Goal: Task Accomplishment & Management: Manage account settings

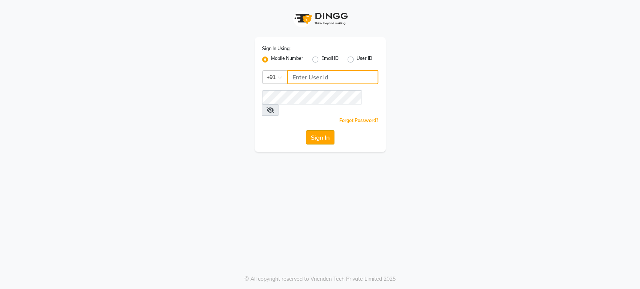
type input "9901294692"
click at [321, 130] on button "Sign In" at bounding box center [320, 137] width 28 height 14
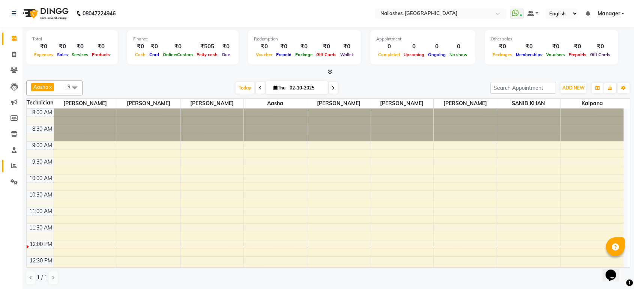
click at [6, 169] on link "Reports" at bounding box center [11, 166] width 18 height 12
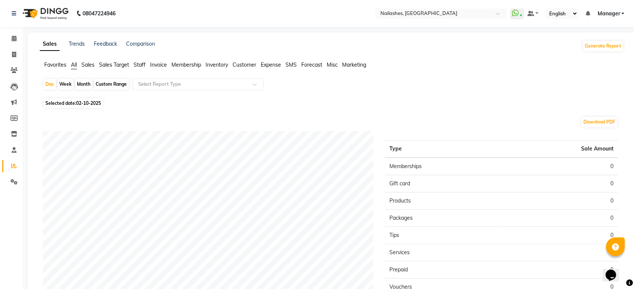
click at [282, 107] on div "Day Week Month Custom Range Select Report Type Selected date: 02-10-2025 Downlo…" at bounding box center [332, 216] width 584 height 277
click at [12, 58] on span at bounding box center [13, 55] width 13 height 9
select select "service"
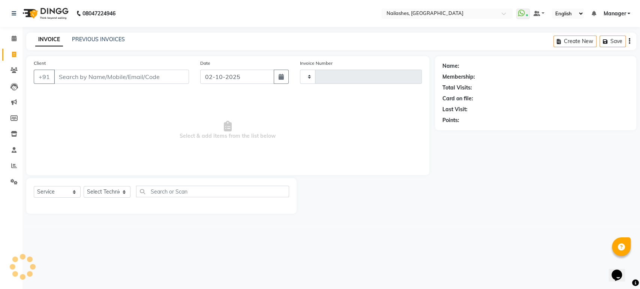
type input "1973"
select select "4251"
click at [102, 196] on select "Select Technician Aasha Asid HIMANSHU Ishrit Ali kalpana KRISHNA Manager Rehbar…" at bounding box center [107, 192] width 47 height 12
select select "43566"
click at [84, 186] on select "Select Technician Aasha Asid HIMANSHU Ishrit Ali kalpana KRISHNA Manager Rehbar…" at bounding box center [107, 192] width 47 height 12
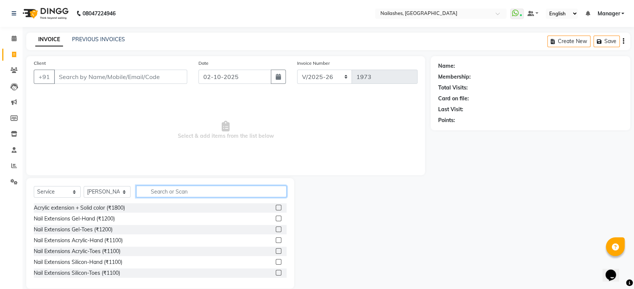
click at [150, 192] on input "text" at bounding box center [211, 192] width 150 height 12
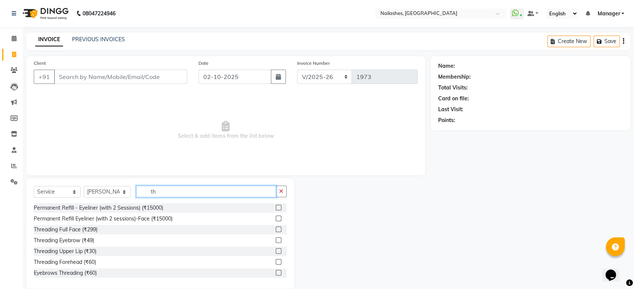
type input "th"
click at [276, 275] on label at bounding box center [279, 273] width 6 height 6
click at [276, 275] on input "checkbox" at bounding box center [278, 273] width 5 height 5
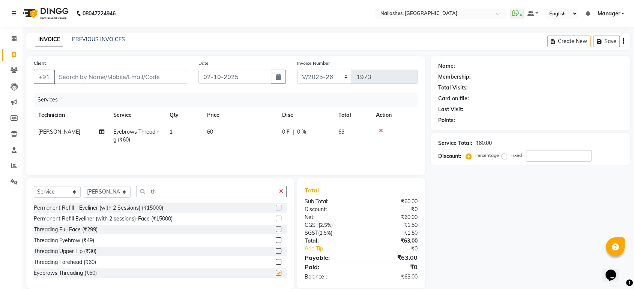
checkbox input "false"
click at [181, 195] on input "th" at bounding box center [206, 192] width 140 height 12
type input "t"
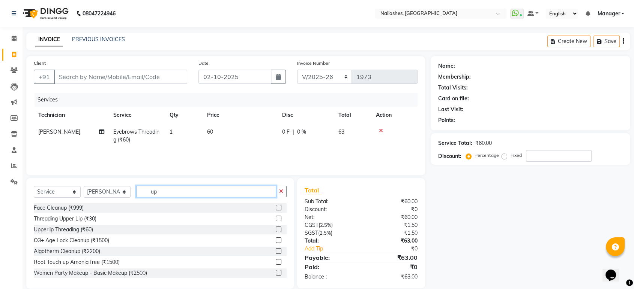
type input "up"
click at [276, 230] on label at bounding box center [279, 230] width 6 height 6
click at [276, 230] on input "checkbox" at bounding box center [278, 230] width 5 height 5
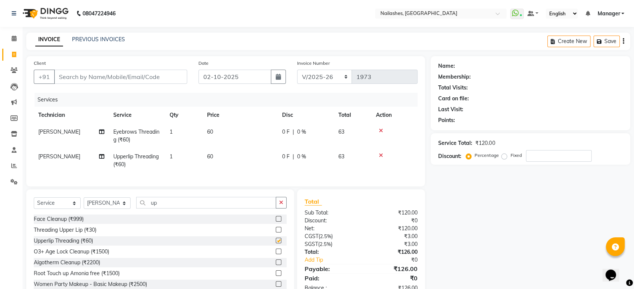
checkbox input "false"
click at [278, 209] on button "button" at bounding box center [281, 203] width 11 height 12
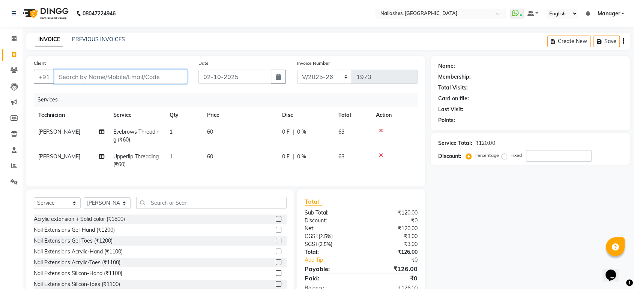
click at [124, 74] on input "Client" at bounding box center [120, 77] width 133 height 14
type input "7"
type input "0"
type input "782937302"
click at [178, 80] on span "Add Client" at bounding box center [168, 76] width 30 height 7
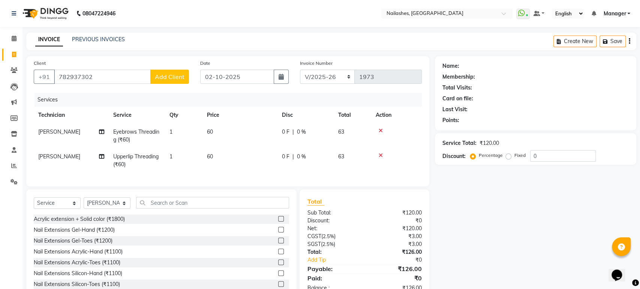
select select "21"
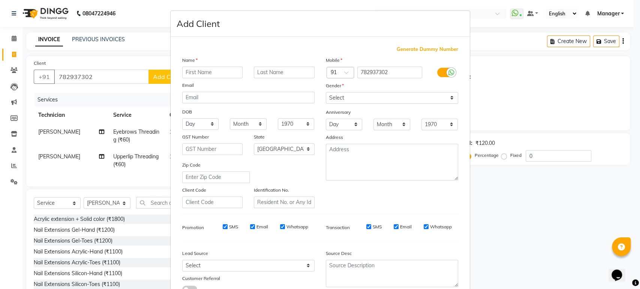
click at [189, 75] on input "text" at bounding box center [212, 73] width 61 height 12
type input "s"
type input "shavani"
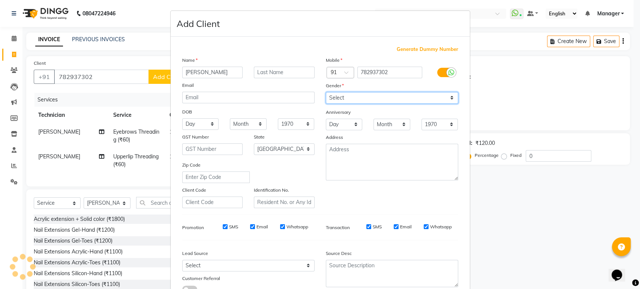
click at [367, 101] on select "Select Male Female Other Prefer Not To Say" at bounding box center [392, 98] width 132 height 12
select select "female"
click at [326, 92] on select "Select Male Female Other Prefer Not To Say" at bounding box center [392, 98] width 132 height 12
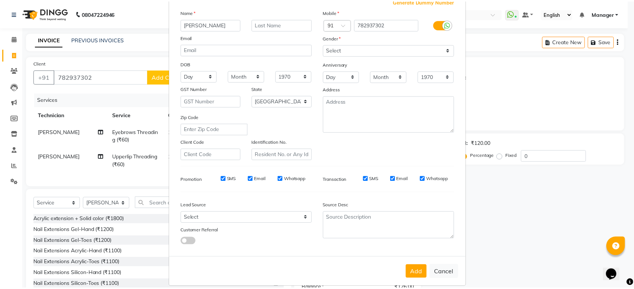
scroll to position [55, 0]
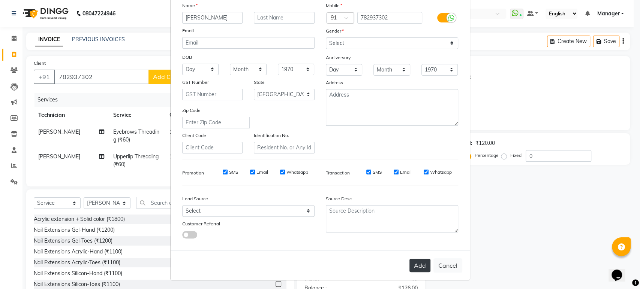
click at [414, 262] on button "Add" at bounding box center [419, 265] width 21 height 13
click at [411, 268] on button "Add" at bounding box center [419, 265] width 21 height 13
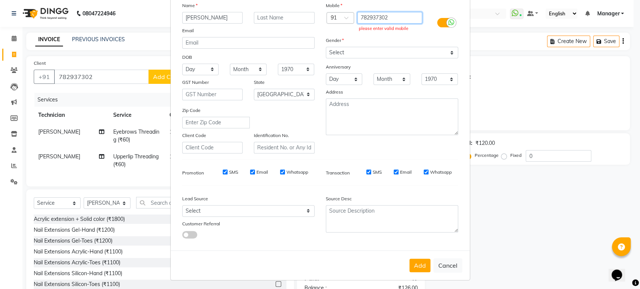
click at [391, 16] on input "782937302" at bounding box center [389, 18] width 65 height 12
type input "7"
click at [411, 260] on button "Add" at bounding box center [419, 265] width 21 height 13
click at [414, 267] on button "Add" at bounding box center [419, 265] width 21 height 13
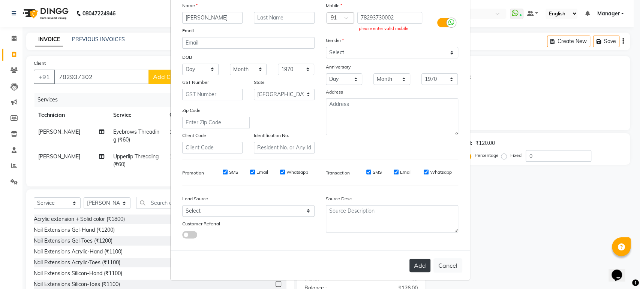
click at [414, 267] on button "Add" at bounding box center [419, 265] width 21 height 13
click at [388, 16] on input "78293730002" at bounding box center [389, 18] width 65 height 12
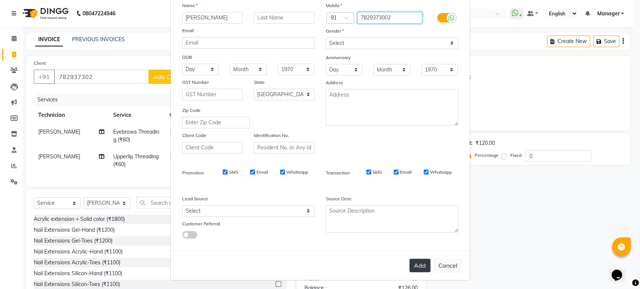
type input "7829373002"
click at [414, 262] on button "Add" at bounding box center [419, 265] width 21 height 13
type input "78******02"
select select
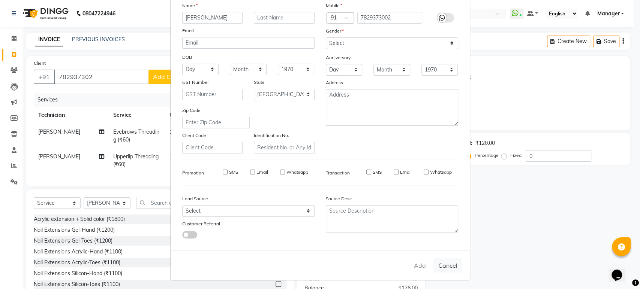
select select
select select "null"
select select
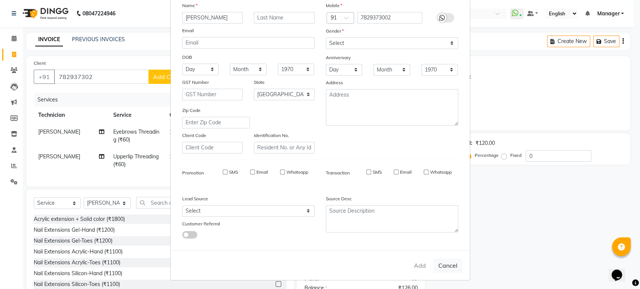
select select
checkbox input "false"
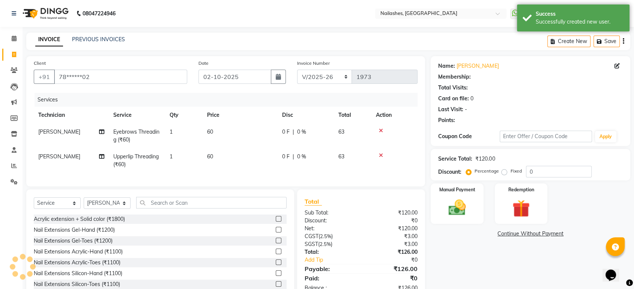
select select "1: Object"
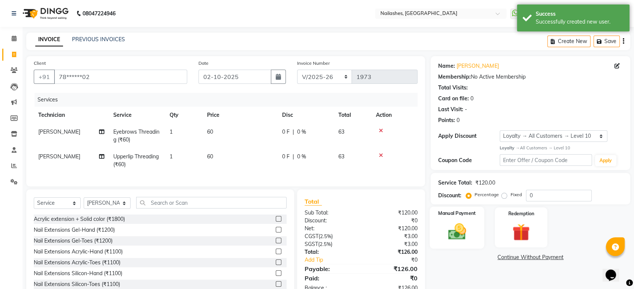
click at [455, 220] on div "Manual Payment" at bounding box center [457, 228] width 55 height 42
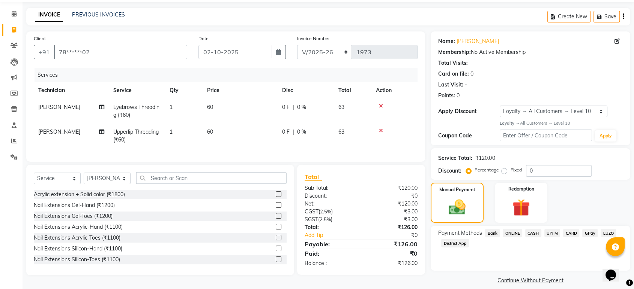
scroll to position [33, 0]
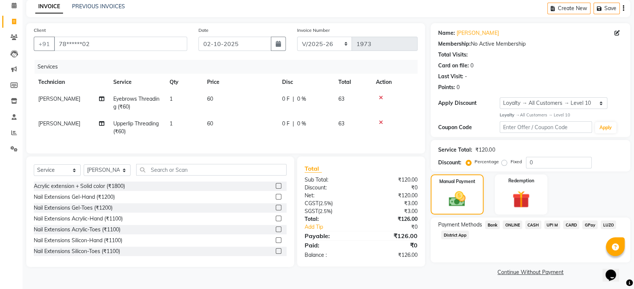
click at [507, 226] on span "ONLINE" at bounding box center [511, 225] width 19 height 9
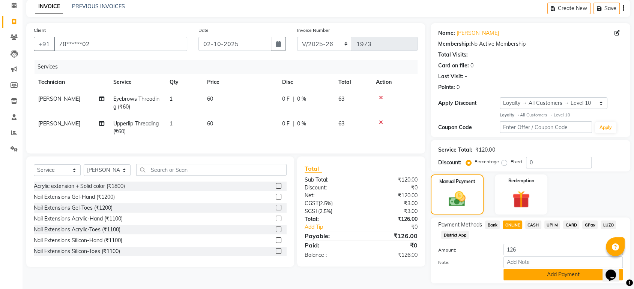
click at [540, 272] on button "Add Payment" at bounding box center [562, 275] width 119 height 12
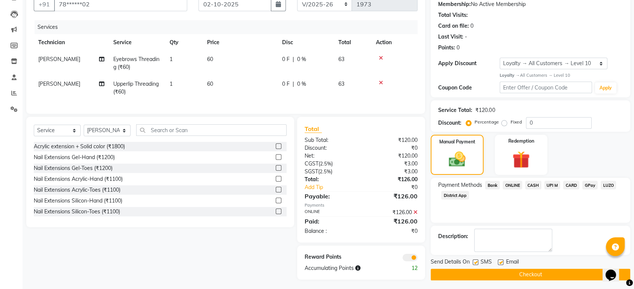
scroll to position [80, 0]
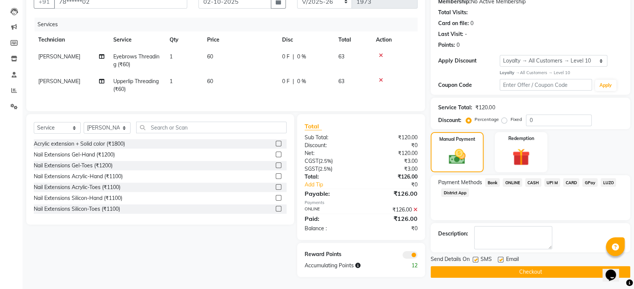
click at [545, 268] on button "Checkout" at bounding box center [529, 273] width 199 height 12
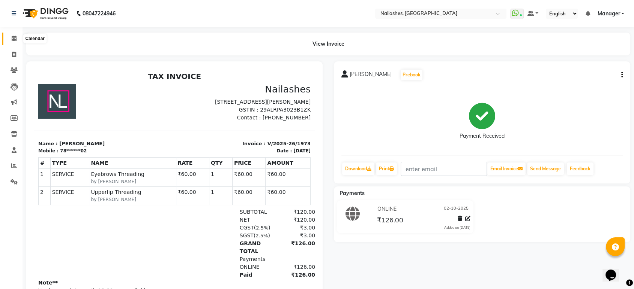
click at [10, 37] on span at bounding box center [13, 38] width 13 height 9
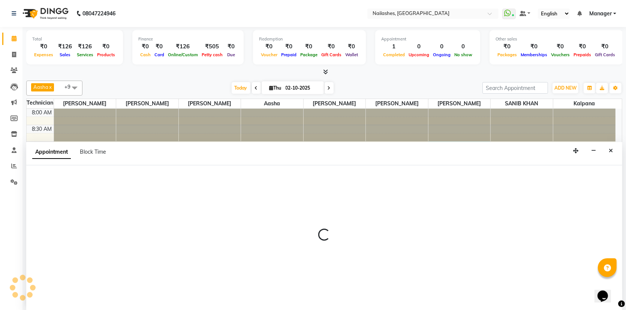
scroll to position [0, 0]
select select "88565"
select select "540"
select select "tentative"
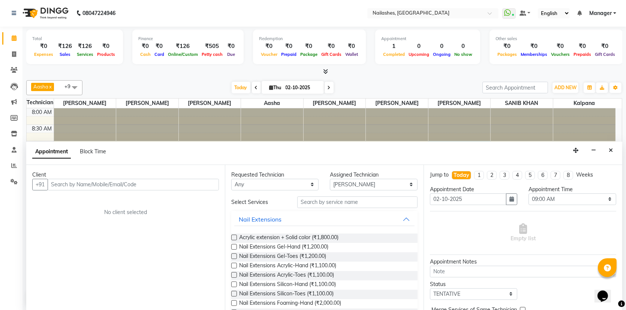
click at [436, 144] on div "Appointment Block Time" at bounding box center [324, 153] width 596 height 23
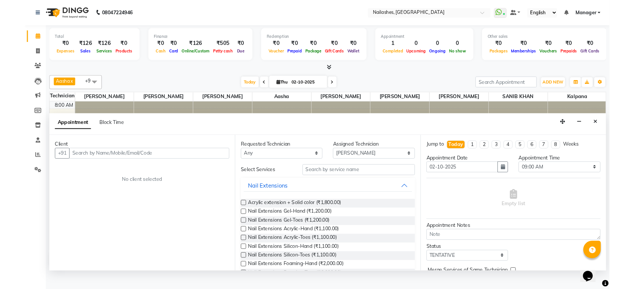
scroll to position [0, 0]
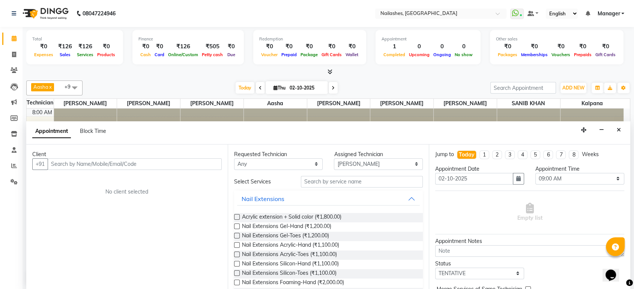
click at [259, 87] on icon at bounding box center [260, 88] width 3 height 4
type input "01-10-2025"
select select "540"
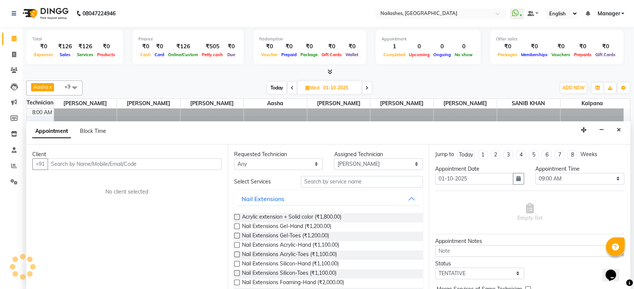
scroll to position [165, 0]
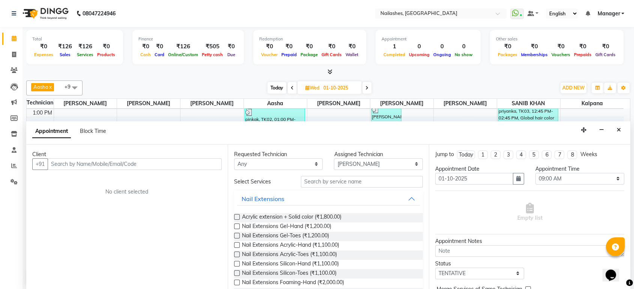
click at [291, 87] on icon at bounding box center [292, 88] width 3 height 4
type input "30-09-2025"
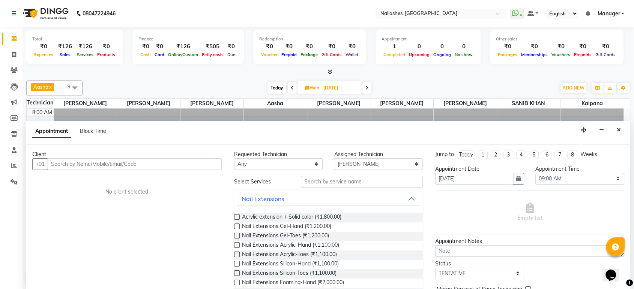
select select "540"
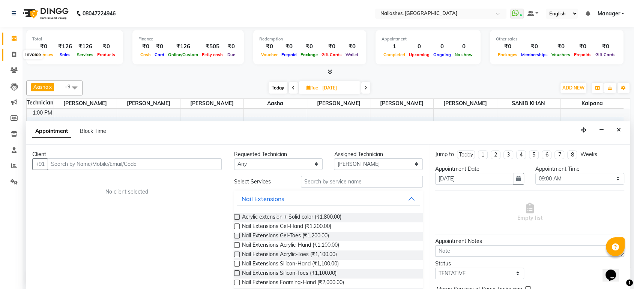
click at [11, 56] on span at bounding box center [13, 55] width 13 height 9
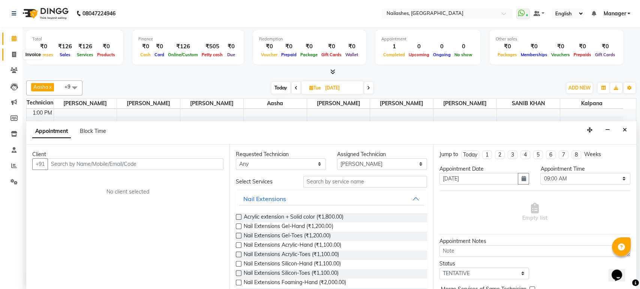
select select "service"
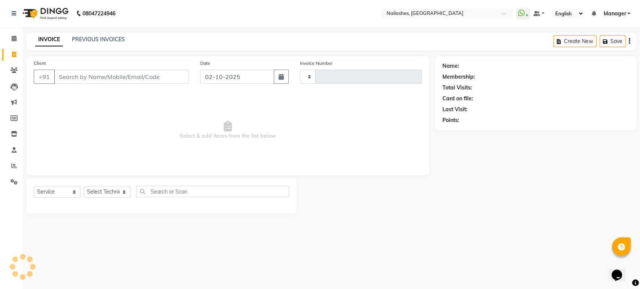
type input "1974"
select select "4251"
click at [15, 38] on icon at bounding box center [14, 39] width 5 height 6
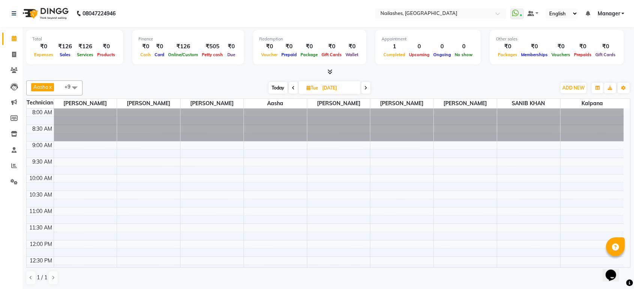
click at [313, 87] on span "Tue" at bounding box center [311, 88] width 15 height 6
select select "9"
select select "2025"
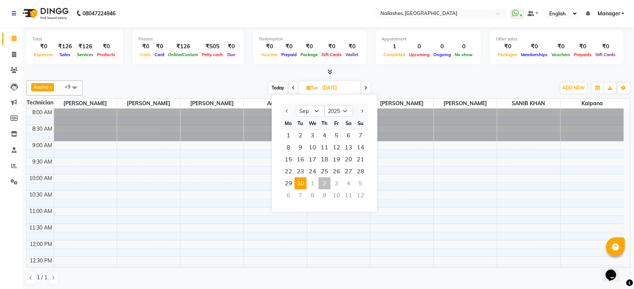
click at [244, 75] on div at bounding box center [328, 72] width 604 height 8
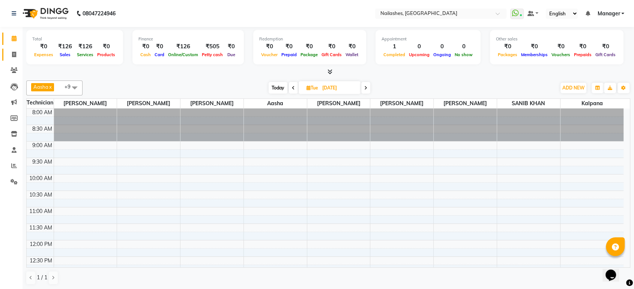
click at [6, 57] on link "Invoice" at bounding box center [11, 55] width 18 height 12
select select "service"
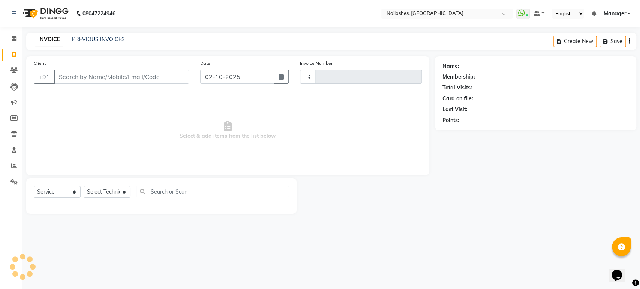
type input "1974"
select select "4251"
click at [139, 77] on input "Client" at bounding box center [121, 77] width 135 height 14
type input "9886110459"
click at [171, 74] on span "Add Client" at bounding box center [170, 76] width 30 height 7
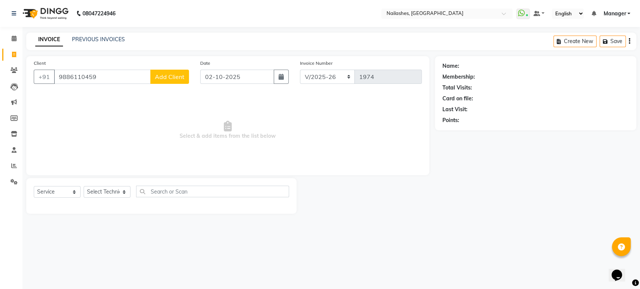
select select "21"
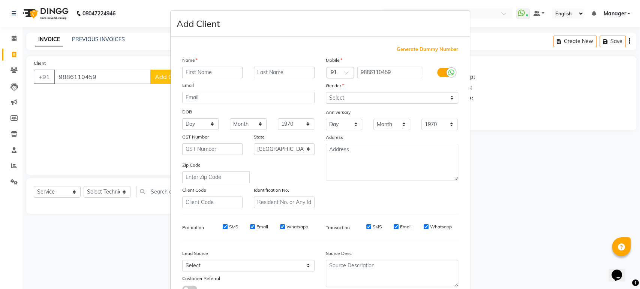
click at [204, 72] on input "text" at bounding box center [212, 73] width 61 height 12
type input "babu"
drag, startPoint x: 448, startPoint y: 97, endPoint x: 387, endPoint y: 126, distance: 67.6
click at [387, 126] on div "Mobile Country Code × 91 9886110459 Gender Select Male Female Other Prefer Not …" at bounding box center [392, 132] width 144 height 152
select select "female"
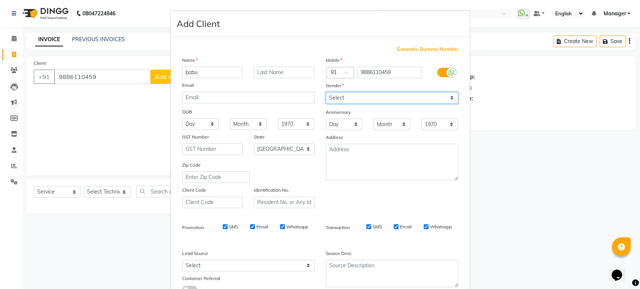
click at [326, 92] on select "Select Male Female Other Prefer Not To Say" at bounding box center [392, 98] width 132 height 12
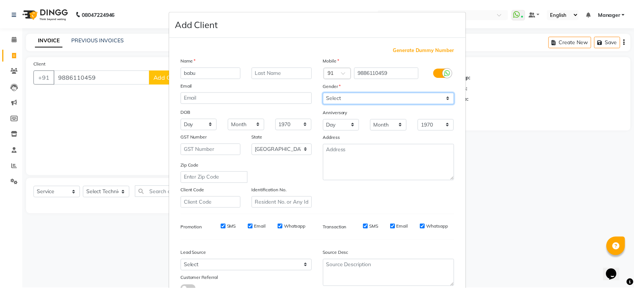
scroll to position [55, 0]
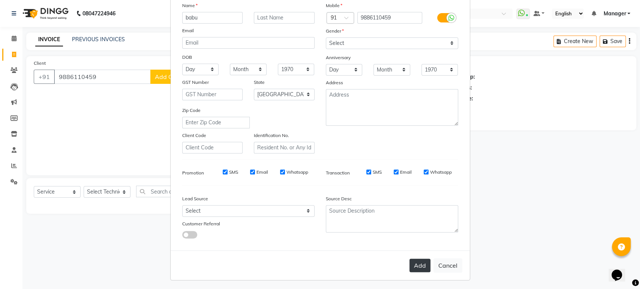
click at [417, 266] on button "Add" at bounding box center [419, 265] width 21 height 13
type input "98******59"
select select
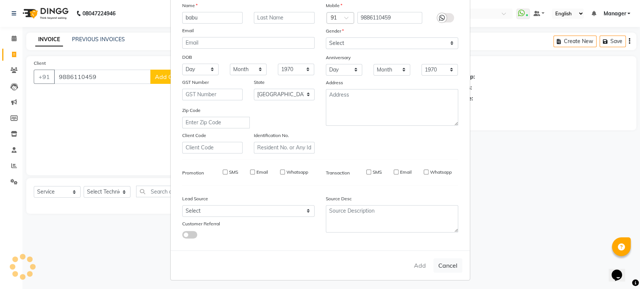
select select "null"
select select
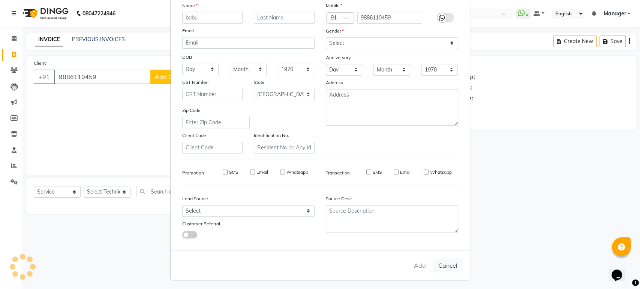
checkbox input "false"
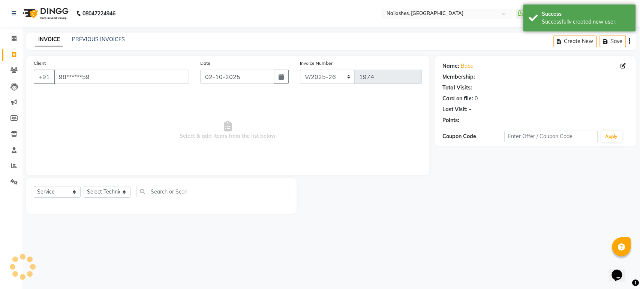
select select "1: Object"
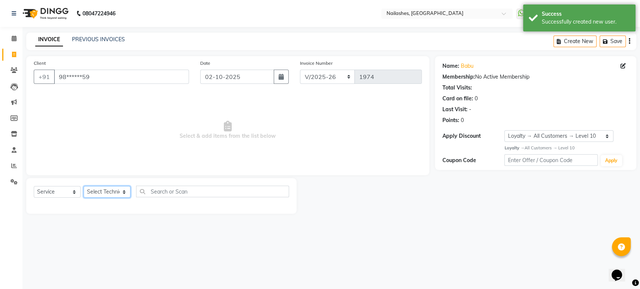
click at [123, 193] on select "Select Technician Aasha Asid HIMANSHU Ishrit Ali kalpana KRISHNA Manager Rehbar…" at bounding box center [107, 192] width 47 height 12
select select "91450"
click at [84, 186] on select "Select Technician Aasha Asid HIMANSHU Ishrit Ali kalpana KRISHNA Manager Rehbar…" at bounding box center [107, 192] width 47 height 12
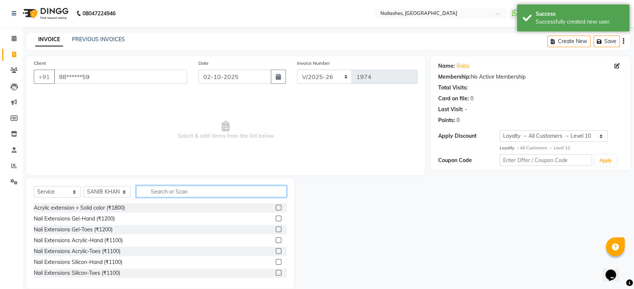
click at [180, 192] on input "text" at bounding box center [211, 192] width 150 height 12
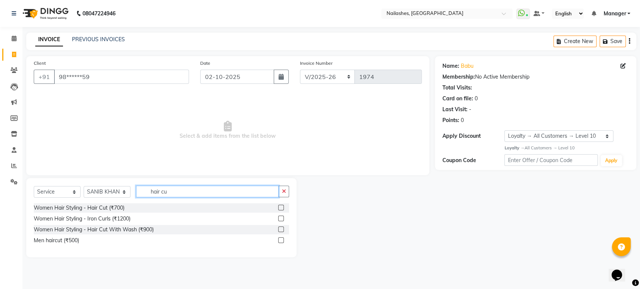
type input "hair cu"
click at [281, 243] on div at bounding box center [280, 242] width 5 height 8
click at [280, 239] on label at bounding box center [281, 241] width 6 height 6
click at [280, 239] on input "checkbox" at bounding box center [280, 240] width 5 height 5
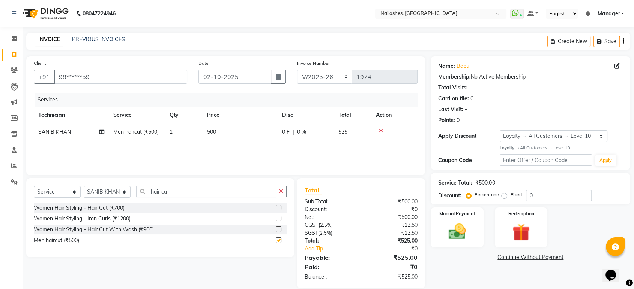
checkbox input "false"
click at [222, 133] on td "500" at bounding box center [239, 132] width 75 height 17
select select "91450"
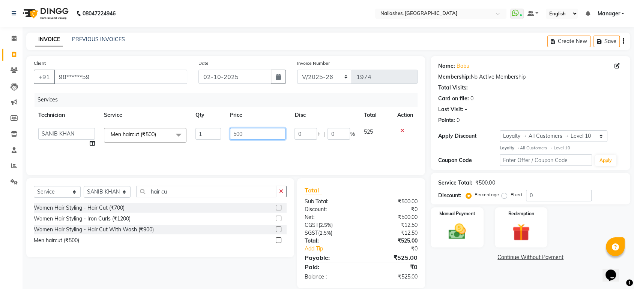
click at [249, 134] on input "500" at bounding box center [257, 134] width 55 height 12
type input "5"
type input "300"
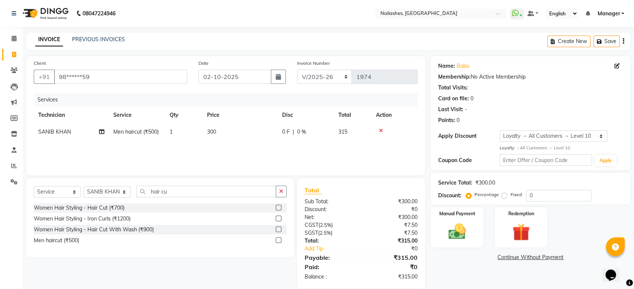
click at [232, 146] on div "Services Technician Service Qty Price Disc Total Action SANIB KHAN Men haircut …" at bounding box center [226, 130] width 384 height 75
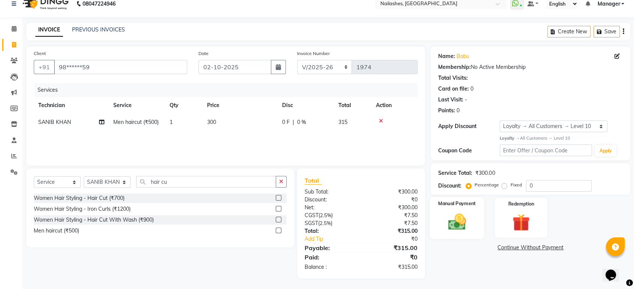
click at [453, 220] on img at bounding box center [456, 222] width 29 height 21
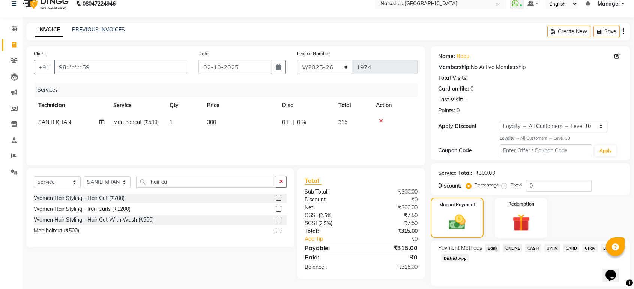
click at [537, 246] on span "CASH" at bounding box center [533, 248] width 16 height 9
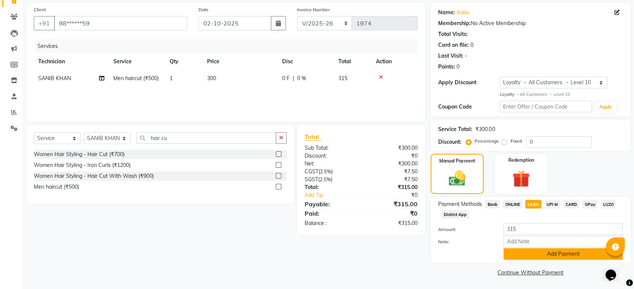
click at [556, 253] on button "Add Payment" at bounding box center [562, 255] width 119 height 12
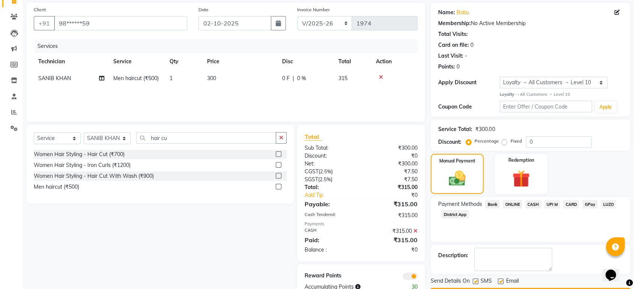
scroll to position [75, 0]
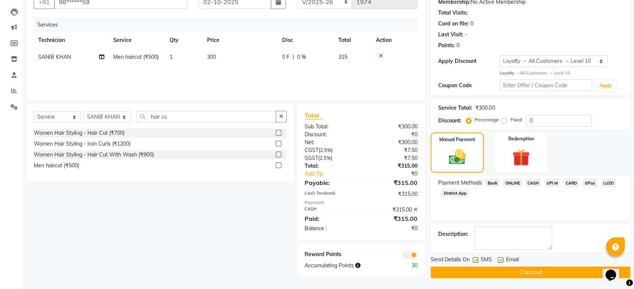
click at [543, 270] on button "Checkout" at bounding box center [529, 273] width 199 height 12
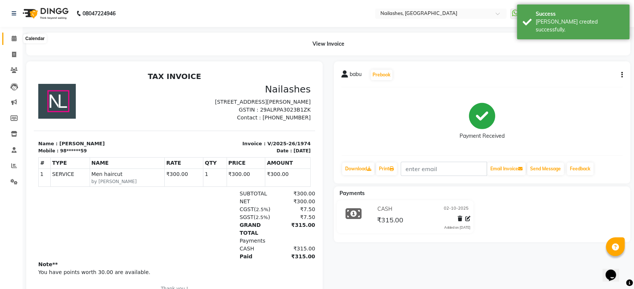
click at [9, 42] on span at bounding box center [13, 38] width 13 height 9
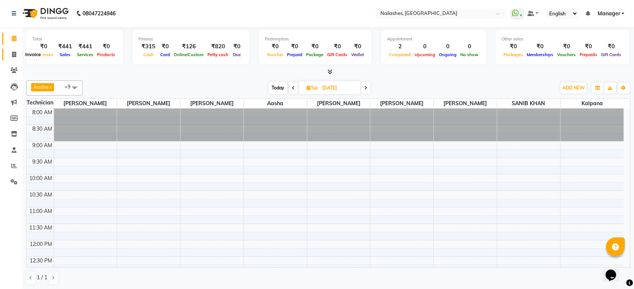
click at [13, 54] on icon at bounding box center [14, 55] width 4 height 6
select select "service"
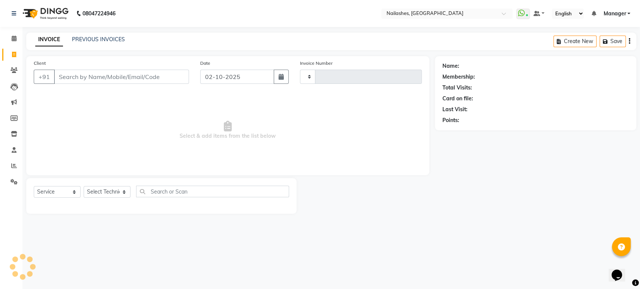
type input "1975"
select select "4251"
click at [70, 75] on input "Client" at bounding box center [121, 77] width 135 height 14
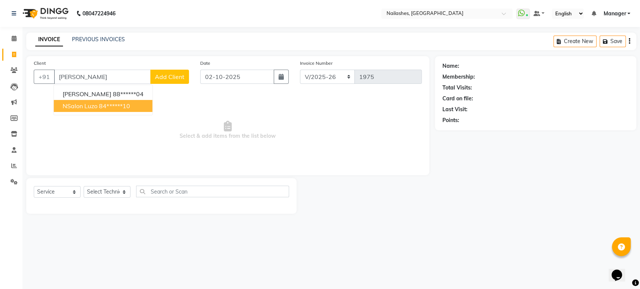
click at [66, 104] on span "NSalon Luzo" at bounding box center [80, 105] width 35 height 7
type input "84******10"
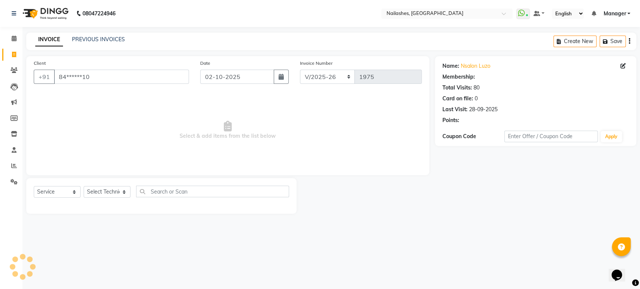
select select "1: Object"
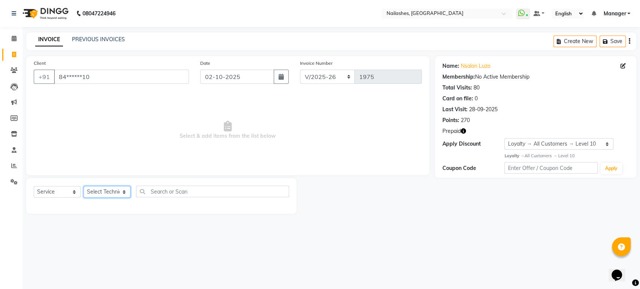
click at [87, 195] on select "Select Technician Aasha Asid HIMANSHU Ishrit Ali kalpana KRISHNA Manager Rehbar…" at bounding box center [107, 192] width 47 height 12
select select "43566"
click at [84, 186] on select "Select Technician Aasha Asid HIMANSHU Ishrit Ali kalpana KRISHNA Manager Rehbar…" at bounding box center [107, 192] width 47 height 12
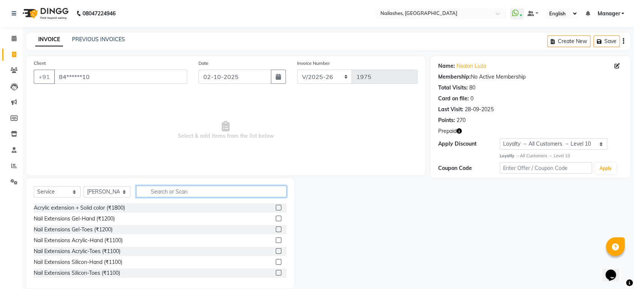
click at [181, 191] on input "text" at bounding box center [211, 192] width 150 height 12
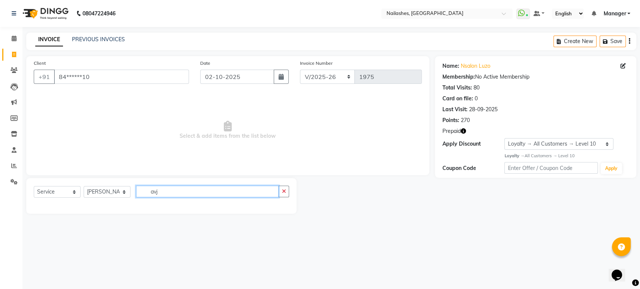
click at [177, 192] on input "avj" at bounding box center [207, 192] width 142 height 12
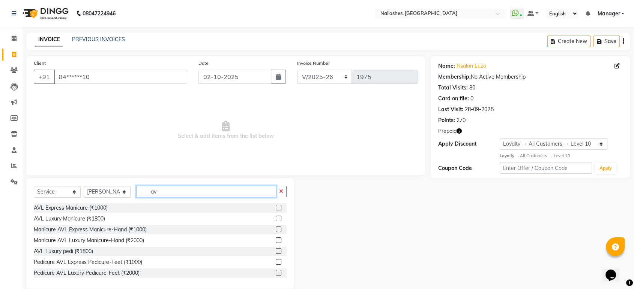
type input "av"
click at [276, 260] on label at bounding box center [279, 262] width 6 height 6
click at [276, 260] on input "checkbox" at bounding box center [278, 262] width 5 height 5
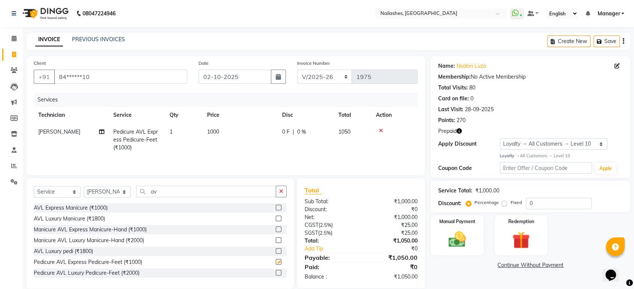
checkbox input "false"
click at [294, 155] on td "0 F | 0 %" at bounding box center [305, 140] width 56 height 33
select select "43566"
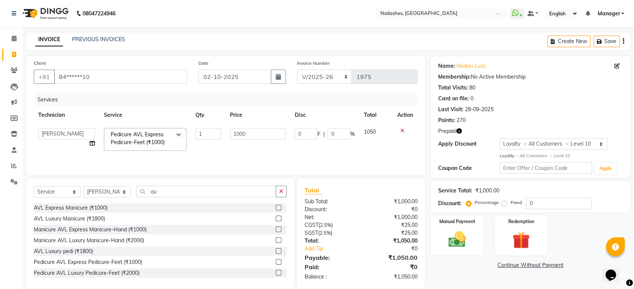
scroll to position [10, 0]
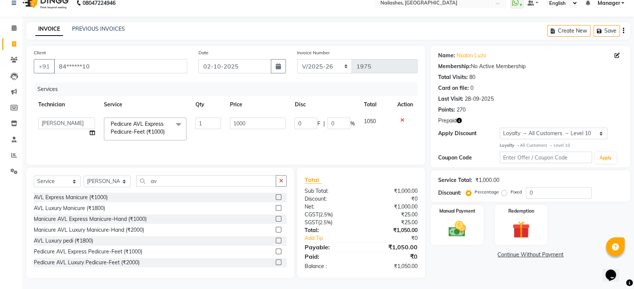
click at [460, 120] on icon "button" at bounding box center [458, 120] width 5 height 5
click at [513, 235] on img at bounding box center [520, 230] width 29 height 22
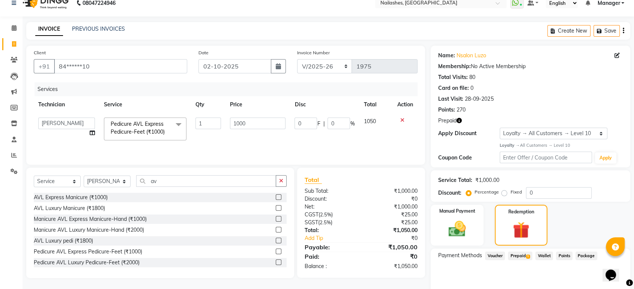
click at [528, 258] on span "1" at bounding box center [528, 257] width 4 height 4
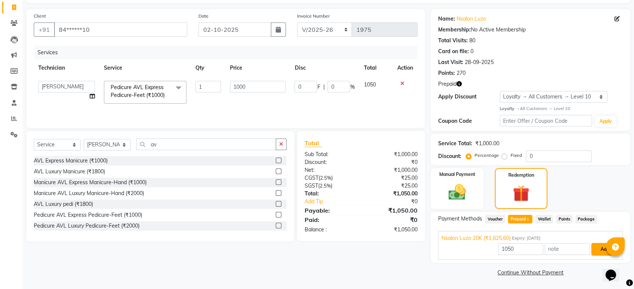
click at [598, 251] on button "Add" at bounding box center [604, 249] width 27 height 13
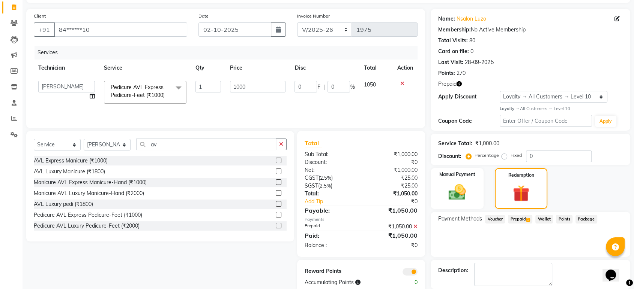
scroll to position [84, 0]
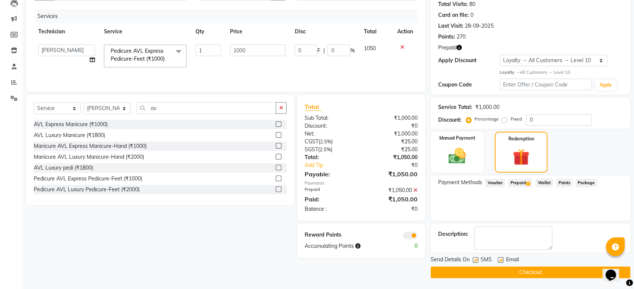
click at [575, 273] on button "Checkout" at bounding box center [529, 273] width 199 height 12
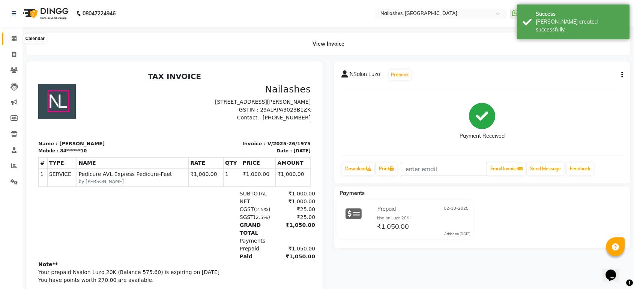
click at [15, 37] on icon at bounding box center [14, 39] width 5 height 6
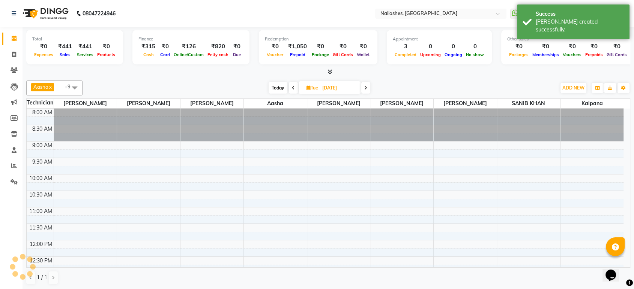
scroll to position [197, 0]
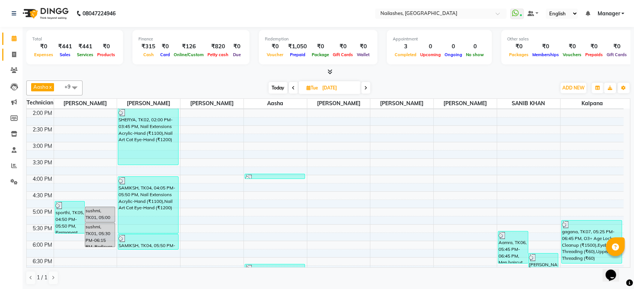
click at [15, 54] on icon at bounding box center [14, 55] width 4 height 6
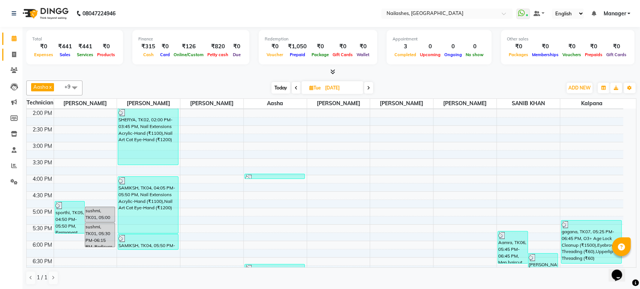
select select "4251"
select select "service"
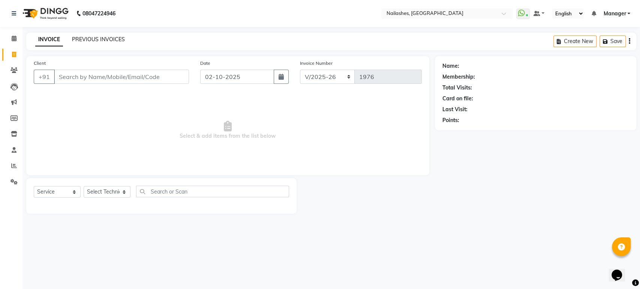
click at [80, 37] on link "PREVIOUS INVOICES" at bounding box center [98, 39] width 53 height 7
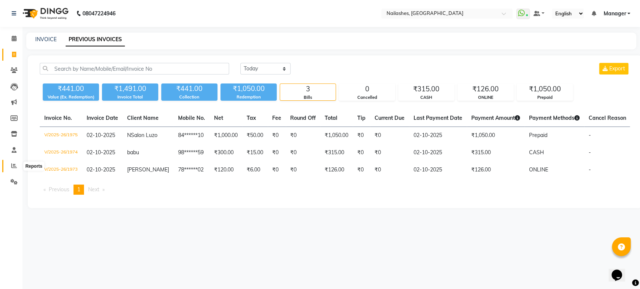
click at [11, 164] on icon at bounding box center [14, 166] width 6 height 6
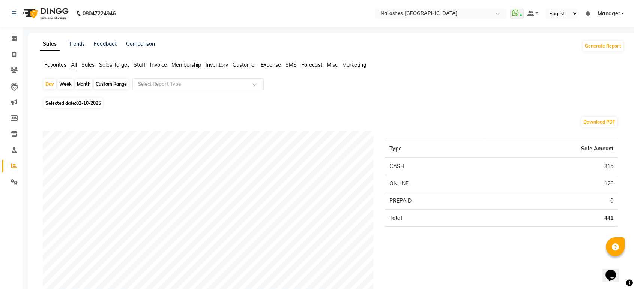
click at [141, 63] on span "Staff" at bounding box center [139, 64] width 12 height 7
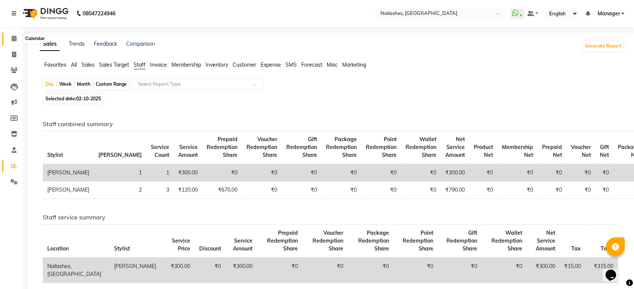
click at [10, 38] on span at bounding box center [13, 38] width 13 height 9
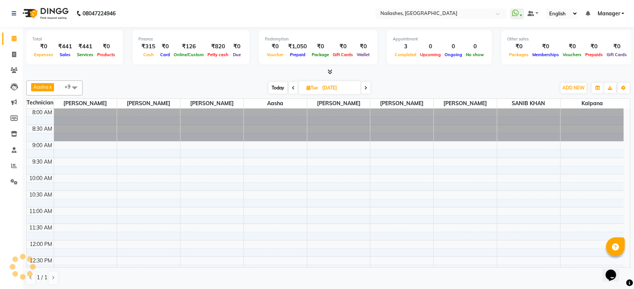
scroll to position [197, 0]
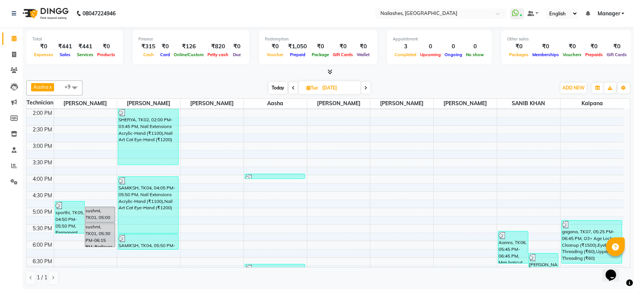
click at [366, 86] on icon at bounding box center [365, 88] width 3 height 4
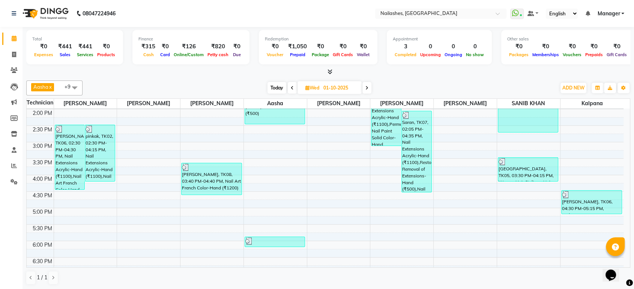
click at [366, 86] on icon at bounding box center [366, 88] width 3 height 4
type input "02-10-2025"
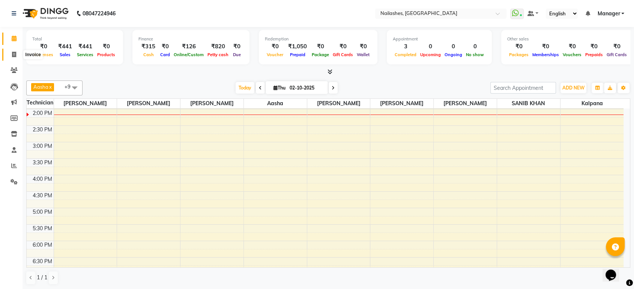
click at [14, 54] on icon at bounding box center [14, 55] width 4 height 6
select select "service"
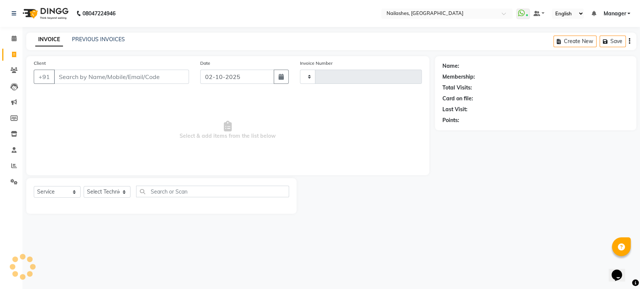
type input "1976"
select select "4251"
click at [11, 161] on link "Reports" at bounding box center [11, 166] width 18 height 12
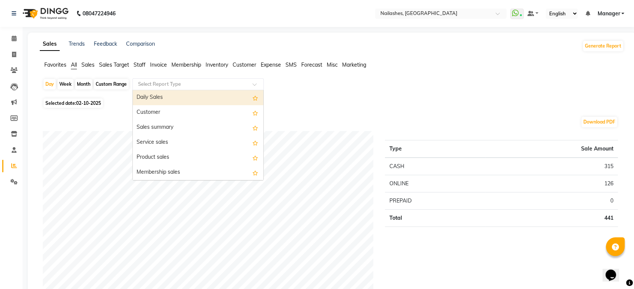
click at [255, 85] on span at bounding box center [256, 86] width 9 height 7
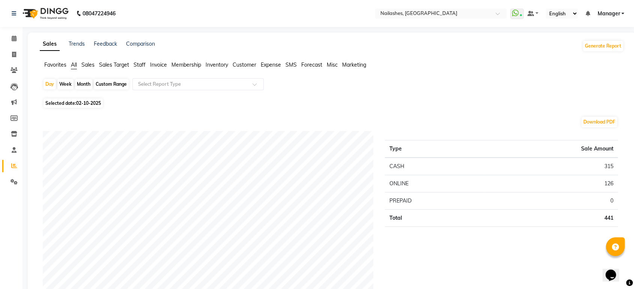
click at [276, 63] on span "Expense" at bounding box center [271, 64] width 20 height 7
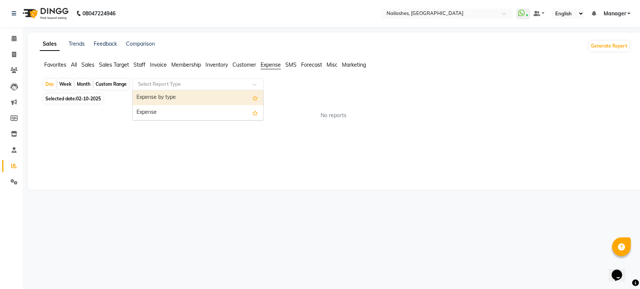
click at [255, 82] on div at bounding box center [198, 84] width 130 height 7
click at [213, 100] on div "Expense by type" at bounding box center [198, 97] width 130 height 15
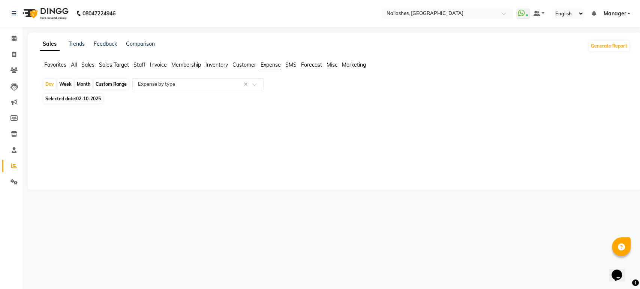
click at [106, 83] on div "Custom Range" at bounding box center [111, 84] width 35 height 10
select select "10"
select select "2025"
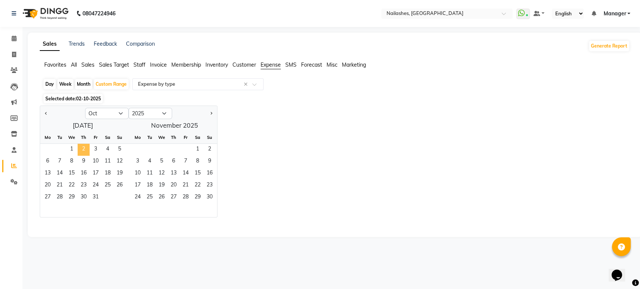
click at [82, 147] on span "2" at bounding box center [84, 150] width 12 height 12
click at [51, 84] on div "Day" at bounding box center [49, 84] width 12 height 10
select select "10"
select select "2025"
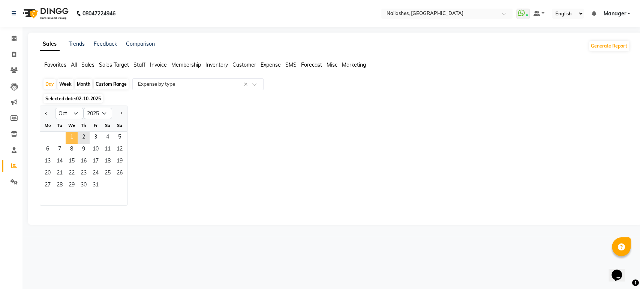
click at [68, 137] on span "1" at bounding box center [72, 138] width 12 height 12
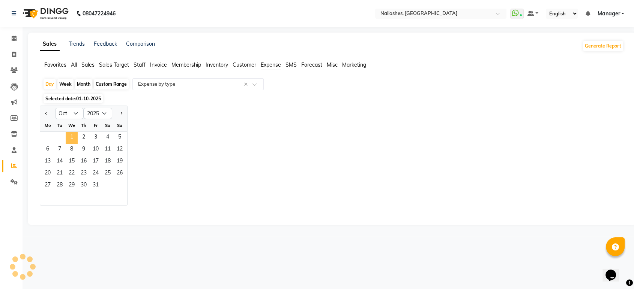
select select "full_report"
select select "csv"
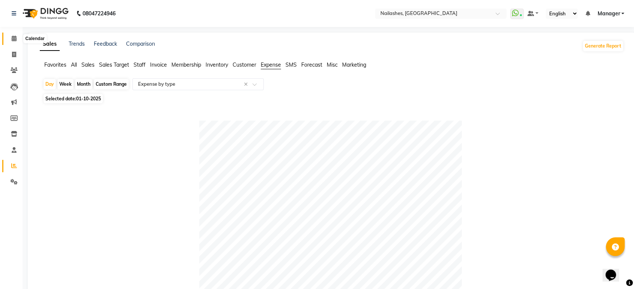
click at [17, 37] on span at bounding box center [13, 38] width 13 height 9
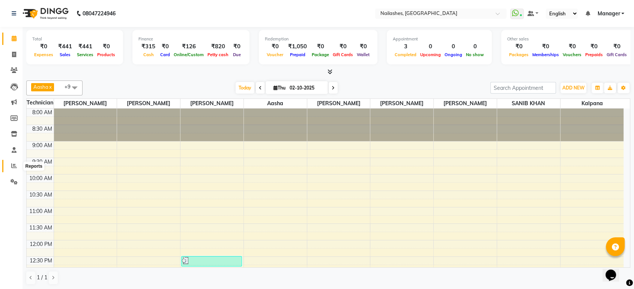
click at [15, 167] on icon at bounding box center [14, 166] width 6 height 6
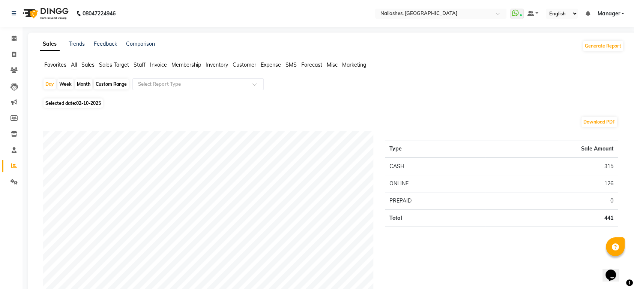
click at [105, 94] on div "Day Week Month Custom Range Select Report Type" at bounding box center [332, 87] width 578 height 18
drag, startPoint x: 118, startPoint y: 105, endPoint x: 137, endPoint y: 66, distance: 42.9
click at [137, 66] on span "Staff" at bounding box center [139, 64] width 12 height 7
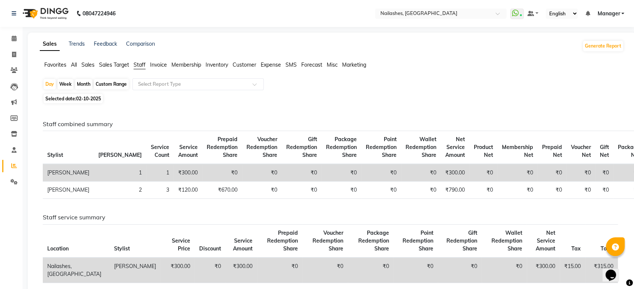
click at [81, 84] on div "Month" at bounding box center [83, 84] width 17 height 10
select select "10"
select select "2025"
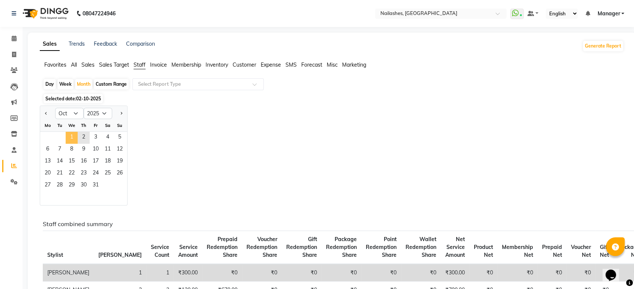
click at [74, 136] on span "1" at bounding box center [72, 138] width 12 height 12
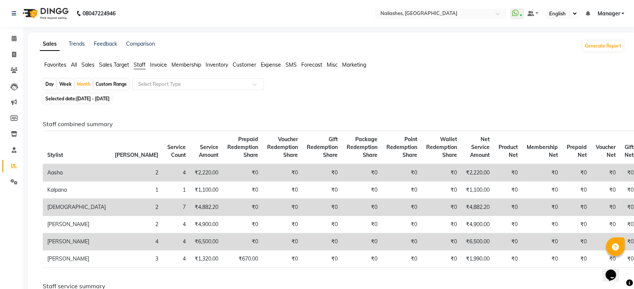
click at [51, 84] on div "Day" at bounding box center [49, 84] width 12 height 10
select select "10"
select select "2025"
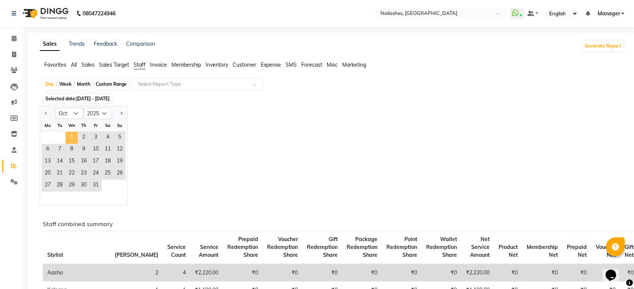
click at [66, 139] on span "1" at bounding box center [72, 138] width 12 height 12
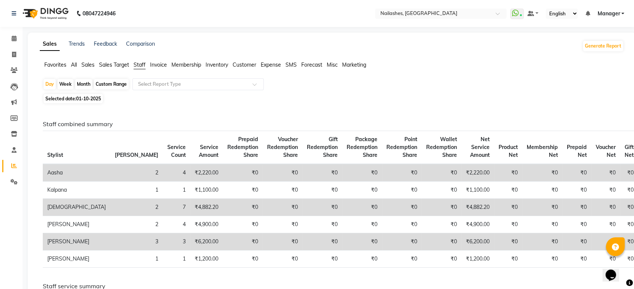
click at [10, 31] on li "Calendar" at bounding box center [11, 39] width 22 height 16
click at [12, 39] on icon at bounding box center [14, 39] width 5 height 6
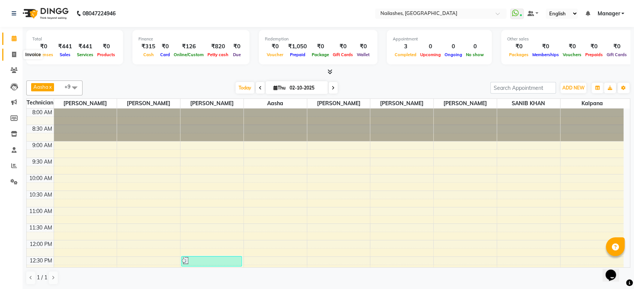
click at [14, 53] on icon at bounding box center [14, 55] width 4 height 6
select select "service"
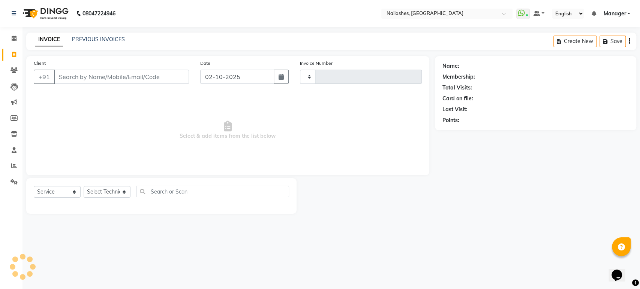
type input "1976"
select select "4251"
click at [123, 193] on select "Select Technician Aasha Asid HIMANSHU Ishrit Ali kalpana KRISHNA Manager Rehbar…" at bounding box center [107, 192] width 47 height 12
select select "91735"
click at [84, 186] on select "Select Technician Aasha Asid HIMANSHU Ishrit Ali kalpana KRISHNA Manager Rehbar…" at bounding box center [107, 192] width 47 height 12
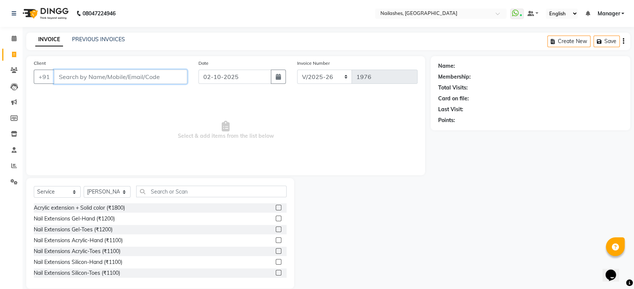
click at [81, 72] on input "Client" at bounding box center [120, 77] width 133 height 14
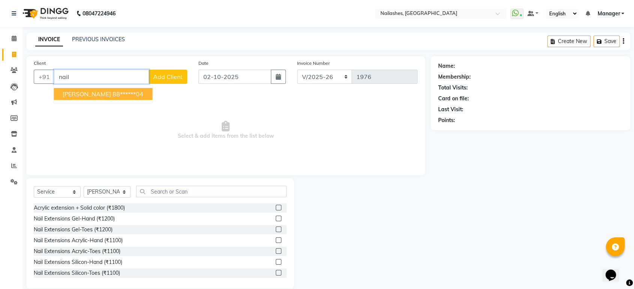
click at [86, 93] on span "Nailashes Luzo" at bounding box center [87, 93] width 48 height 7
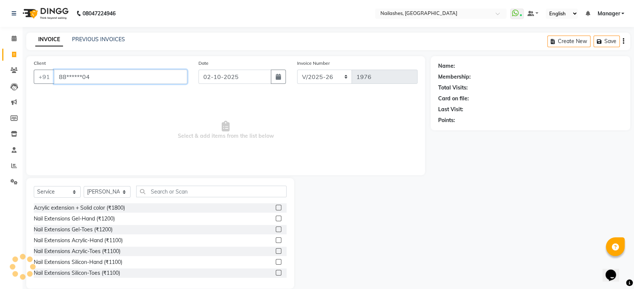
type input "88******04"
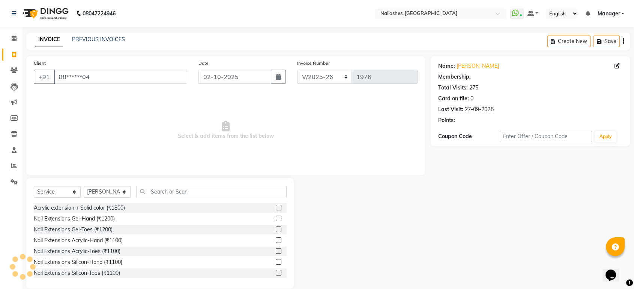
select select "1: Object"
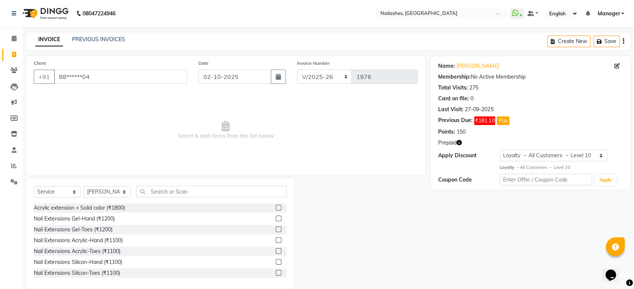
click at [459, 142] on icon "button" at bounding box center [458, 142] width 5 height 5
click at [459, 143] on icon "button" at bounding box center [458, 142] width 5 height 5
click at [14, 36] on icon at bounding box center [14, 39] width 5 height 6
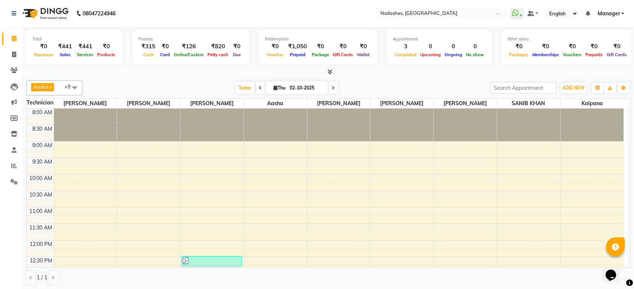
click at [315, 125] on div at bounding box center [338, 125] width 63 height 33
click at [6, 57] on link "Invoice" at bounding box center [11, 55] width 18 height 12
select select "service"
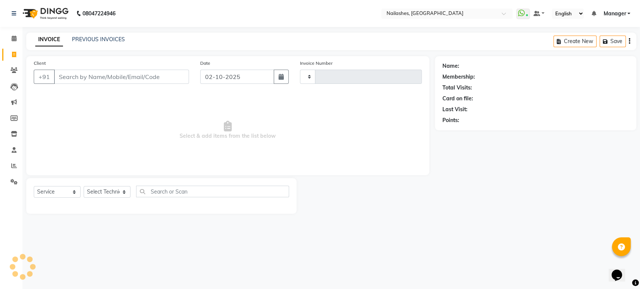
type input "1976"
select select "4251"
click at [120, 193] on select "Select Technician Aasha Asid HIMANSHU Ishrit Ali kalpana KRISHNA Manager Rehbar…" at bounding box center [107, 192] width 47 height 12
select select "36442"
click at [84, 186] on select "Select Technician Aasha Asid HIMANSHU Ishrit Ali kalpana KRISHNA Manager Rehbar…" at bounding box center [107, 192] width 47 height 12
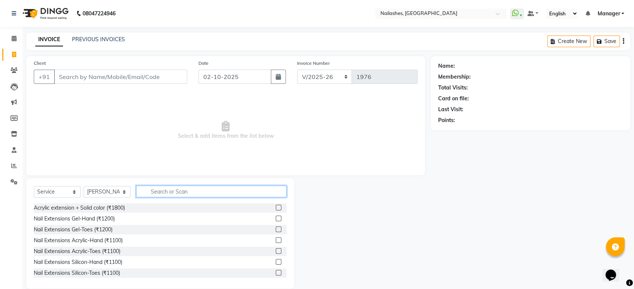
click at [177, 193] on input "text" at bounding box center [211, 192] width 150 height 12
type input "acr"
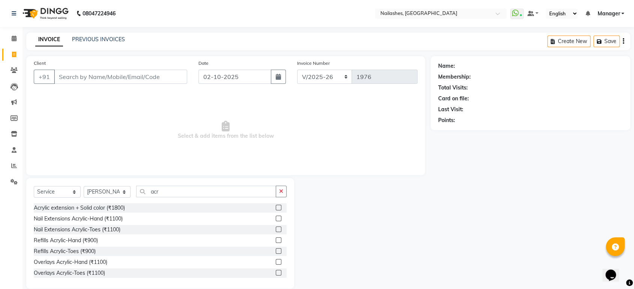
drag, startPoint x: 271, startPoint y: 217, endPoint x: 256, endPoint y: 213, distance: 15.7
click at [276, 217] on label at bounding box center [279, 219] width 6 height 6
click at [276, 217] on input "checkbox" at bounding box center [278, 219] width 5 height 5
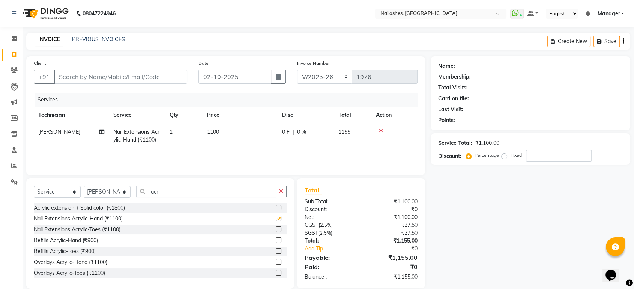
checkbox input "false"
click at [222, 194] on input "acr" at bounding box center [206, 192] width 140 height 12
type input "a"
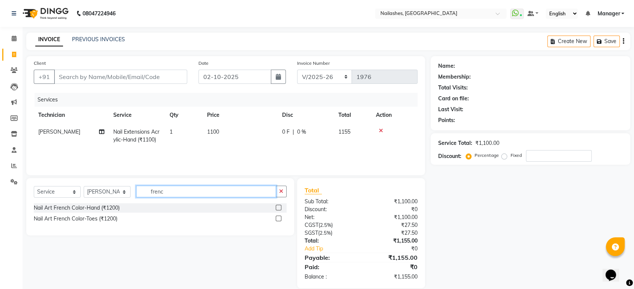
type input "frenc"
click at [276, 211] on div at bounding box center [278, 209] width 5 height 8
click at [277, 209] on label at bounding box center [279, 208] width 6 height 6
click at [277, 209] on input "checkbox" at bounding box center [278, 208] width 5 height 5
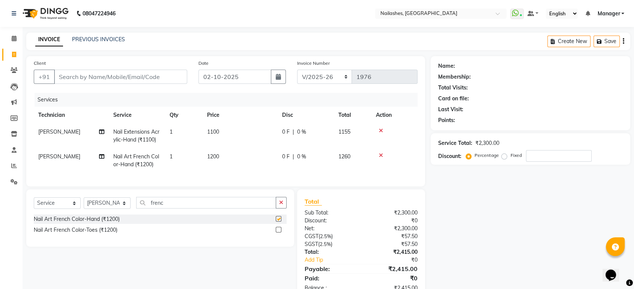
checkbox input "false"
click at [164, 75] on input "Client" at bounding box center [120, 77] width 133 height 14
type input "9"
type input "0"
type input "9818820893"
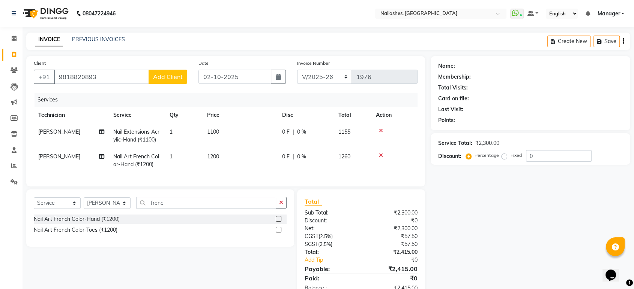
click at [180, 79] on span "Add Client" at bounding box center [168, 76] width 30 height 7
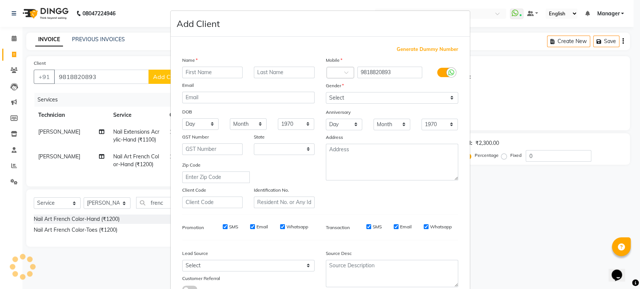
select select "21"
click at [201, 74] on input "text" at bounding box center [212, 73] width 61 height 12
type input "swastik"
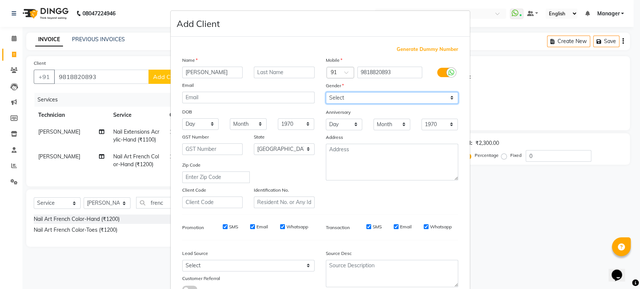
drag, startPoint x: 447, startPoint y: 94, endPoint x: 411, endPoint y: 128, distance: 49.6
click at [411, 128] on div "Mobile Country Code × 91 9818820893 Gender Select Male Female Other Prefer Not …" at bounding box center [392, 132] width 144 height 152
select select "female"
click at [326, 92] on select "Select Male Female Other Prefer Not To Say" at bounding box center [392, 98] width 132 height 12
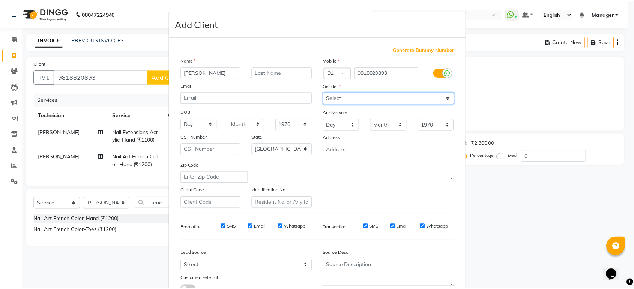
scroll to position [55, 0]
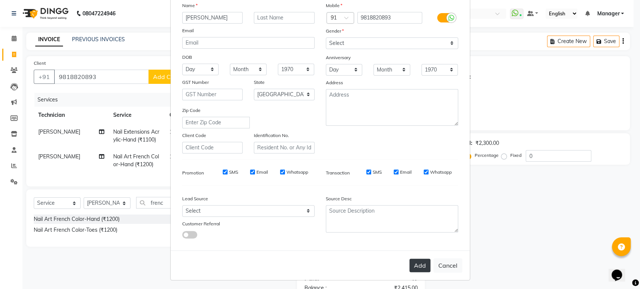
click at [414, 262] on button "Add" at bounding box center [419, 265] width 21 height 13
type input "98******93"
select select
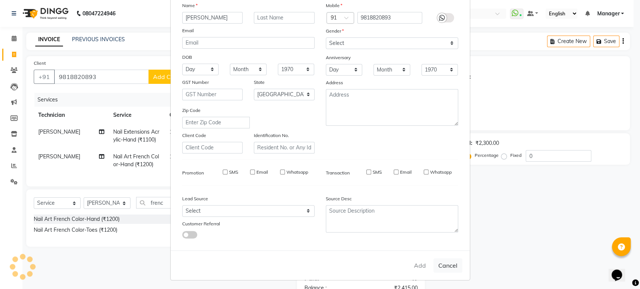
select select "null"
select select
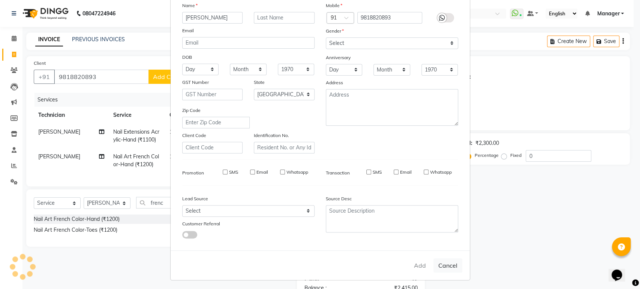
checkbox input "false"
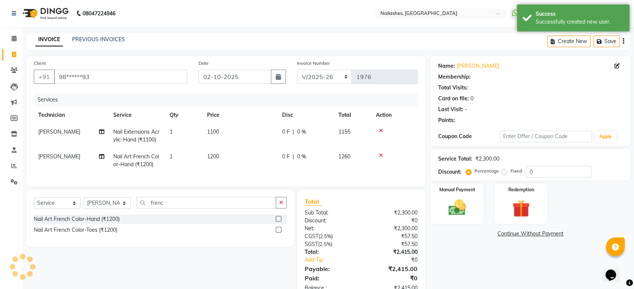
select select "1: Object"
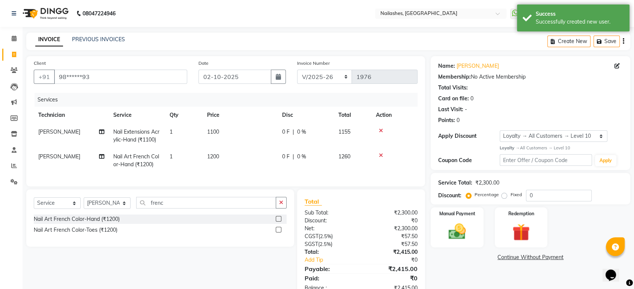
scroll to position [27, 0]
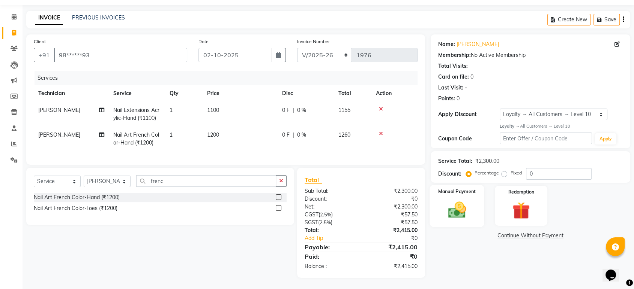
click at [462, 209] on img at bounding box center [456, 210] width 29 height 21
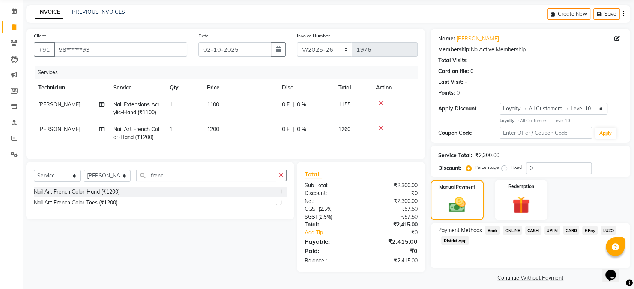
click at [531, 229] on span "CASH" at bounding box center [533, 230] width 16 height 9
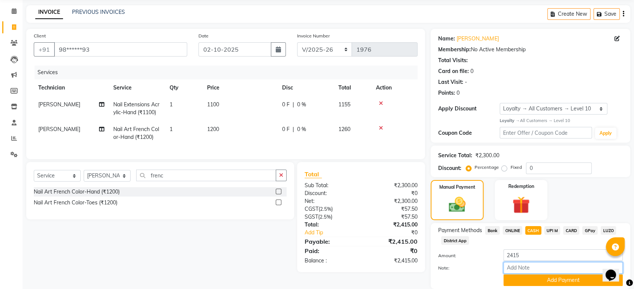
click at [523, 268] on input "Note:" at bounding box center [562, 268] width 119 height 12
type input "extra 85 given"
click at [554, 283] on button "Add Payment" at bounding box center [562, 281] width 119 height 12
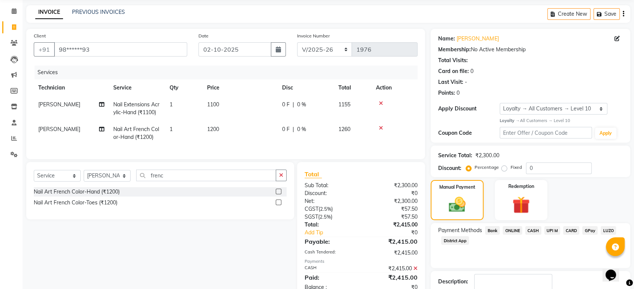
scroll to position [91, 0]
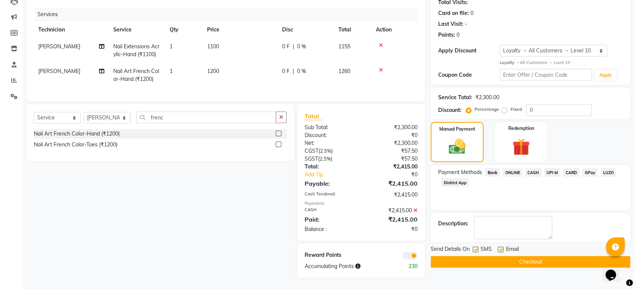
click at [556, 256] on button "Checkout" at bounding box center [529, 262] width 199 height 12
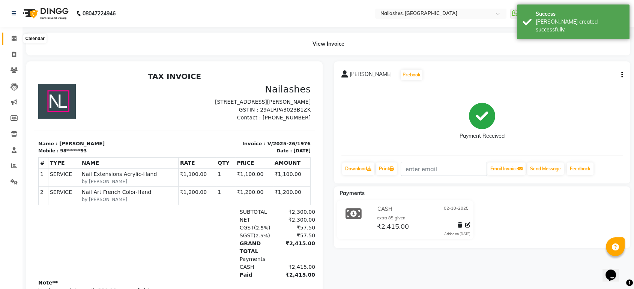
click at [13, 38] on icon at bounding box center [14, 39] width 5 height 6
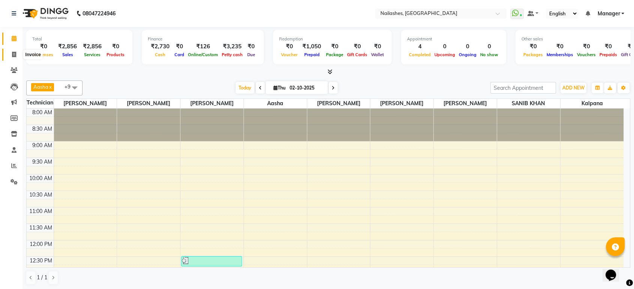
click at [14, 53] on icon at bounding box center [14, 55] width 4 height 6
select select "service"
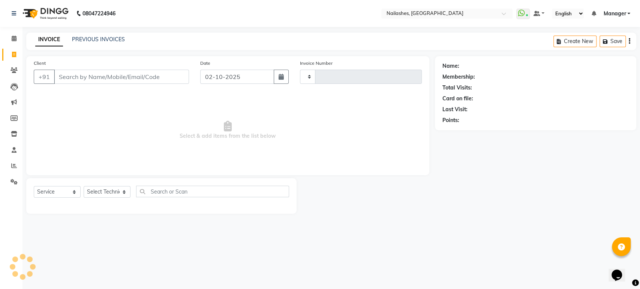
type input "1977"
select select "4251"
click at [108, 73] on input "Client" at bounding box center [121, 77] width 135 height 14
click at [127, 191] on select "Select Technician [PERSON_NAME] [PERSON_NAME] [PERSON_NAME] Manager Rehbar [PER…" at bounding box center [107, 192] width 47 height 12
select select "26128"
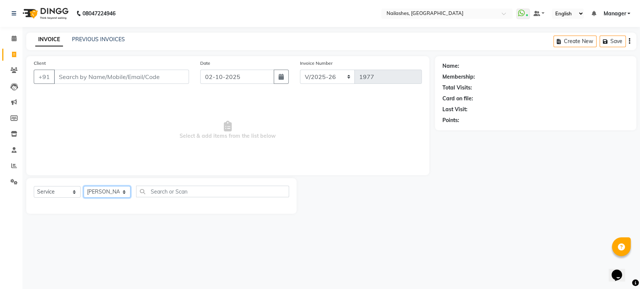
click at [84, 186] on select "Select Technician [PERSON_NAME] [PERSON_NAME] [PERSON_NAME] Manager Rehbar [PER…" at bounding box center [107, 192] width 47 height 12
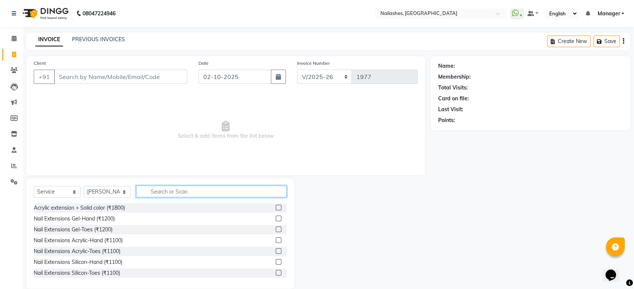
click at [159, 193] on input "text" at bounding box center [211, 192] width 150 height 12
type input "exte"
click at [276, 240] on label at bounding box center [279, 241] width 6 height 6
click at [276, 240] on input "checkbox" at bounding box center [278, 240] width 5 height 5
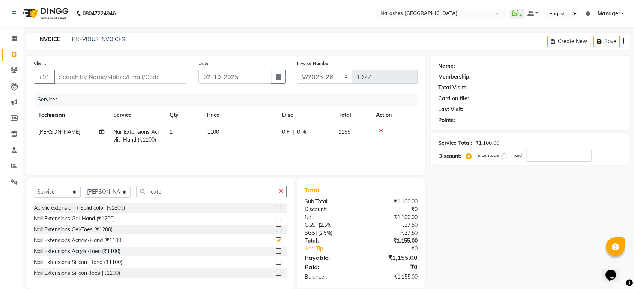
checkbox input "false"
click at [225, 190] on input "exte" at bounding box center [206, 192] width 140 height 12
type input "e"
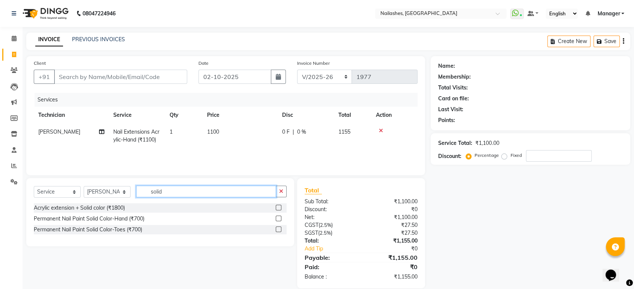
type input "solid"
click at [280, 218] on label at bounding box center [279, 219] width 6 height 6
click at [280, 218] on input "checkbox" at bounding box center [278, 219] width 5 height 5
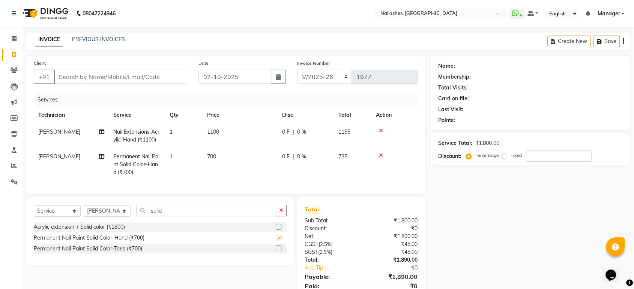
checkbox input "false"
click at [216, 215] on input "solid" at bounding box center [206, 211] width 140 height 12
type input "s"
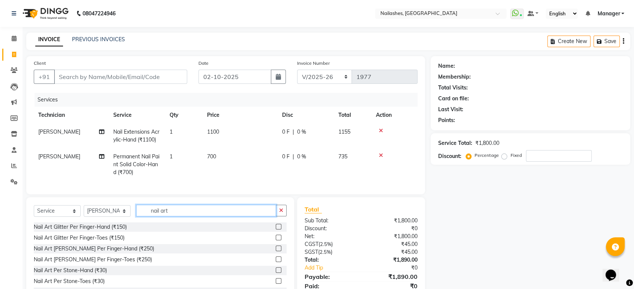
type input "nail art"
click at [276, 230] on div at bounding box center [281, 227] width 11 height 9
click at [276, 230] on label at bounding box center [279, 227] width 6 height 6
click at [276, 230] on input "checkbox" at bounding box center [278, 227] width 5 height 5
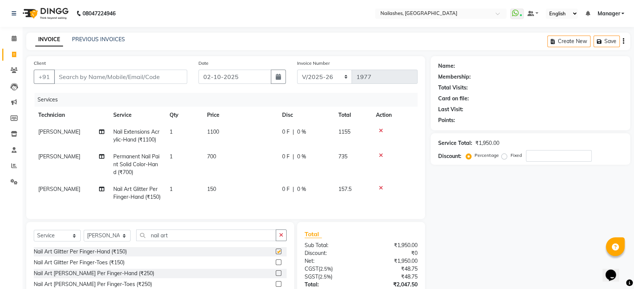
checkbox input "false"
click at [231, 188] on td "150" at bounding box center [239, 193] width 75 height 25
select select "26128"
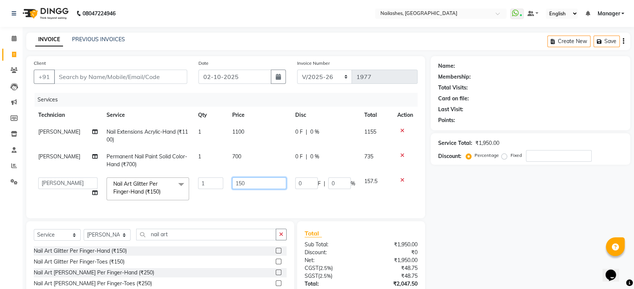
click at [255, 187] on input "150" at bounding box center [259, 184] width 54 height 12
type input "1"
type input "100"
type input "1000"
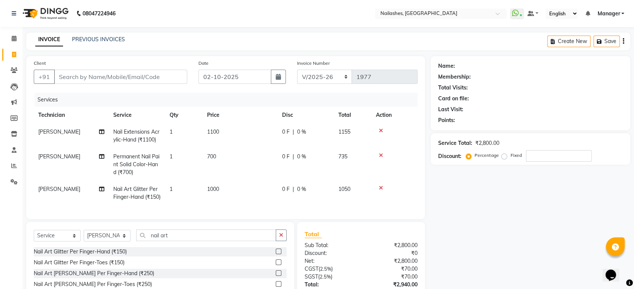
click at [252, 198] on td "1000" at bounding box center [239, 193] width 75 height 25
select select "26128"
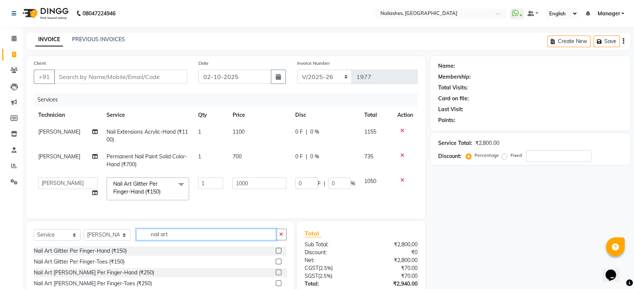
click at [195, 241] on input "nail art" at bounding box center [206, 235] width 140 height 12
type input "n"
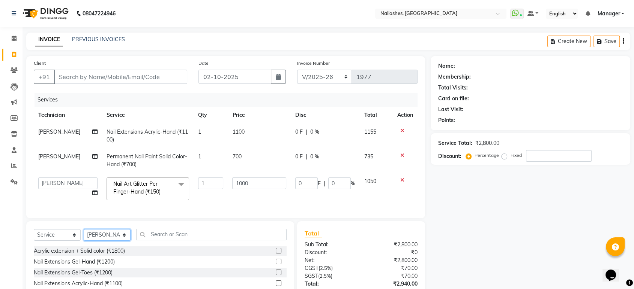
click at [121, 239] on select "Select Technician Aasha Asid HIMANSHU Ishrit Ali kalpana KRISHNA Manager Rehbar…" at bounding box center [107, 235] width 47 height 12
select select "91735"
click at [84, 235] on select "Select Technician Aasha Asid HIMANSHU Ishrit Ali kalpana KRISHNA Manager Rehbar…" at bounding box center [107, 235] width 47 height 12
click at [120, 121] on th "Service" at bounding box center [147, 115] width 91 height 17
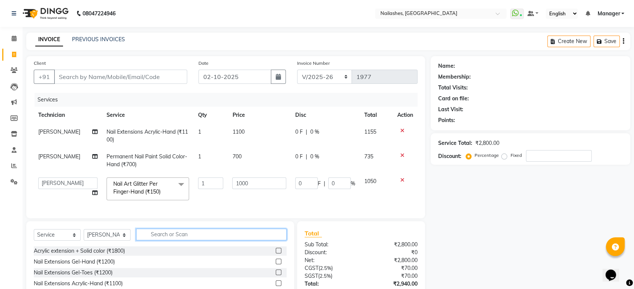
click at [192, 241] on input "text" at bounding box center [211, 235] width 150 height 12
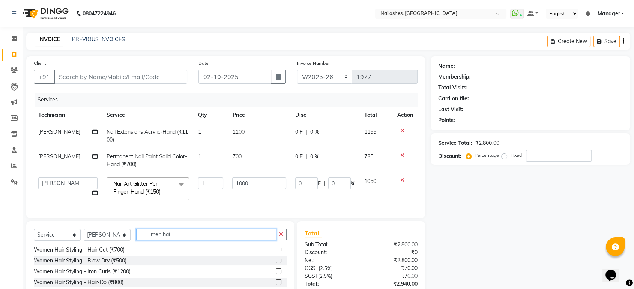
scroll to position [60, 0]
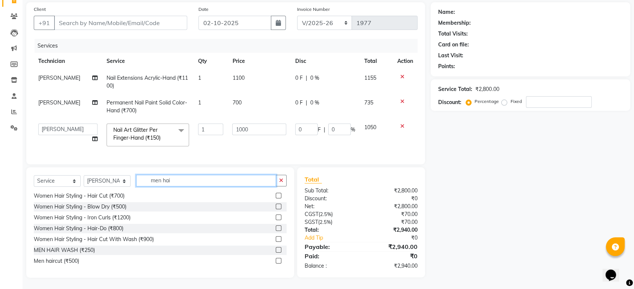
type input "men hai"
click at [276, 261] on label at bounding box center [279, 261] width 6 height 6
click at [276, 261] on input "checkbox" at bounding box center [278, 261] width 5 height 5
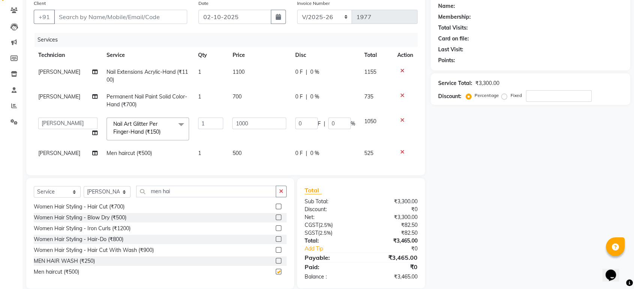
checkbox input "false"
click at [258, 154] on td "500" at bounding box center [259, 153] width 63 height 17
select select "91735"
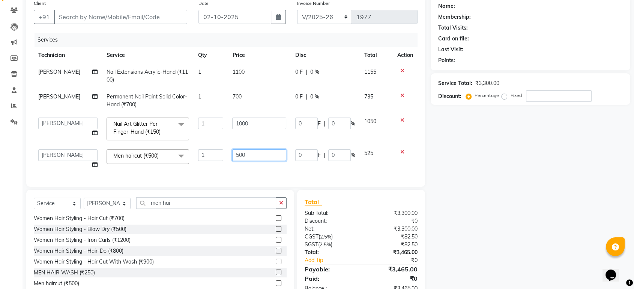
click at [262, 155] on input "500" at bounding box center [259, 156] width 54 height 12
type input "5"
type input "300"
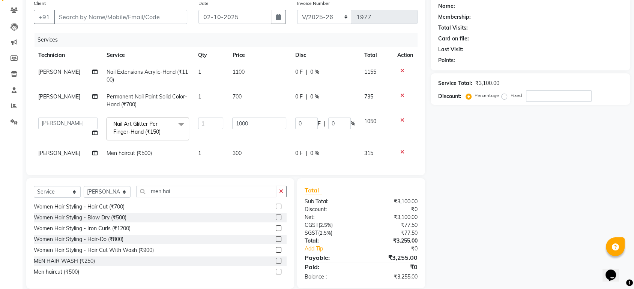
click at [252, 168] on div "Services Technician Service Qty Price Disc Total Action SAM Nail Extensions Acr…" at bounding box center [226, 100] width 384 height 135
click at [147, 20] on input "Client" at bounding box center [120, 17] width 133 height 14
type input "7"
type input "0"
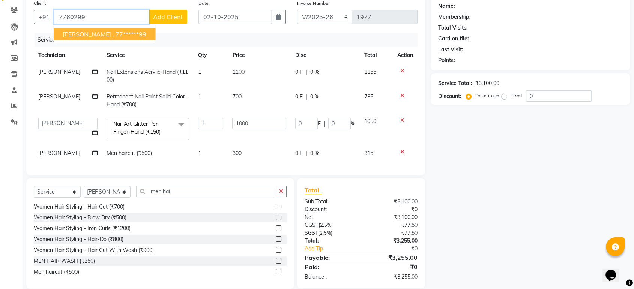
click at [115, 31] on ngb-highlight "77******99" at bounding box center [130, 33] width 31 height 7
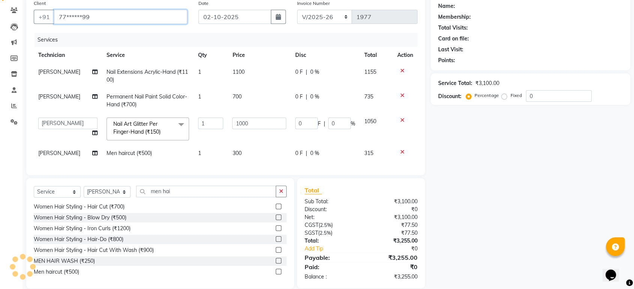
type input "77******99"
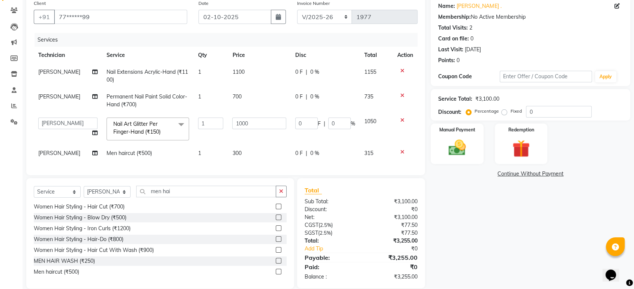
scroll to position [76, 0]
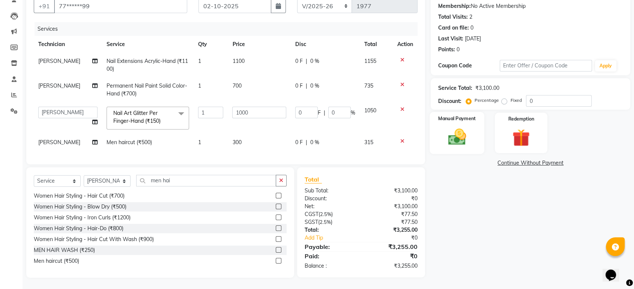
click at [466, 133] on img at bounding box center [456, 137] width 29 height 21
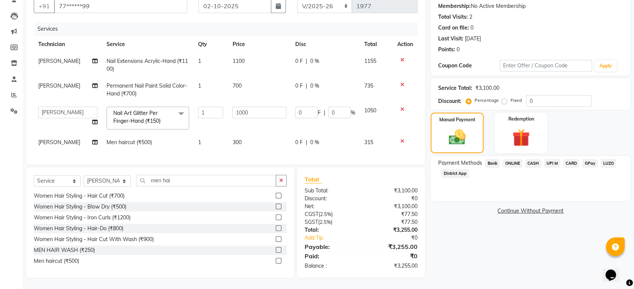
click at [535, 159] on span "CASH" at bounding box center [533, 163] width 16 height 9
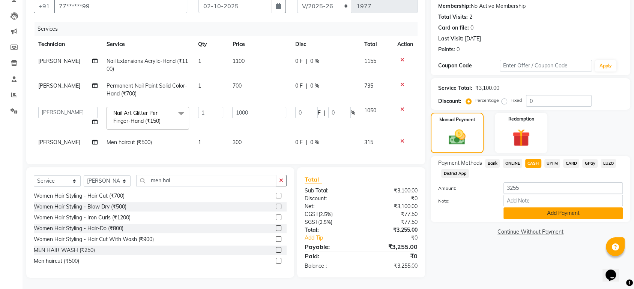
click at [559, 210] on button "Add Payment" at bounding box center [562, 214] width 119 height 12
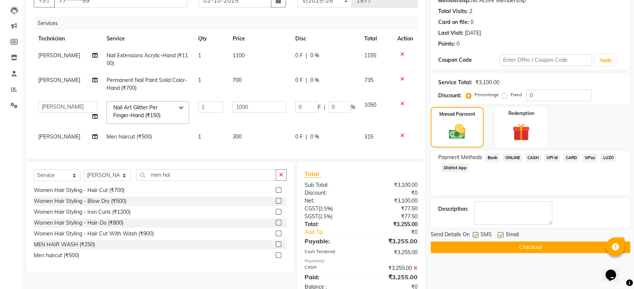
scroll to position [102, 0]
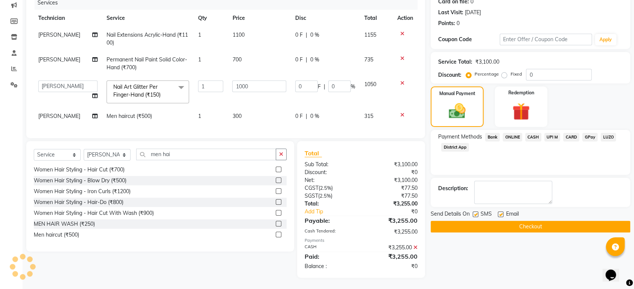
click at [559, 223] on button "Checkout" at bounding box center [529, 227] width 199 height 12
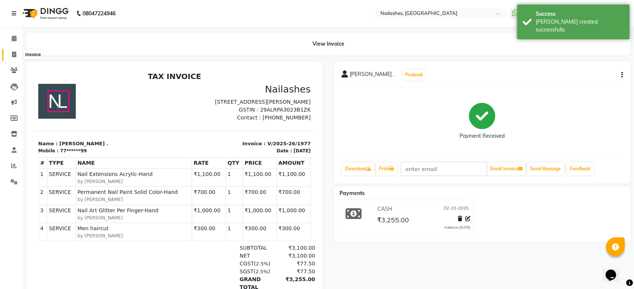
click at [9, 57] on span at bounding box center [13, 55] width 13 height 9
select select "service"
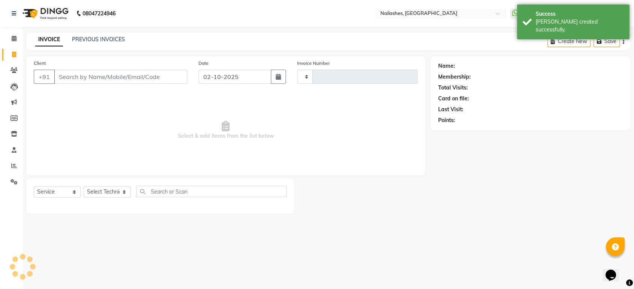
type input "1978"
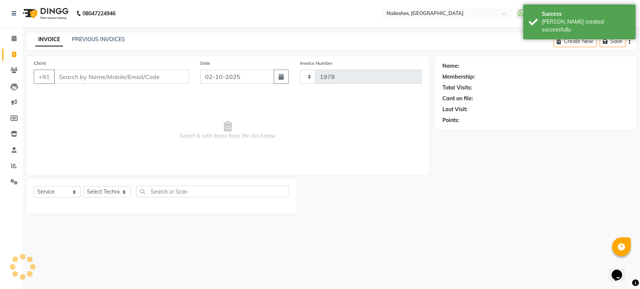
select select "4251"
click at [12, 41] on icon at bounding box center [14, 39] width 5 height 6
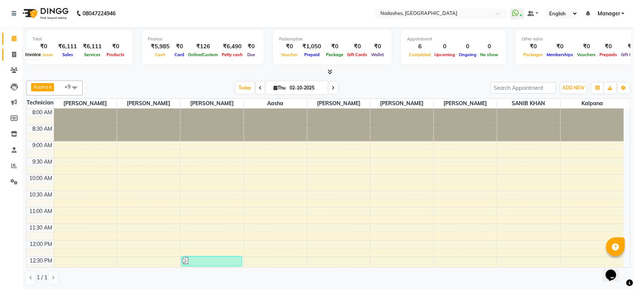
click at [14, 58] on span at bounding box center [13, 55] width 13 height 9
select select "service"
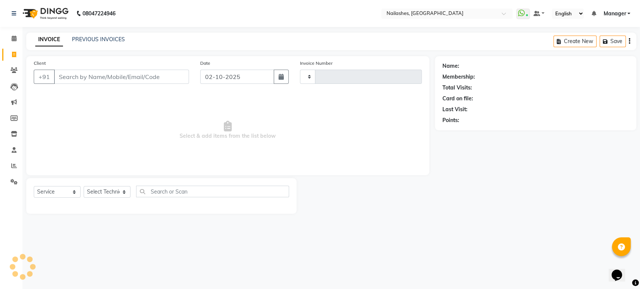
type input "1978"
select select "4251"
click at [619, 186] on div "Name: Membership: Total Visits: Card on file: Last Visit: Points:" at bounding box center [538, 135] width 207 height 158
click at [121, 192] on select "Select Technician Aasha Asid HIMANSHU Ishrit Ali kalpana KRISHNA Manager Rehbar…" at bounding box center [107, 192] width 47 height 12
select select "36442"
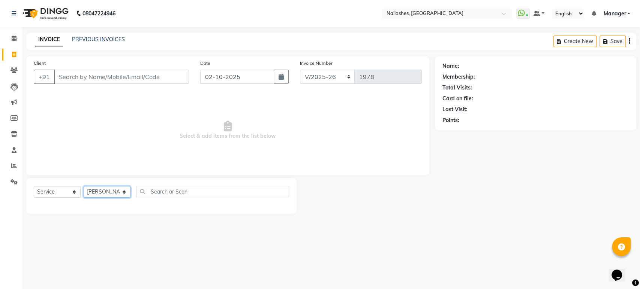
click at [84, 186] on select "Select Technician Aasha Asid HIMANSHU Ishrit Ali kalpana KRISHNA Manager Rehbar…" at bounding box center [107, 192] width 47 height 12
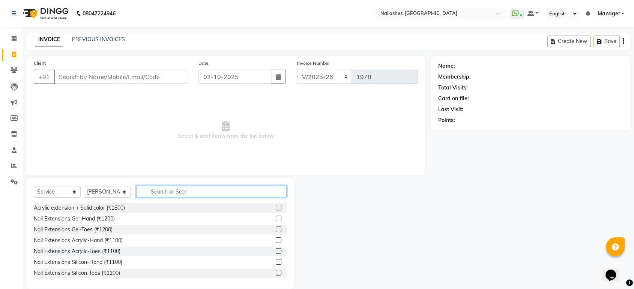
click at [178, 190] on input "text" at bounding box center [211, 192] width 150 height 12
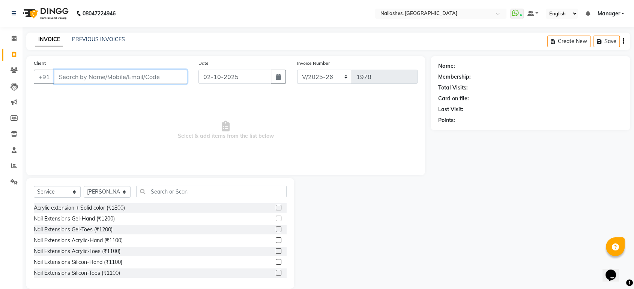
click at [108, 76] on input "Client" at bounding box center [120, 77] width 133 height 14
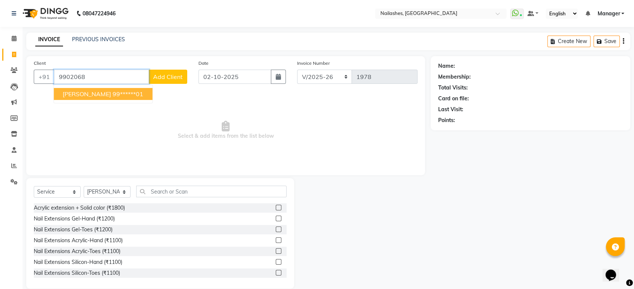
click at [112, 94] on ngb-highlight "99******01" at bounding box center [127, 93] width 31 height 7
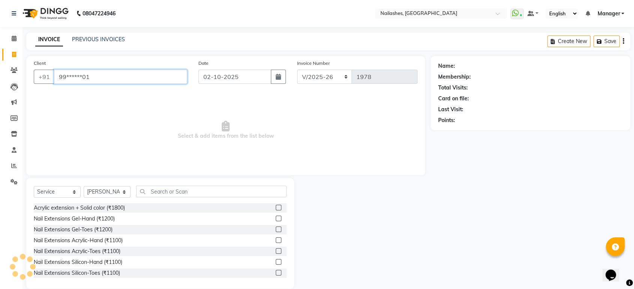
type input "99******01"
select select "1: Object"
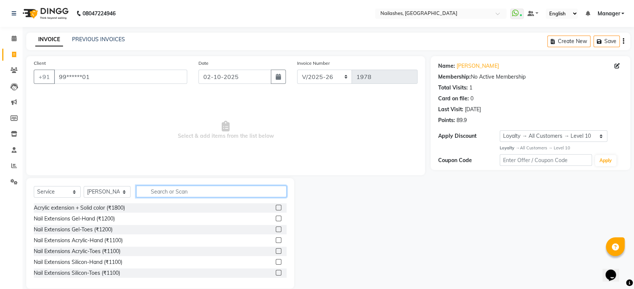
click at [172, 191] on input "text" at bounding box center [211, 192] width 150 height 12
click at [175, 192] on input "text" at bounding box center [211, 192] width 150 height 12
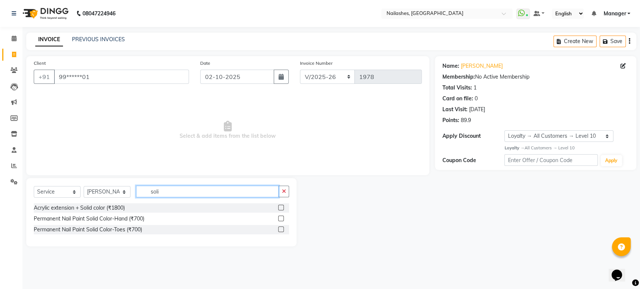
type input "soli"
click at [281, 218] on label at bounding box center [281, 219] width 6 height 6
click at [281, 218] on input "checkbox" at bounding box center [280, 219] width 5 height 5
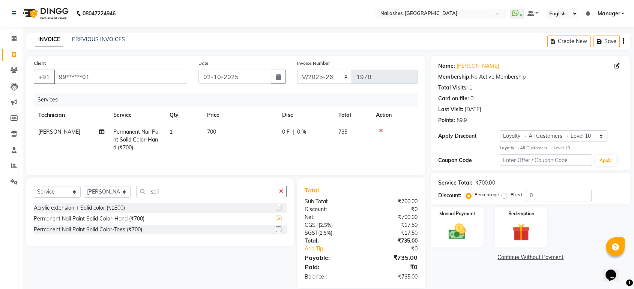
checkbox input "false"
click at [221, 191] on input "soli" at bounding box center [206, 192] width 140 height 12
type input "s"
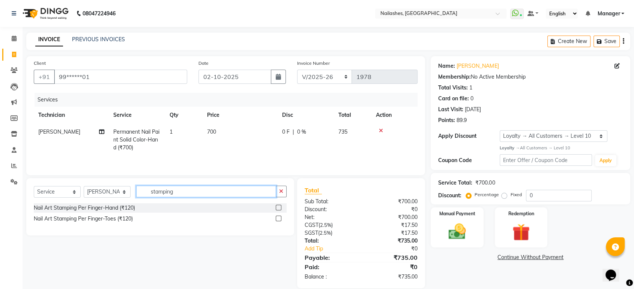
type input "stamping"
click at [278, 207] on label at bounding box center [279, 208] width 6 height 6
click at [278, 207] on input "checkbox" at bounding box center [278, 208] width 5 height 5
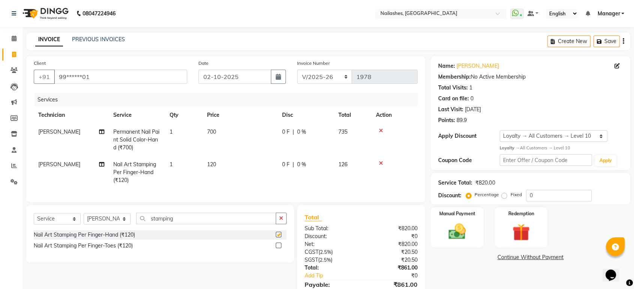
checkbox input "false"
click at [233, 163] on td "120" at bounding box center [239, 172] width 75 height 33
select select "36442"
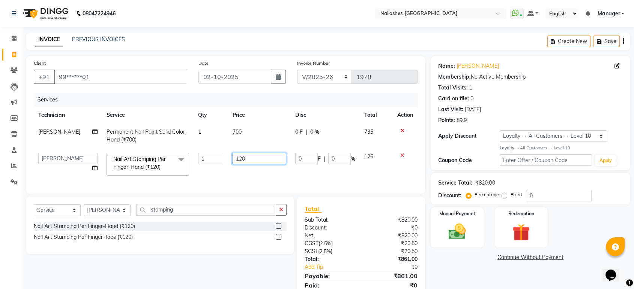
click at [250, 161] on input "120" at bounding box center [259, 159] width 54 height 12
type input "1"
type input "500"
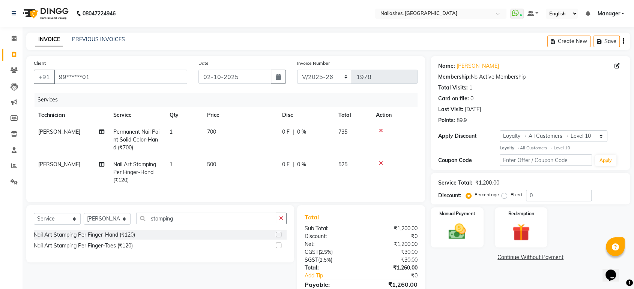
click at [248, 172] on td "500" at bounding box center [239, 172] width 75 height 33
select select "36442"
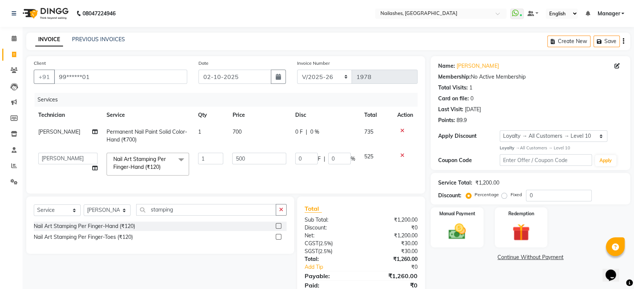
scroll to position [34, 0]
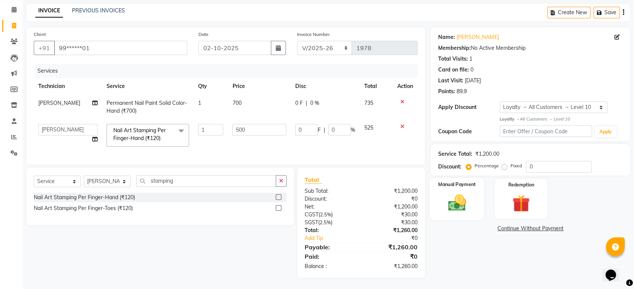
click at [469, 193] on img at bounding box center [456, 203] width 29 height 21
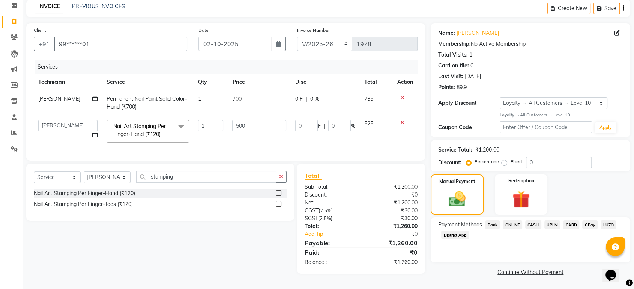
click at [512, 223] on span "ONLINE" at bounding box center [511, 225] width 19 height 9
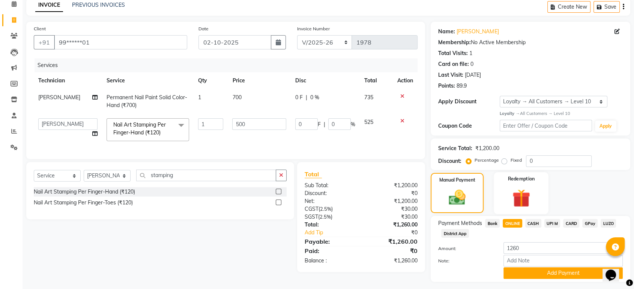
scroll to position [54, 0]
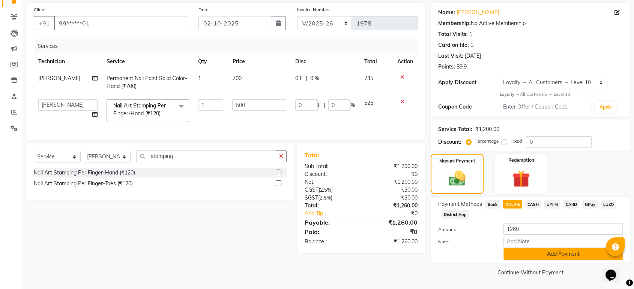
click at [535, 252] on button "Add Payment" at bounding box center [562, 255] width 119 height 12
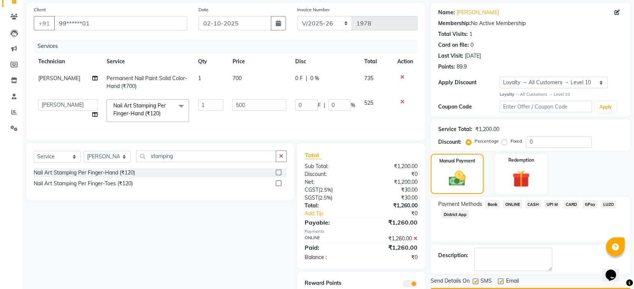
scroll to position [87, 0]
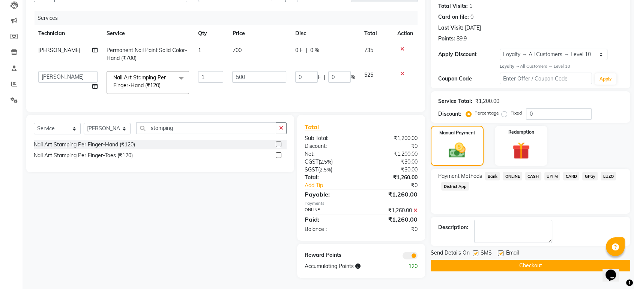
click at [534, 261] on button "Checkout" at bounding box center [529, 266] width 199 height 12
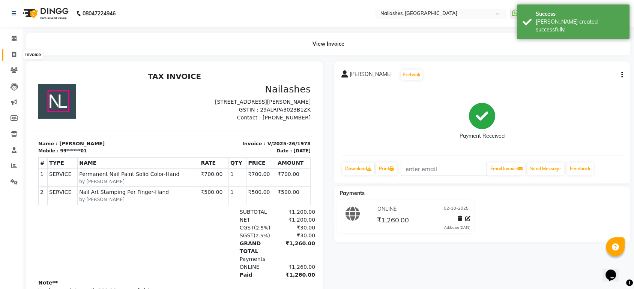
click at [15, 54] on icon at bounding box center [14, 55] width 4 height 6
select select "service"
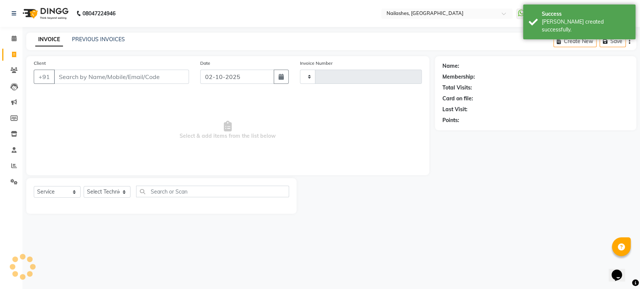
type input "1979"
select select "4251"
click at [15, 38] on icon at bounding box center [14, 39] width 5 height 6
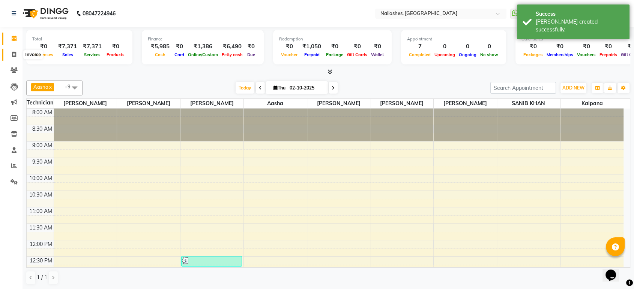
scroll to position [263, 0]
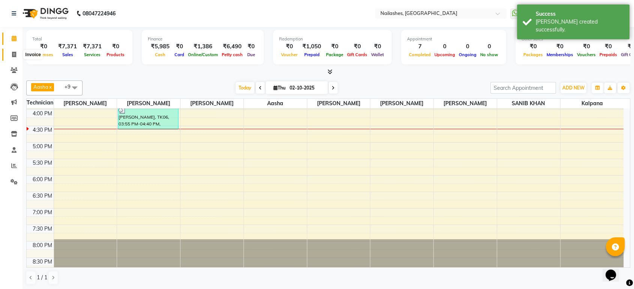
click at [12, 52] on icon at bounding box center [14, 55] width 4 height 6
select select "service"
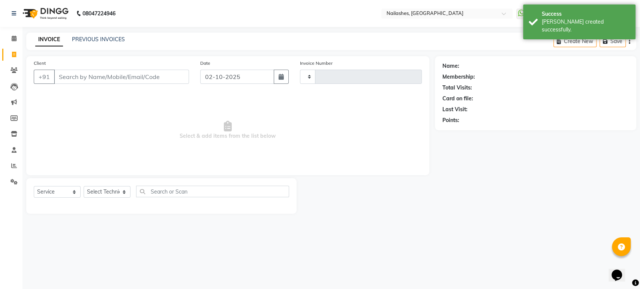
type input "1979"
select select "4251"
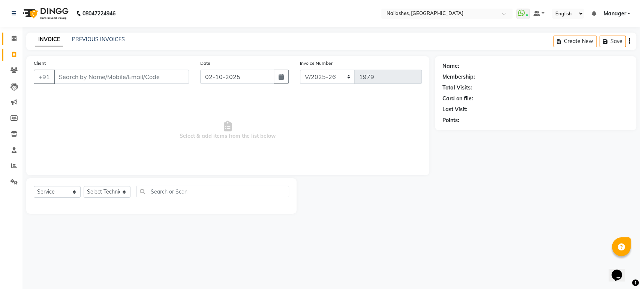
click at [15, 37] on icon at bounding box center [14, 39] width 5 height 6
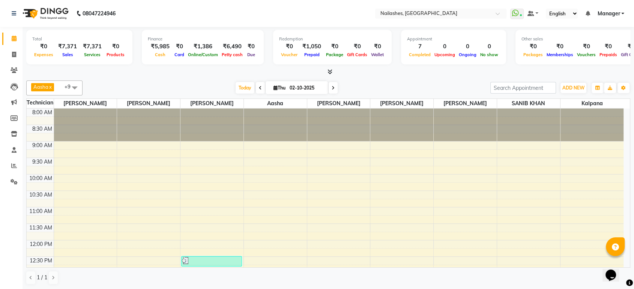
click at [202, 77] on div "Total ₹0 Expenses ₹7,371 Sales ₹7,371 Services ₹0 Products Finance ₹5,985 Cash …" at bounding box center [327, 158] width 611 height 263
click at [569, 86] on span "ADD NEW" at bounding box center [573, 88] width 22 height 6
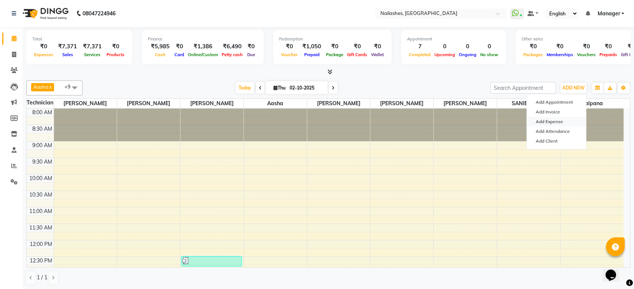
click at [553, 123] on link "Add Expense" at bounding box center [555, 122] width 59 height 10
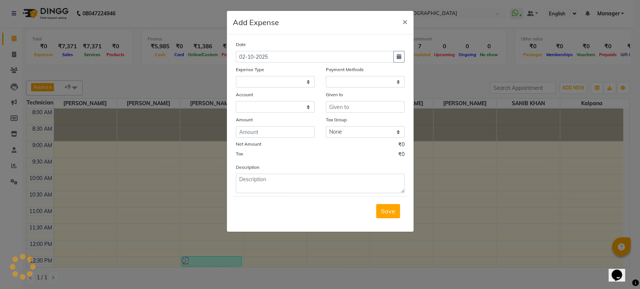
select select
select select "1"
select select "3062"
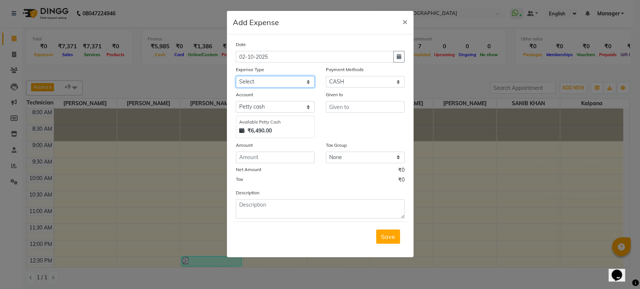
click at [307, 80] on select "Select acetone Advance Salary bank deposite Battery cell BBMP Beauty products B…" at bounding box center [275, 82] width 79 height 12
drag, startPoint x: 309, startPoint y: 83, endPoint x: 265, endPoint y: 208, distance: 132.2
click at [265, 208] on div "Date 02-10-2025 Expense Type Select acetone Advance Salary bank deposite Batter…" at bounding box center [320, 129] width 169 height 178
select select "17035"
click at [236, 76] on select "Select acetone Advance Salary bank deposite Battery cell BBMP Beauty products B…" at bounding box center [275, 82] width 79 height 12
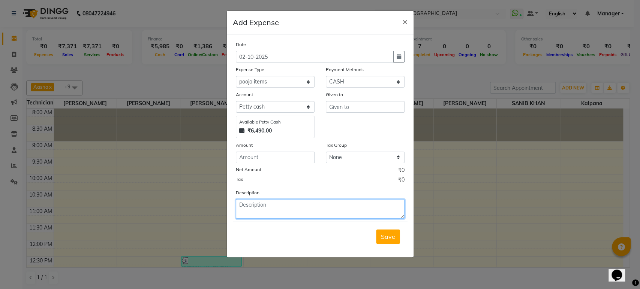
click at [286, 209] on textarea at bounding box center [320, 208] width 169 height 19
type textarea "o"
type textarea "pooja items"
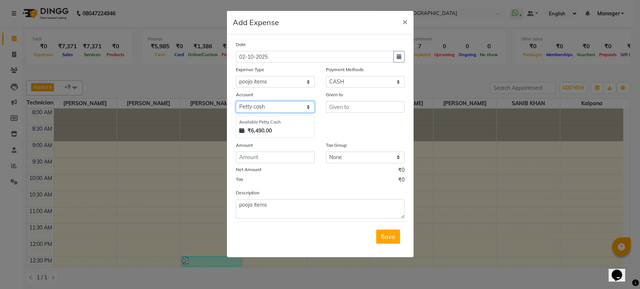
drag, startPoint x: 309, startPoint y: 104, endPoint x: 362, endPoint y: 124, distance: 56.1
click at [362, 124] on div "Account Select Petty cash Available Petty Cash ₹6,490.00 Given to" at bounding box center [320, 115] width 180 height 48
drag, startPoint x: 362, startPoint y: 124, endPoint x: 372, endPoint y: 106, distance: 20.3
click at [372, 106] on div "Given to" at bounding box center [365, 115] width 90 height 48
click at [372, 106] on input "text" at bounding box center [365, 107] width 79 height 12
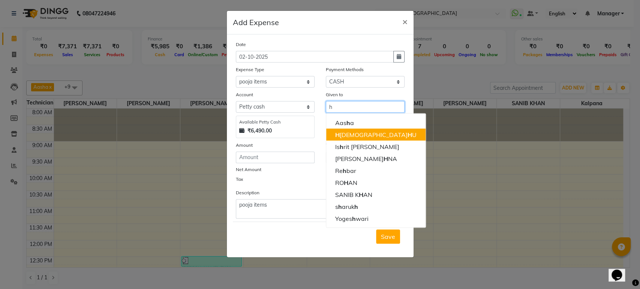
click at [367, 131] on ngb-highlight "H IMANS H U" at bounding box center [375, 134] width 81 height 7
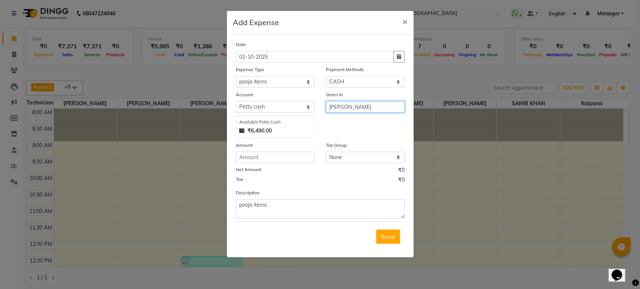
type input "[PERSON_NAME]"
click at [298, 161] on input "number" at bounding box center [275, 158] width 79 height 12
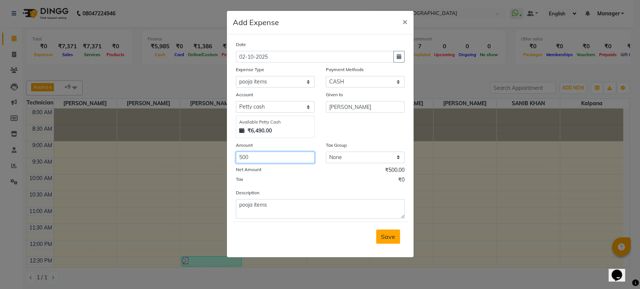
type input "500"
click at [392, 240] on button "Save" at bounding box center [388, 237] width 24 height 14
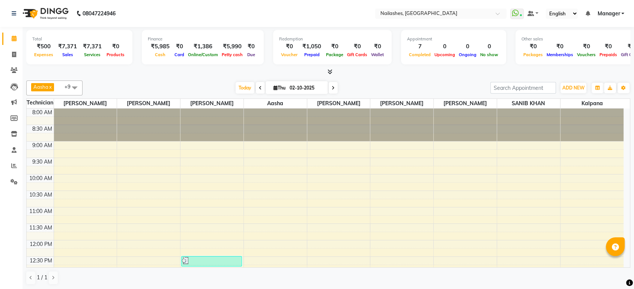
click at [185, 71] on div at bounding box center [328, 72] width 604 height 8
click at [12, 167] on icon at bounding box center [14, 166] width 6 height 6
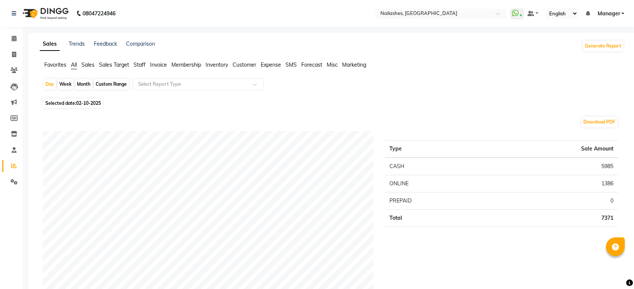
click at [138, 66] on span "Staff" at bounding box center [139, 64] width 12 height 7
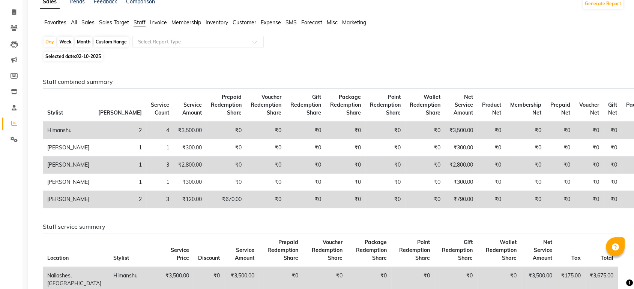
scroll to position [42, 0]
click at [83, 37] on div "Month" at bounding box center [83, 42] width 17 height 10
select select "10"
select select "2025"
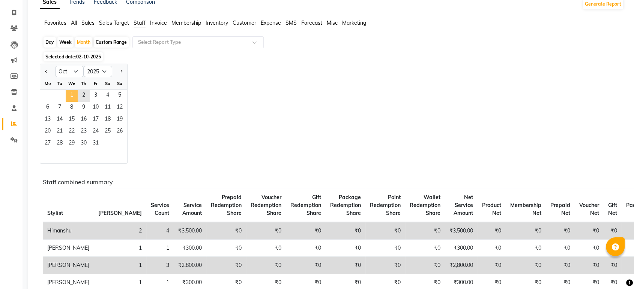
click at [69, 90] on span "1" at bounding box center [72, 96] width 12 height 12
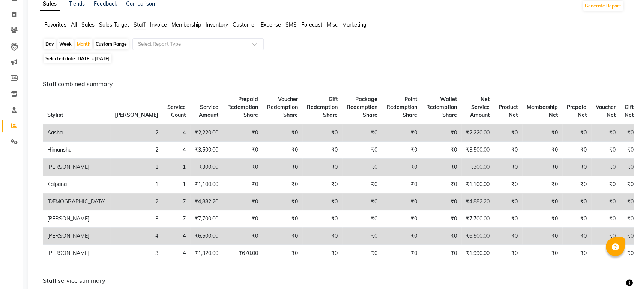
scroll to position [40, 0]
click at [122, 22] on span "Sales Target" at bounding box center [114, 25] width 30 height 7
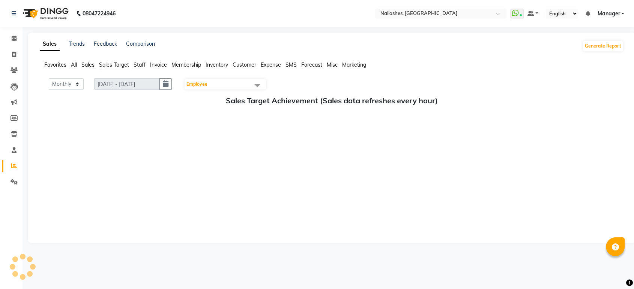
scroll to position [0, 0]
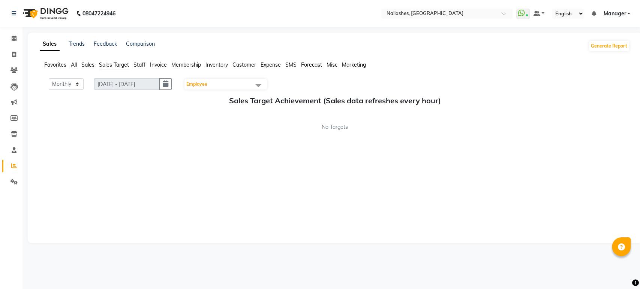
click at [156, 66] on span "Invoice" at bounding box center [158, 64] width 17 height 7
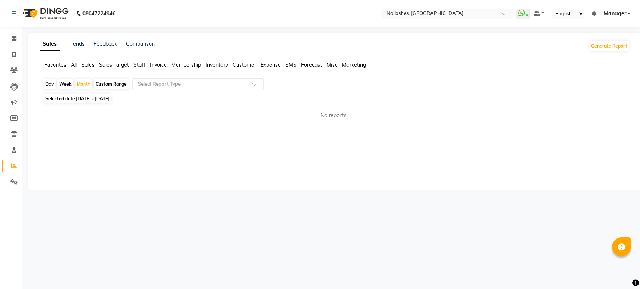
click at [220, 66] on span "Inventory" at bounding box center [216, 64] width 22 height 7
click at [102, 63] on span "Sales Target" at bounding box center [114, 64] width 30 height 7
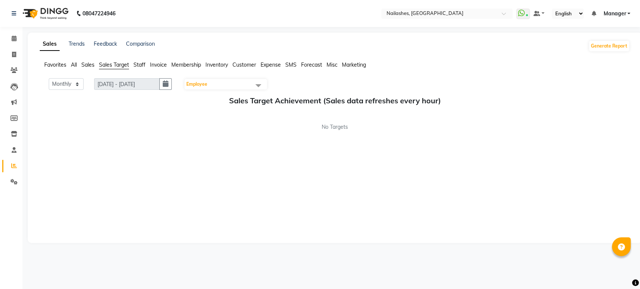
click at [85, 63] on span "Sales" at bounding box center [87, 64] width 13 height 7
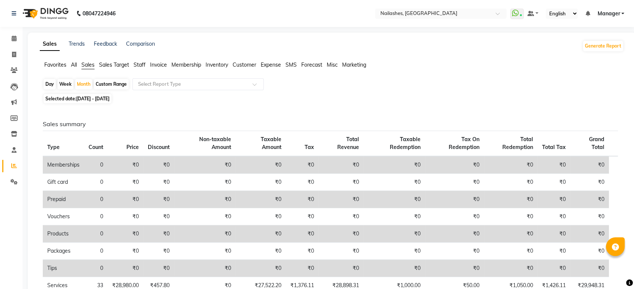
click at [75, 64] on span "All" at bounding box center [74, 64] width 6 height 7
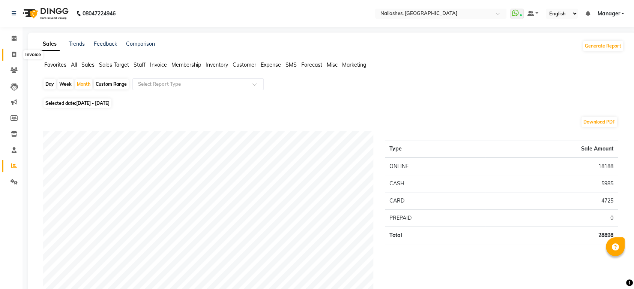
click at [13, 53] on icon at bounding box center [14, 55] width 4 height 6
select select "service"
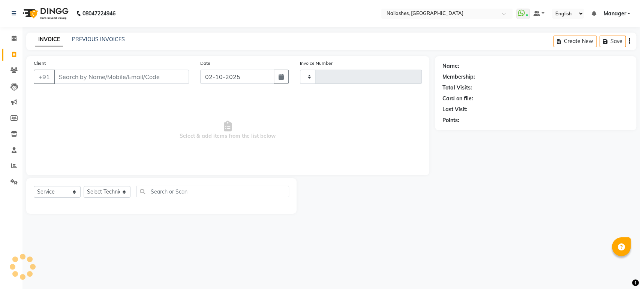
type input "1979"
select select "4251"
click at [112, 190] on select "Select Technician Aasha Asid HIMANSHU Ishrit Ali kalpana KRISHNA Manager Rehbar…" at bounding box center [107, 192] width 47 height 12
select select "36442"
click at [84, 186] on select "Select Technician Aasha Asid HIMANSHU Ishrit Ali kalpana KRISHNA Manager Rehbar…" at bounding box center [107, 192] width 47 height 12
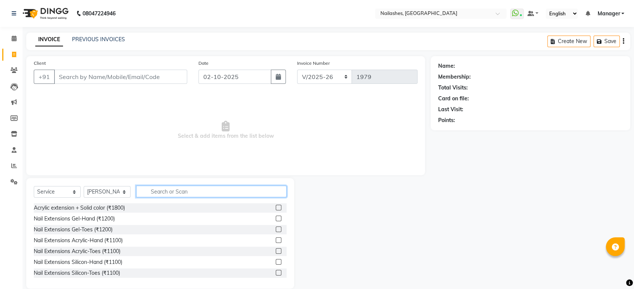
click at [168, 188] on input "text" at bounding box center [211, 192] width 150 height 12
type input "e"
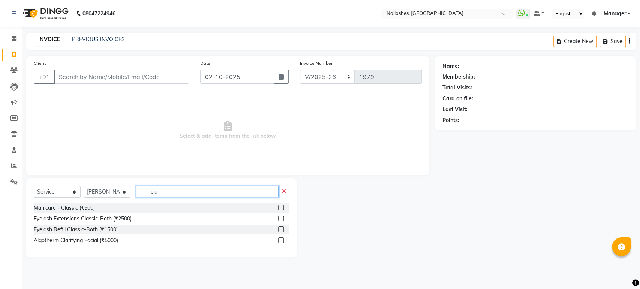
type input "cla"
click at [280, 220] on label at bounding box center [281, 219] width 6 height 6
click at [280, 220] on input "checkbox" at bounding box center [280, 219] width 5 height 5
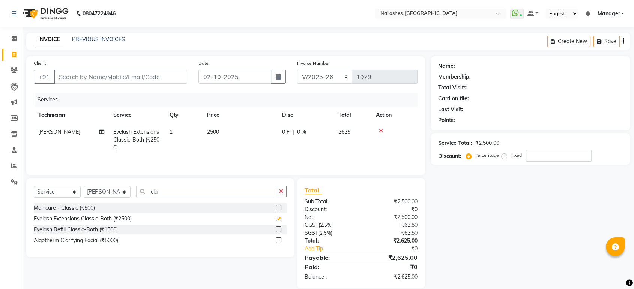
checkbox input "false"
click at [138, 80] on input "Client" at bounding box center [120, 77] width 133 height 14
type input "8"
type input "0"
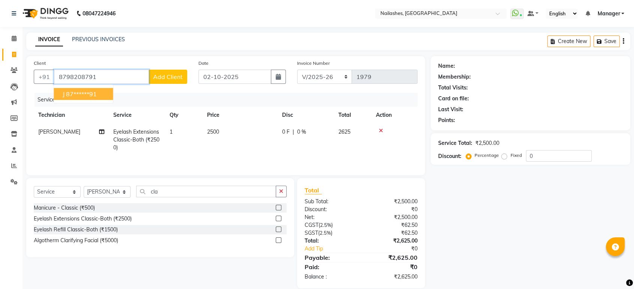
type input "8798208791"
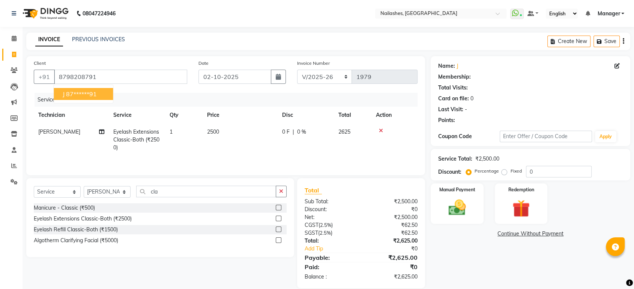
select select "1: Object"
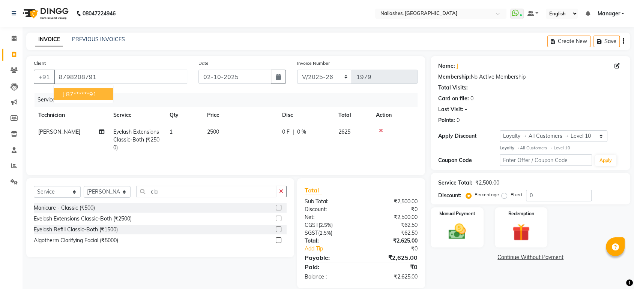
click at [102, 94] on button "j 87******91" at bounding box center [83, 94] width 59 height 12
type input "87******91"
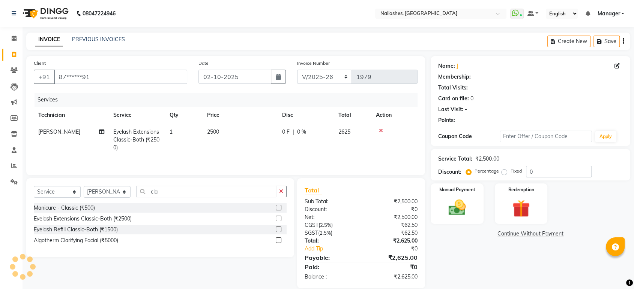
select select "1: Object"
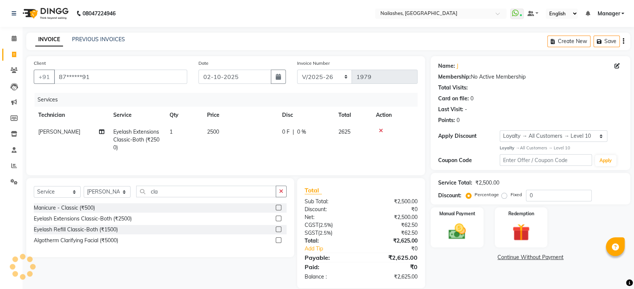
scroll to position [10, 0]
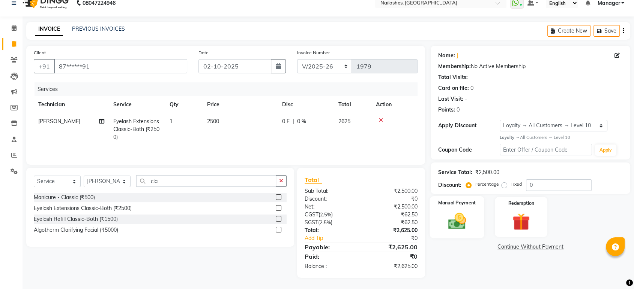
click at [466, 218] on img at bounding box center [456, 221] width 29 height 21
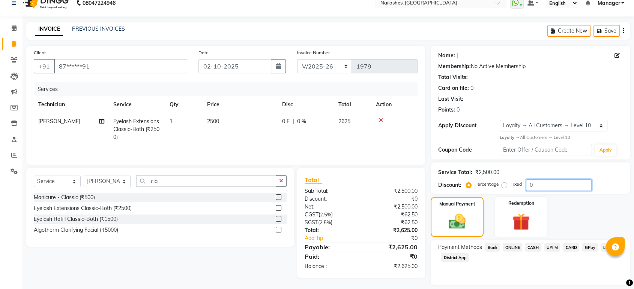
click at [543, 187] on input "0" at bounding box center [559, 186] width 66 height 12
click at [538, 189] on input "5" at bounding box center [559, 186] width 66 height 12
type input "5"
click at [510, 184] on label "Fixed" at bounding box center [515, 184] width 11 height 7
click at [503, 184] on input "Fixed" at bounding box center [505, 184] width 5 height 5
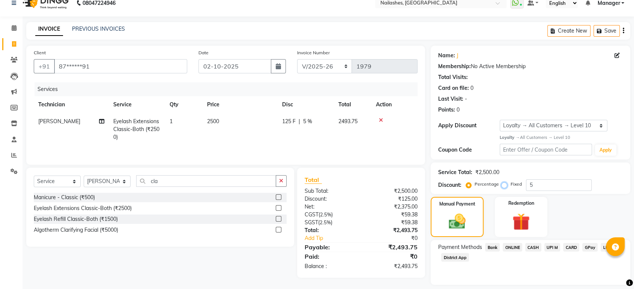
radio input "true"
click at [543, 188] on input "5" at bounding box center [559, 186] width 66 height 12
type input "6"
type input "125"
click at [510, 247] on span "ONLINE" at bounding box center [511, 247] width 19 height 9
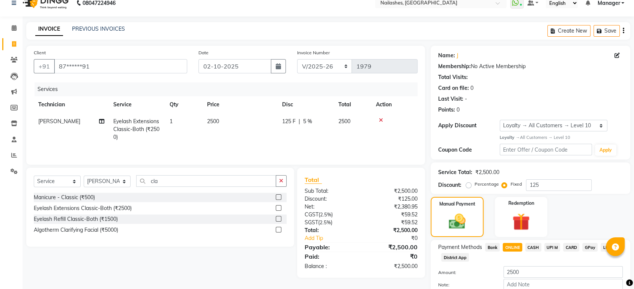
scroll to position [54, 0]
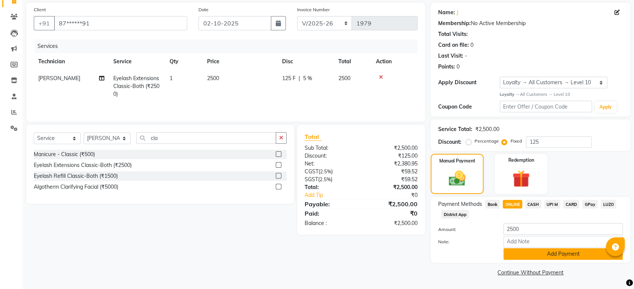
click at [591, 255] on button "Add Payment" at bounding box center [562, 255] width 119 height 12
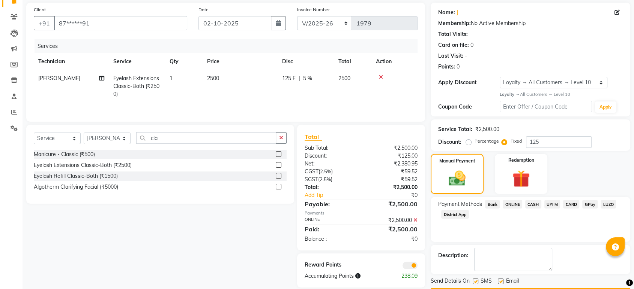
scroll to position [75, 0]
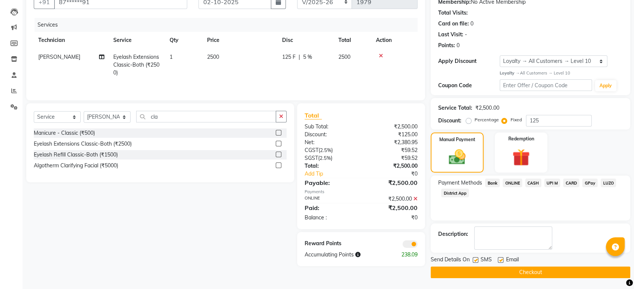
click at [566, 274] on button "Checkout" at bounding box center [529, 273] width 199 height 12
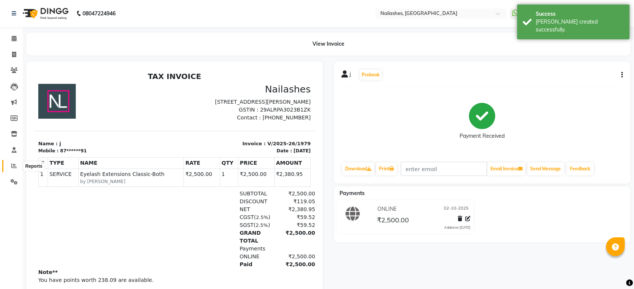
click at [15, 167] on icon at bounding box center [14, 166] width 6 height 6
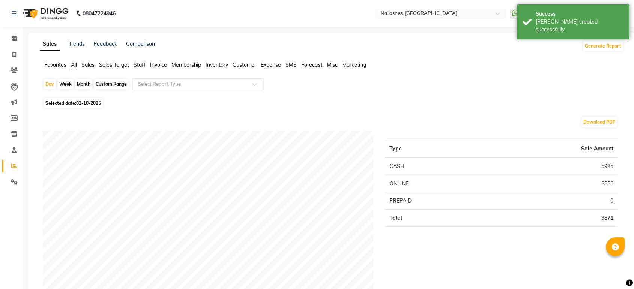
click at [136, 63] on span "Staff" at bounding box center [139, 64] width 12 height 7
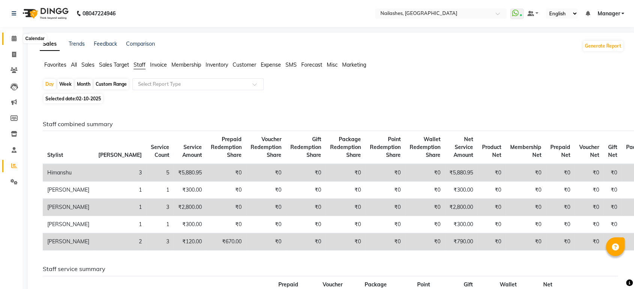
click at [16, 39] on icon at bounding box center [14, 39] width 5 height 6
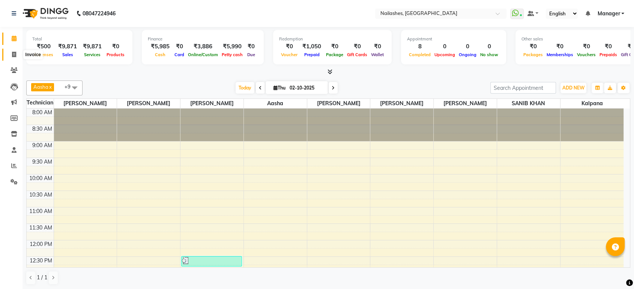
click at [16, 54] on icon at bounding box center [14, 55] width 4 height 6
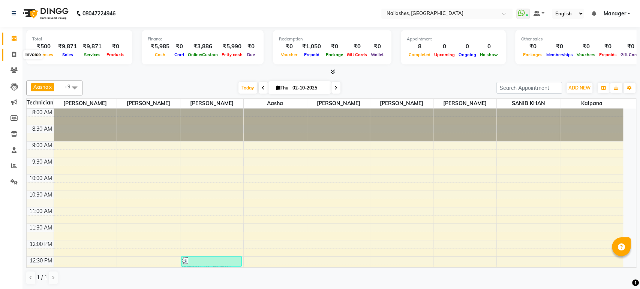
select select "service"
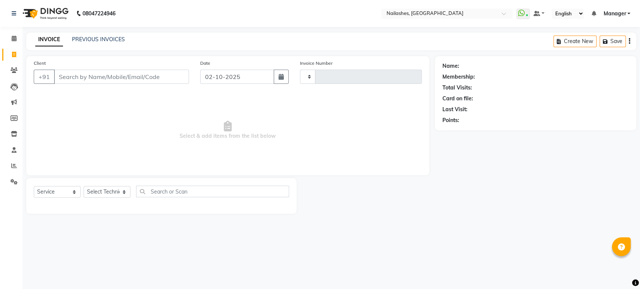
type input "1980"
select select "4251"
click at [100, 43] on div "PREVIOUS INVOICES" at bounding box center [98, 40] width 53 height 8
click at [101, 40] on link "PREVIOUS INVOICES" at bounding box center [98, 39] width 53 height 7
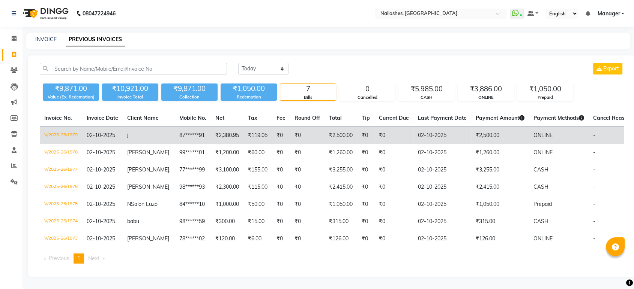
click at [211, 134] on td "₹2,380.95" at bounding box center [227, 136] width 33 height 18
click at [157, 137] on td "j" at bounding box center [149, 136] width 52 height 18
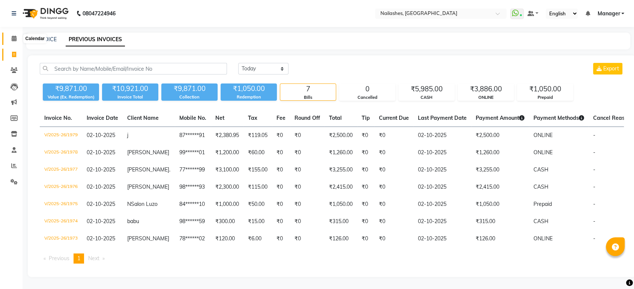
click at [12, 36] on icon at bounding box center [14, 39] width 5 height 6
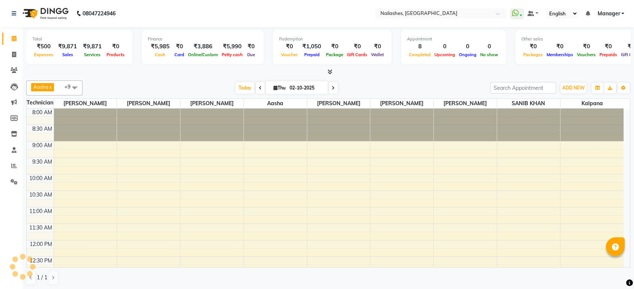
scroll to position [253, 0]
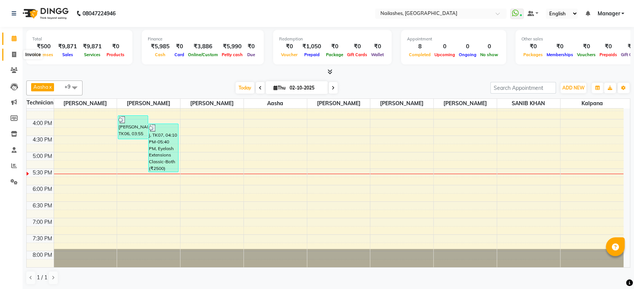
click at [12, 53] on icon at bounding box center [14, 55] width 4 height 6
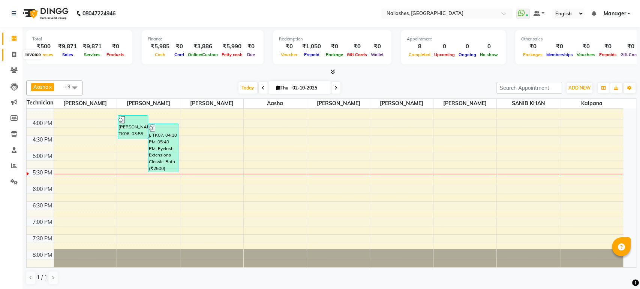
select select "4251"
select select "service"
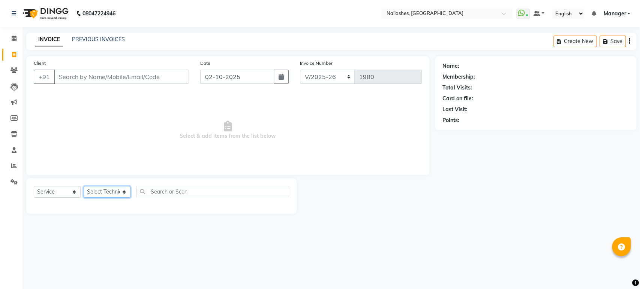
click at [123, 191] on select "Select Technician Aasha Asid HIMANSHU Ishrit Ali kalpana KRISHNA Manager Rehbar…" at bounding box center [107, 192] width 47 height 12
select select "80924"
click at [84, 186] on select "Select Technician Aasha Asid HIMANSHU Ishrit Ali kalpana KRISHNA Manager Rehbar…" at bounding box center [107, 192] width 47 height 12
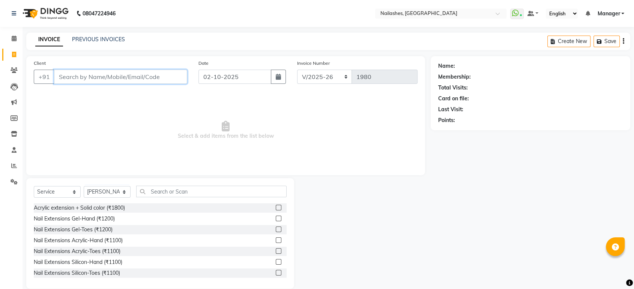
click at [130, 77] on input "Client" at bounding box center [120, 77] width 133 height 14
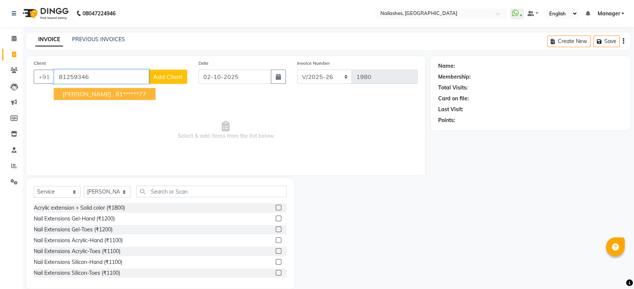
click at [115, 92] on ngb-highlight "81******77" at bounding box center [130, 93] width 31 height 7
type input "81******77"
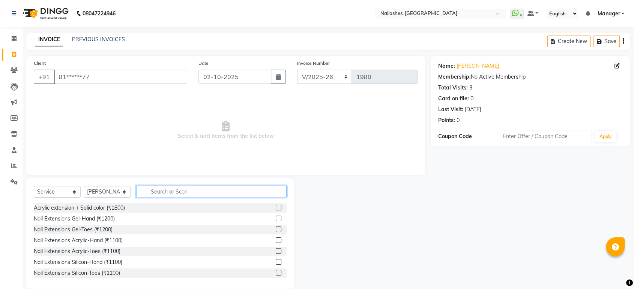
click at [183, 196] on input "text" at bounding box center [211, 192] width 150 height 12
type input "exte"
click at [276, 238] on label at bounding box center [279, 241] width 6 height 6
click at [276, 238] on input "checkbox" at bounding box center [278, 240] width 5 height 5
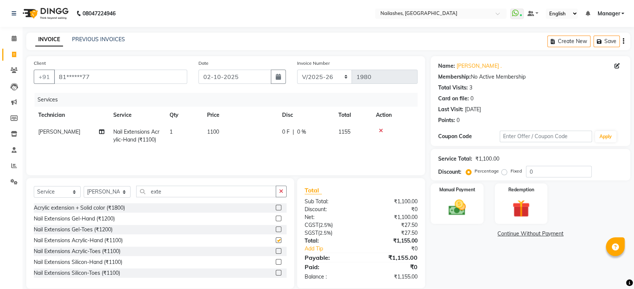
checkbox input "false"
click at [228, 190] on input "exte" at bounding box center [206, 192] width 140 height 12
type input "e"
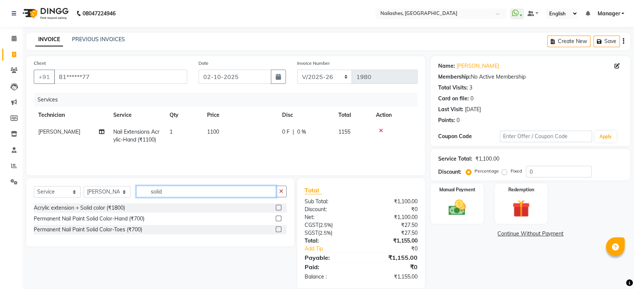
type input "solid"
click at [277, 207] on label at bounding box center [279, 208] width 6 height 6
click at [277, 207] on input "checkbox" at bounding box center [278, 208] width 5 height 5
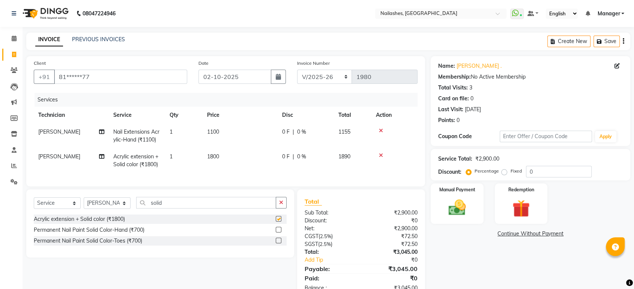
checkbox input "false"
click at [171, 208] on input "solid" at bounding box center [206, 203] width 140 height 12
type input "s"
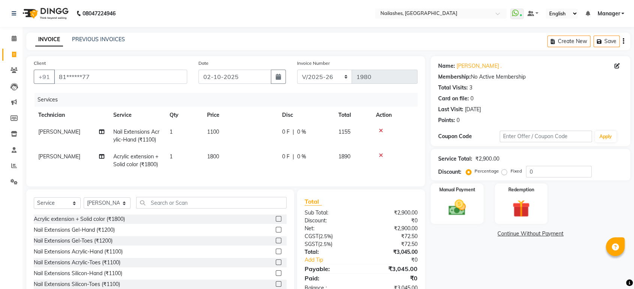
click at [382, 155] on icon at bounding box center [381, 155] width 4 height 5
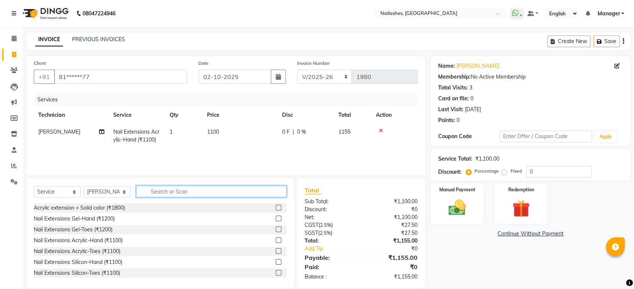
click at [193, 190] on input "text" at bounding box center [211, 192] width 150 height 12
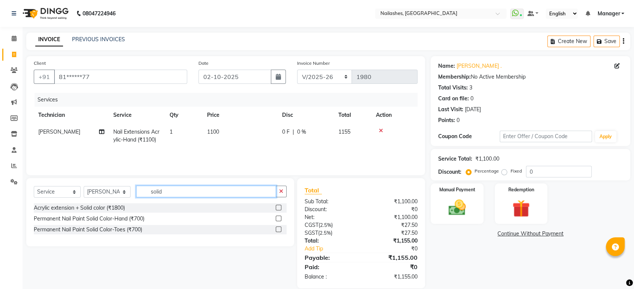
type input "solid"
click at [279, 219] on label at bounding box center [279, 219] width 6 height 6
click at [279, 219] on input "checkbox" at bounding box center [278, 219] width 5 height 5
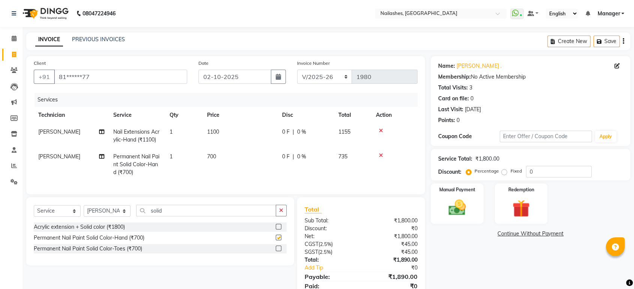
checkbox input "false"
click at [173, 216] on input "solid" at bounding box center [206, 211] width 140 height 12
type input "s"
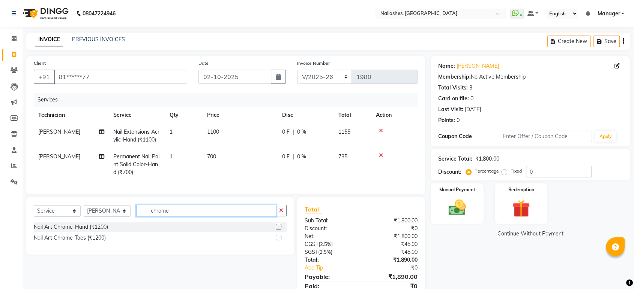
type input "chrome"
click at [381, 153] on icon at bounding box center [381, 155] width 4 height 5
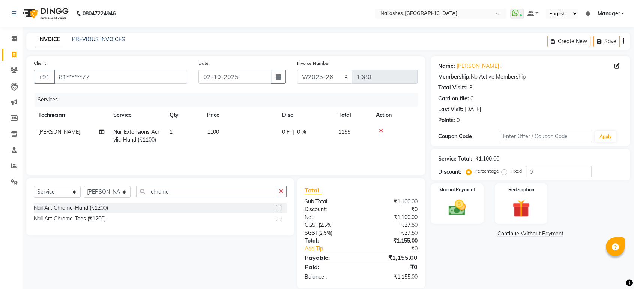
click at [278, 206] on label at bounding box center [279, 208] width 6 height 6
click at [278, 206] on input "checkbox" at bounding box center [278, 208] width 5 height 5
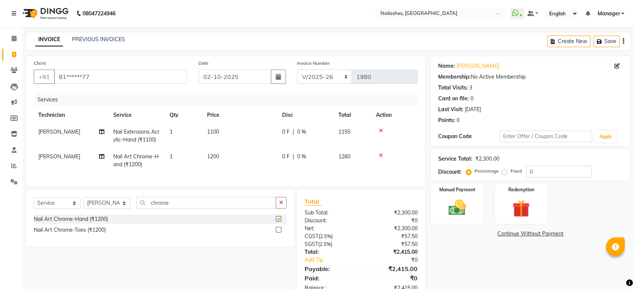
checkbox input "false"
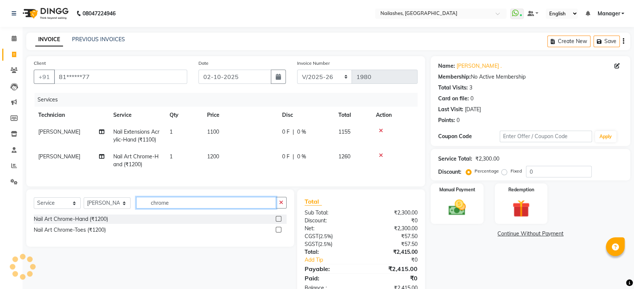
click at [198, 209] on input "chrome" at bounding box center [206, 203] width 140 height 12
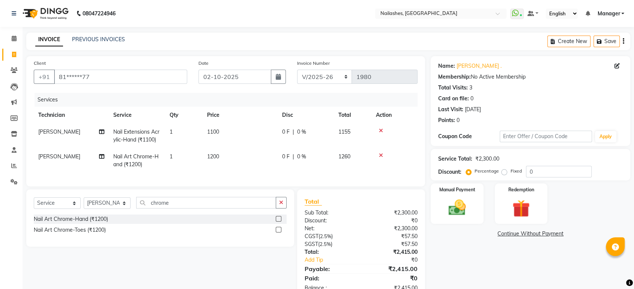
click at [279, 233] on label at bounding box center [279, 230] width 6 height 6
click at [279, 233] on input "checkbox" at bounding box center [278, 230] width 5 height 5
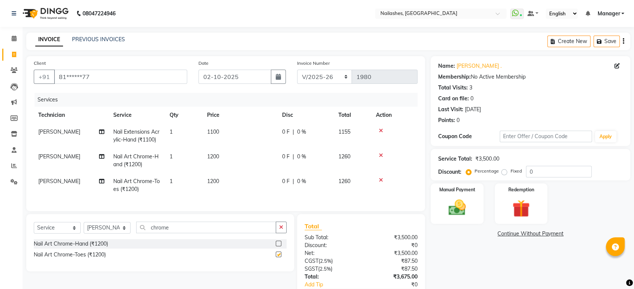
checkbox input "false"
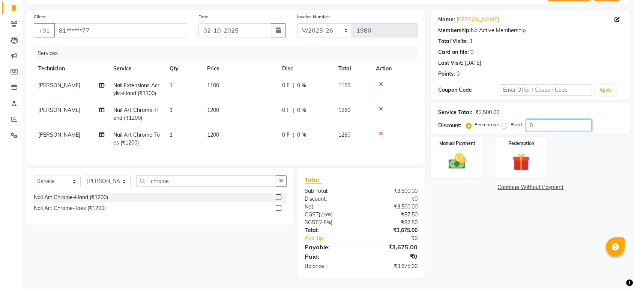
click at [555, 123] on input "0" at bounding box center [559, 126] width 66 height 12
type input "10"
click at [396, 142] on td at bounding box center [394, 139] width 46 height 25
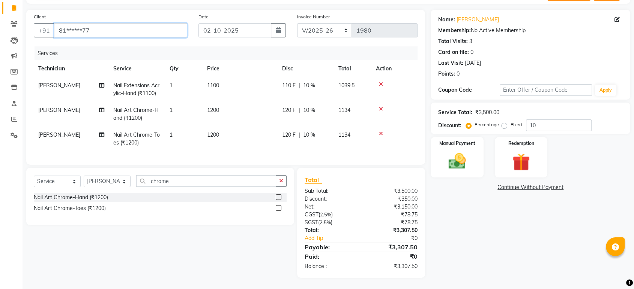
click at [94, 24] on input "81******77" at bounding box center [120, 30] width 133 height 14
type input "8"
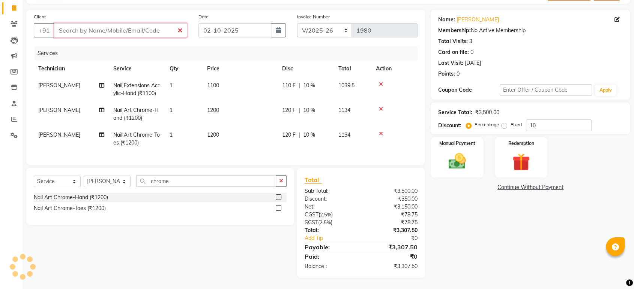
type input "0"
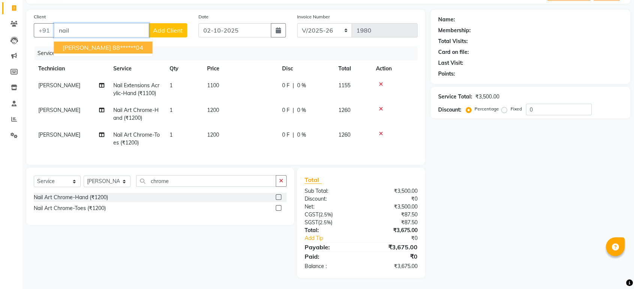
click at [97, 45] on span "Nailashes Luzo" at bounding box center [87, 47] width 48 height 7
type input "88******04"
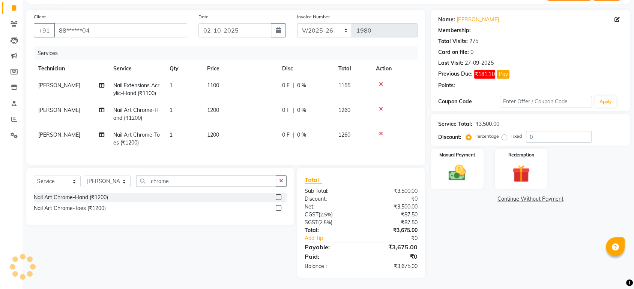
select select "1: Object"
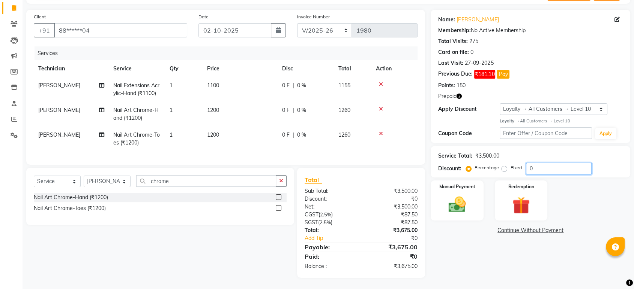
click at [543, 163] on input "0" at bounding box center [559, 169] width 66 height 12
click at [548, 163] on input "number" at bounding box center [559, 169] width 66 height 12
click at [516, 195] on img at bounding box center [520, 206] width 29 height 22
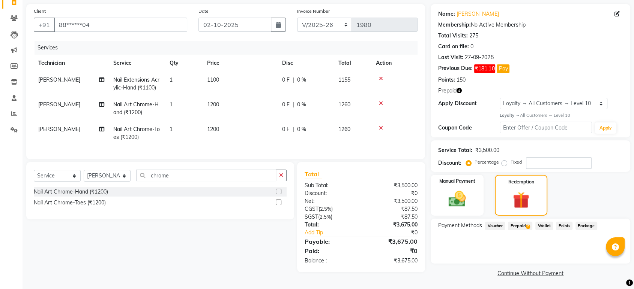
click at [527, 225] on span "2" at bounding box center [528, 227] width 4 height 4
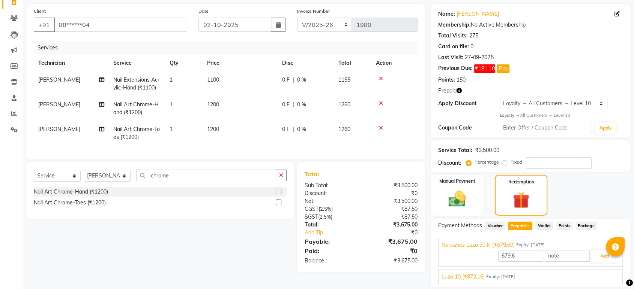
scroll to position [76, 0]
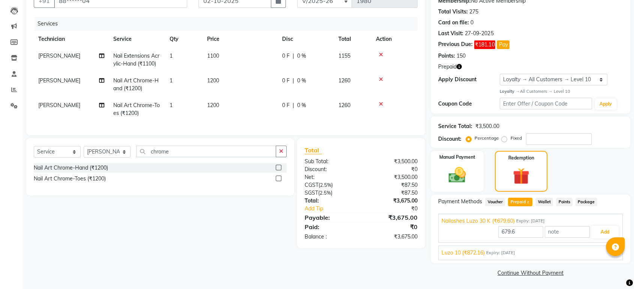
click at [590, 165] on div "Manual Payment Redemption" at bounding box center [530, 171] width 211 height 41
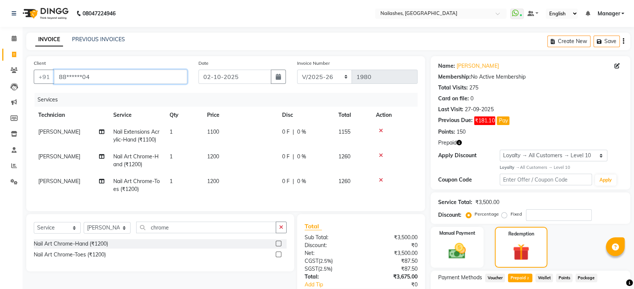
click at [164, 78] on input "88******04" at bounding box center [120, 77] width 133 height 14
type input "8"
type input "0"
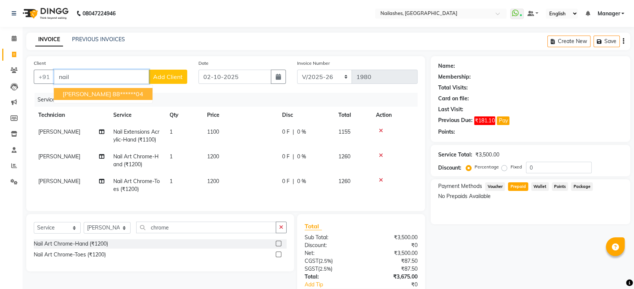
click at [135, 96] on ngb-highlight "88******04" at bounding box center [127, 93] width 31 height 7
type input "88******04"
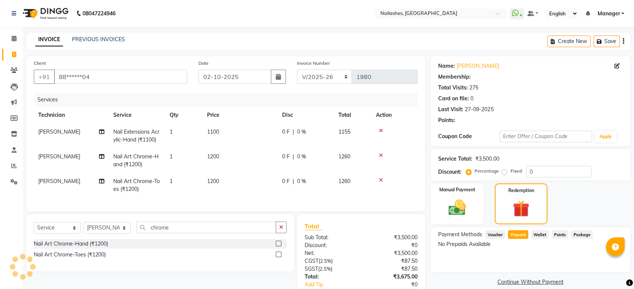
select select "1: Object"
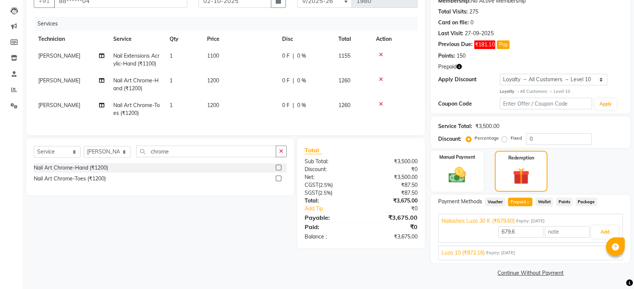
scroll to position [76, 0]
click at [459, 65] on icon "button" at bounding box center [458, 66] width 5 height 5
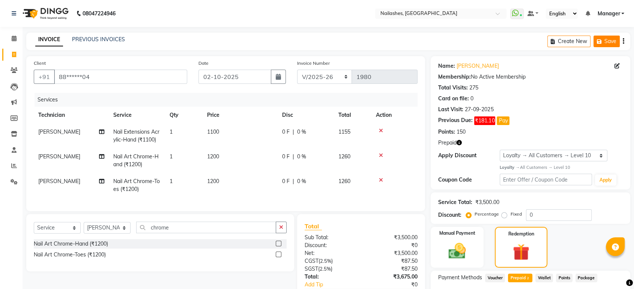
click at [607, 42] on button "Save" at bounding box center [606, 42] width 26 height 12
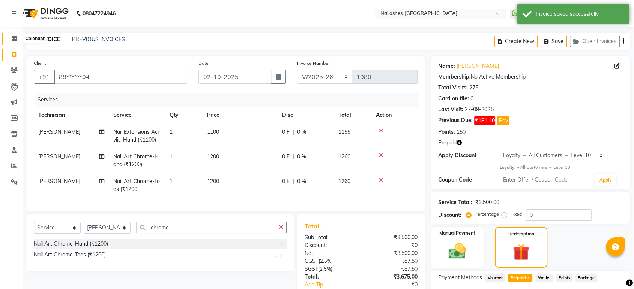
click at [14, 38] on icon at bounding box center [14, 39] width 5 height 6
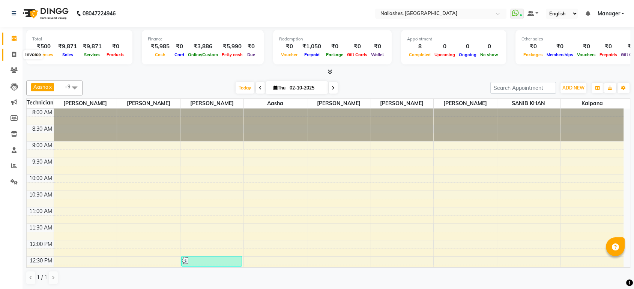
click at [12, 55] on icon at bounding box center [14, 55] width 4 height 6
select select "service"
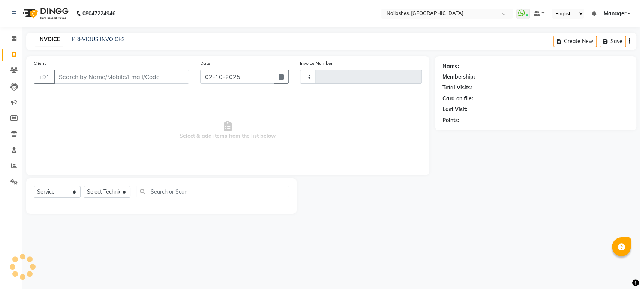
type input "1980"
select select "4251"
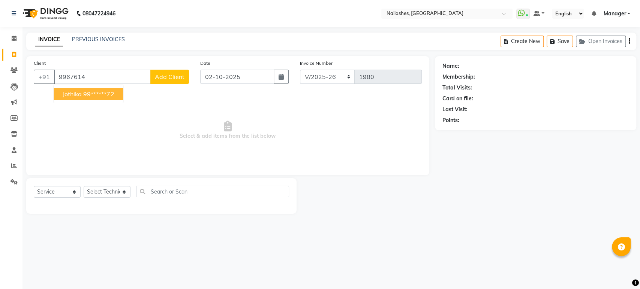
click at [69, 95] on span "jothika" at bounding box center [72, 93] width 19 height 7
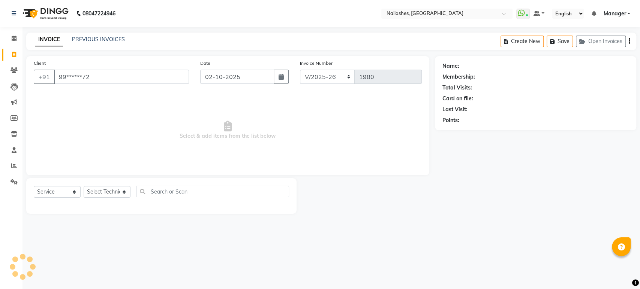
type input "99******72"
select select "1: Object"
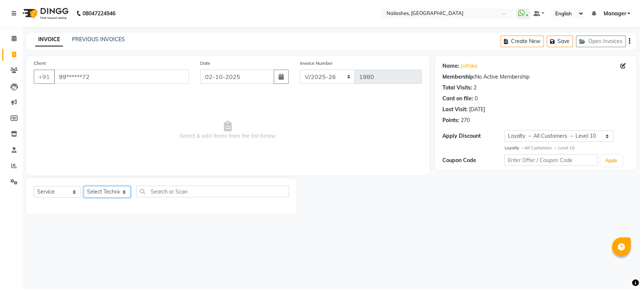
drag, startPoint x: 123, startPoint y: 192, endPoint x: 109, endPoint y: 144, distance: 50.7
click at [109, 144] on div "Client +91 99******72 Date 02-10-2025 Invoice Number BTH/2025-26 RED/2025-26 V/…" at bounding box center [228, 135] width 414 height 158
select select "26128"
click at [84, 186] on select "Select Technician Aasha Asid HIMANSHU Ishrit Ali kalpana KRISHNA Manager Rehbar…" at bounding box center [107, 192] width 47 height 12
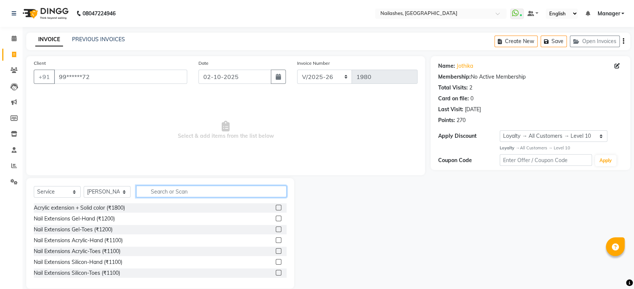
click at [165, 195] on input "text" at bounding box center [211, 192] width 150 height 12
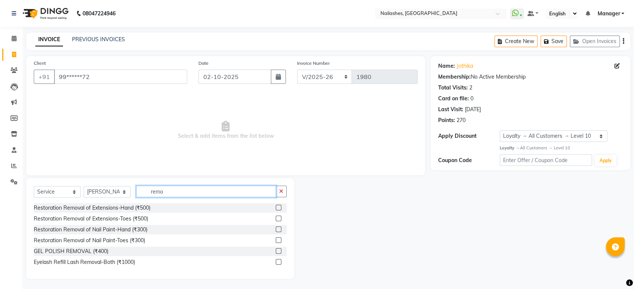
type input "remo"
click at [280, 208] on label at bounding box center [279, 208] width 6 height 6
click at [280, 208] on input "checkbox" at bounding box center [278, 208] width 5 height 5
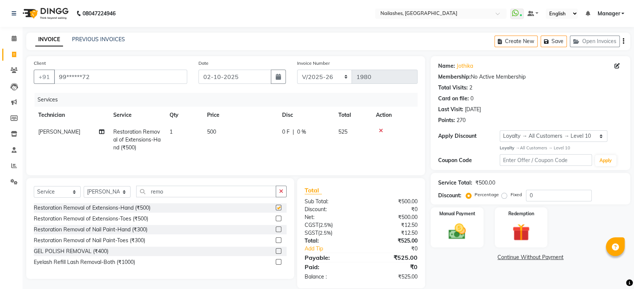
checkbox input "false"
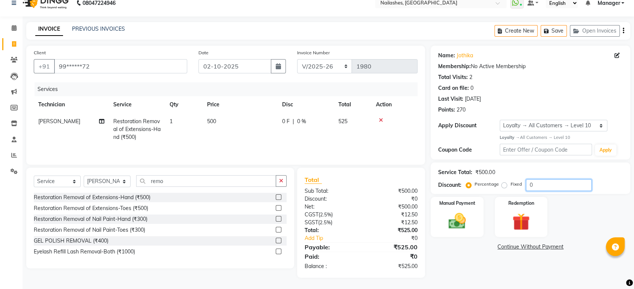
click at [546, 184] on input "0" at bounding box center [559, 186] width 66 height 12
click at [510, 184] on label "Fixed" at bounding box center [515, 184] width 11 height 7
click at [503, 184] on input "Fixed" at bounding box center [505, 184] width 5 height 5
radio input "true"
click at [547, 187] on input "0" at bounding box center [559, 186] width 66 height 12
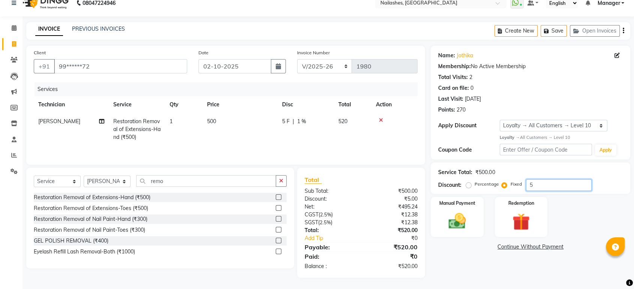
type input "5"
click at [552, 202] on div "Manual Payment Redemption" at bounding box center [530, 217] width 211 height 40
click at [461, 219] on img at bounding box center [456, 221] width 29 height 21
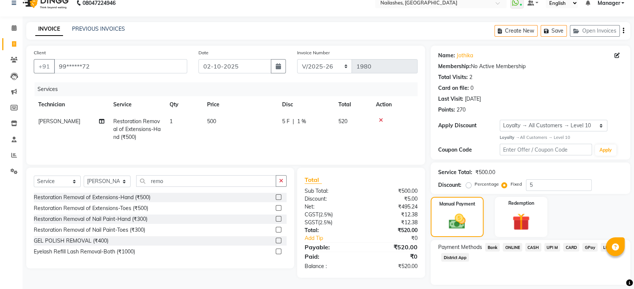
click at [535, 246] on span "CASH" at bounding box center [533, 247] width 16 height 9
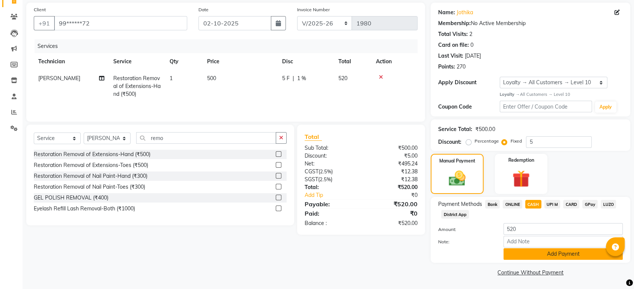
click at [535, 251] on button "Add Payment" at bounding box center [562, 255] width 119 height 12
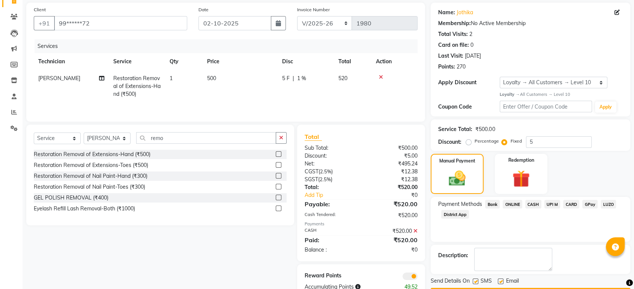
scroll to position [75, 0]
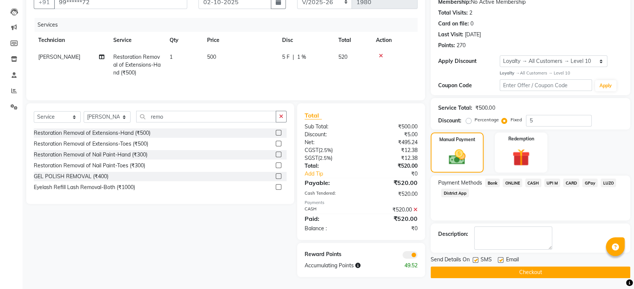
click at [536, 273] on button "Checkout" at bounding box center [529, 273] width 199 height 12
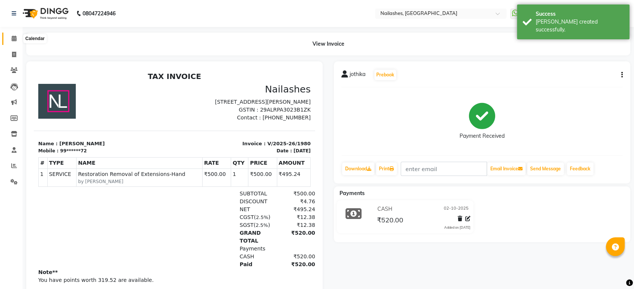
click at [12, 41] on icon at bounding box center [14, 39] width 5 height 6
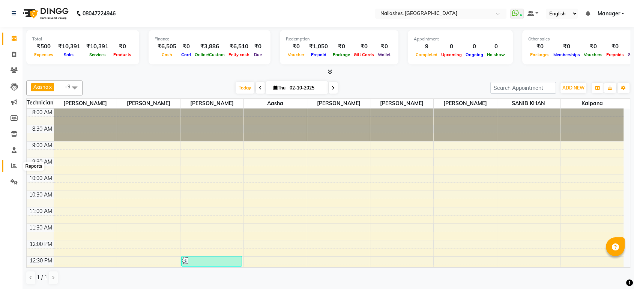
click at [16, 164] on icon at bounding box center [14, 166] width 6 height 6
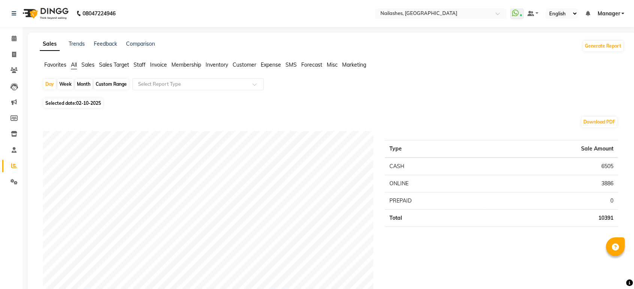
click at [138, 62] on span "Staff" at bounding box center [139, 64] width 12 height 7
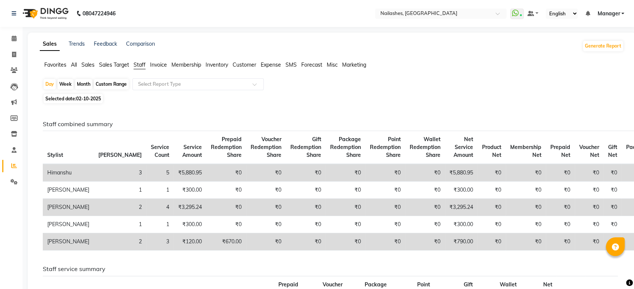
click at [122, 83] on div "Custom Range" at bounding box center [111, 84] width 35 height 10
select select "10"
select select "2025"
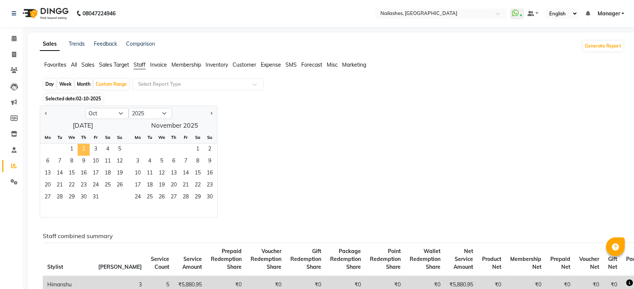
click at [84, 148] on span "2" at bounding box center [84, 150] width 12 height 12
click at [82, 83] on div "Month" at bounding box center [83, 84] width 17 height 10
select select "10"
select select "2025"
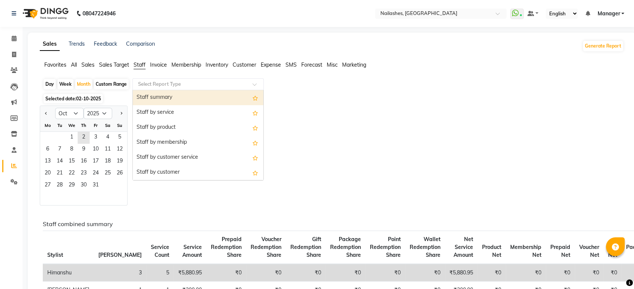
click at [250, 84] on div at bounding box center [198, 84] width 130 height 7
click at [231, 100] on div "Staff summary" at bounding box center [198, 97] width 130 height 15
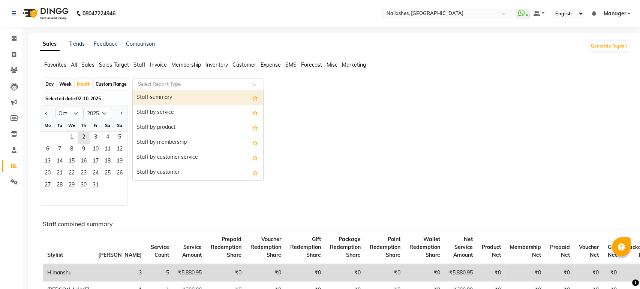
select select "full_report"
select select "csv"
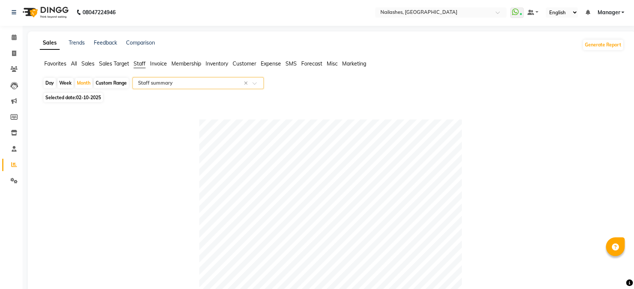
scroll to position [1, 0]
click at [120, 82] on div "Custom Range" at bounding box center [111, 83] width 35 height 10
select select "10"
select select "2025"
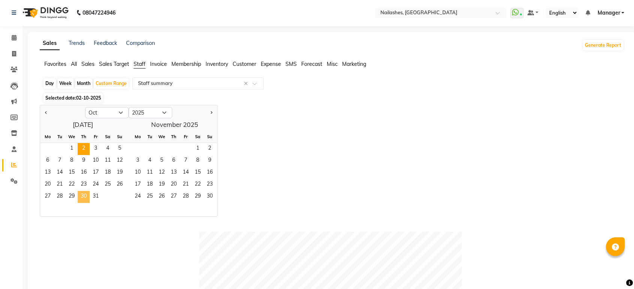
click at [83, 198] on span "30" at bounding box center [84, 197] width 12 height 12
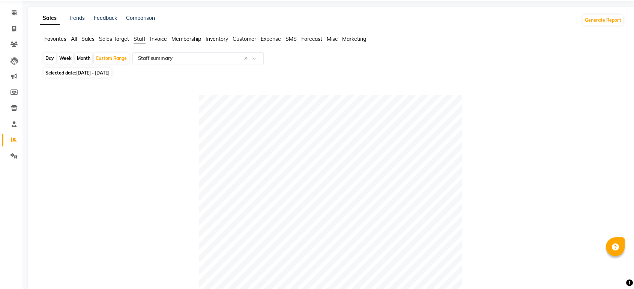
scroll to position [0, 0]
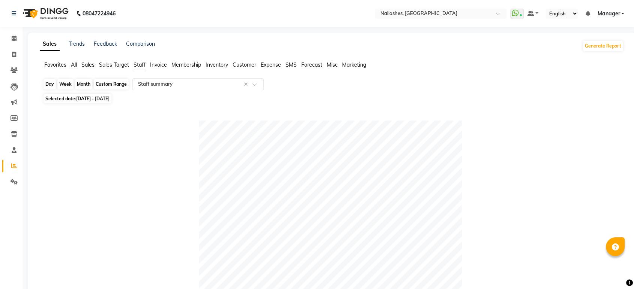
click at [101, 83] on div "Custom Range" at bounding box center [111, 84] width 35 height 10
select select "10"
select select "2025"
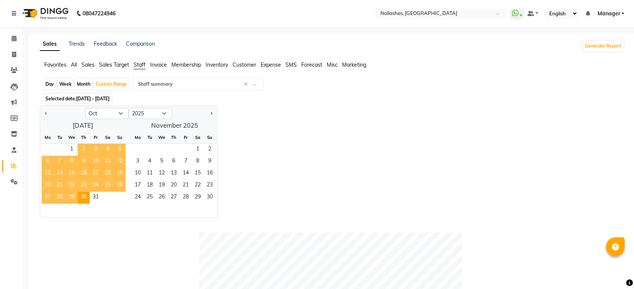
click at [86, 149] on span "2" at bounding box center [84, 150] width 12 height 12
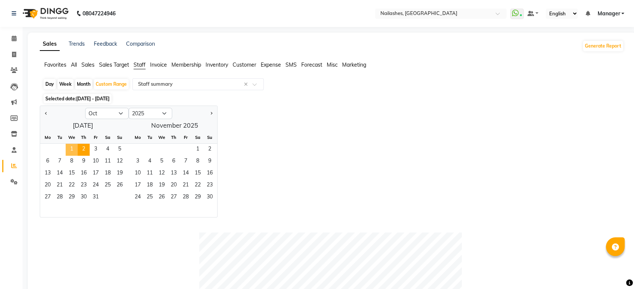
click at [71, 148] on span "1" at bounding box center [72, 150] width 12 height 12
drag, startPoint x: 93, startPoint y: 204, endPoint x: 94, endPoint y: 200, distance: 4.6
click at [94, 200] on ngb-datepicker-month "Mo Tu We Th Fr Sa Su 1 2 3 4 5 6 7 8 9 10 11 12 13 14 15 16 17 18 19 20 21 22 2…" at bounding box center [82, 175] width 85 height 86
click at [94, 200] on span "31" at bounding box center [96, 198] width 12 height 12
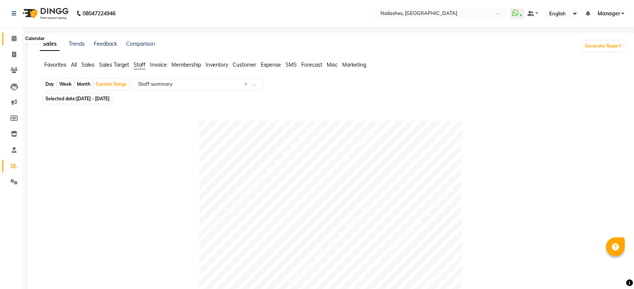
click at [15, 37] on icon at bounding box center [14, 39] width 5 height 6
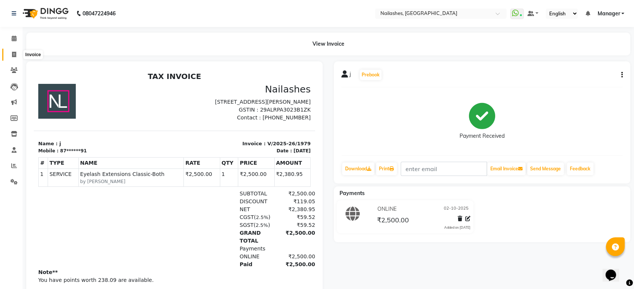
click at [12, 55] on icon at bounding box center [14, 55] width 4 height 6
select select "service"
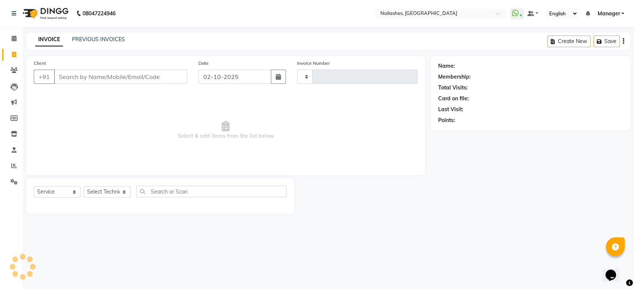
type input "1980"
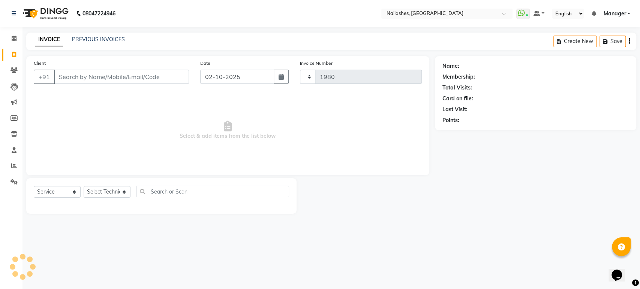
select select "4251"
